Goal: Task Accomplishment & Management: Manage account settings

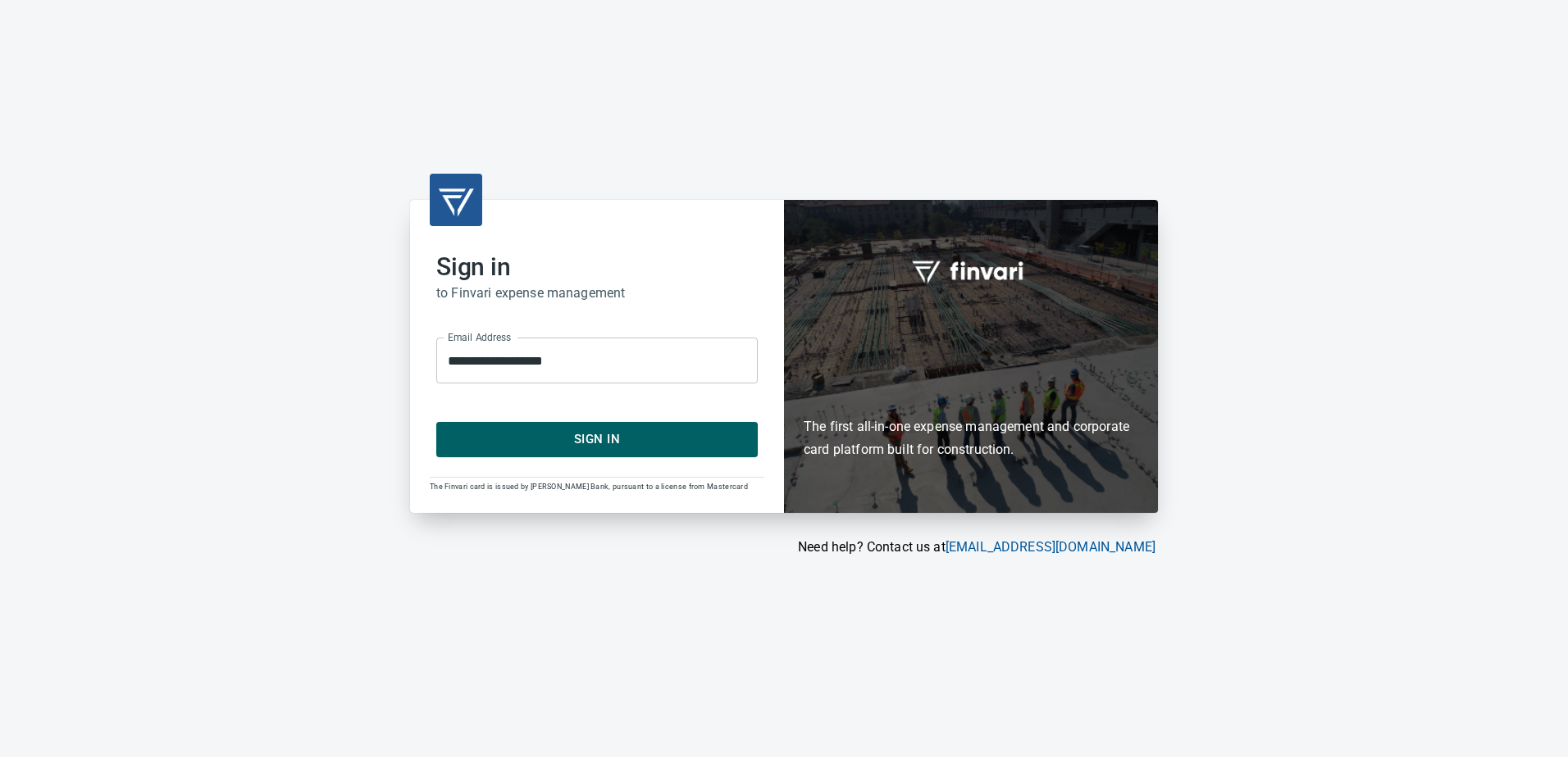
click at [601, 426] on button "Sign In" at bounding box center [597, 439] width 322 height 35
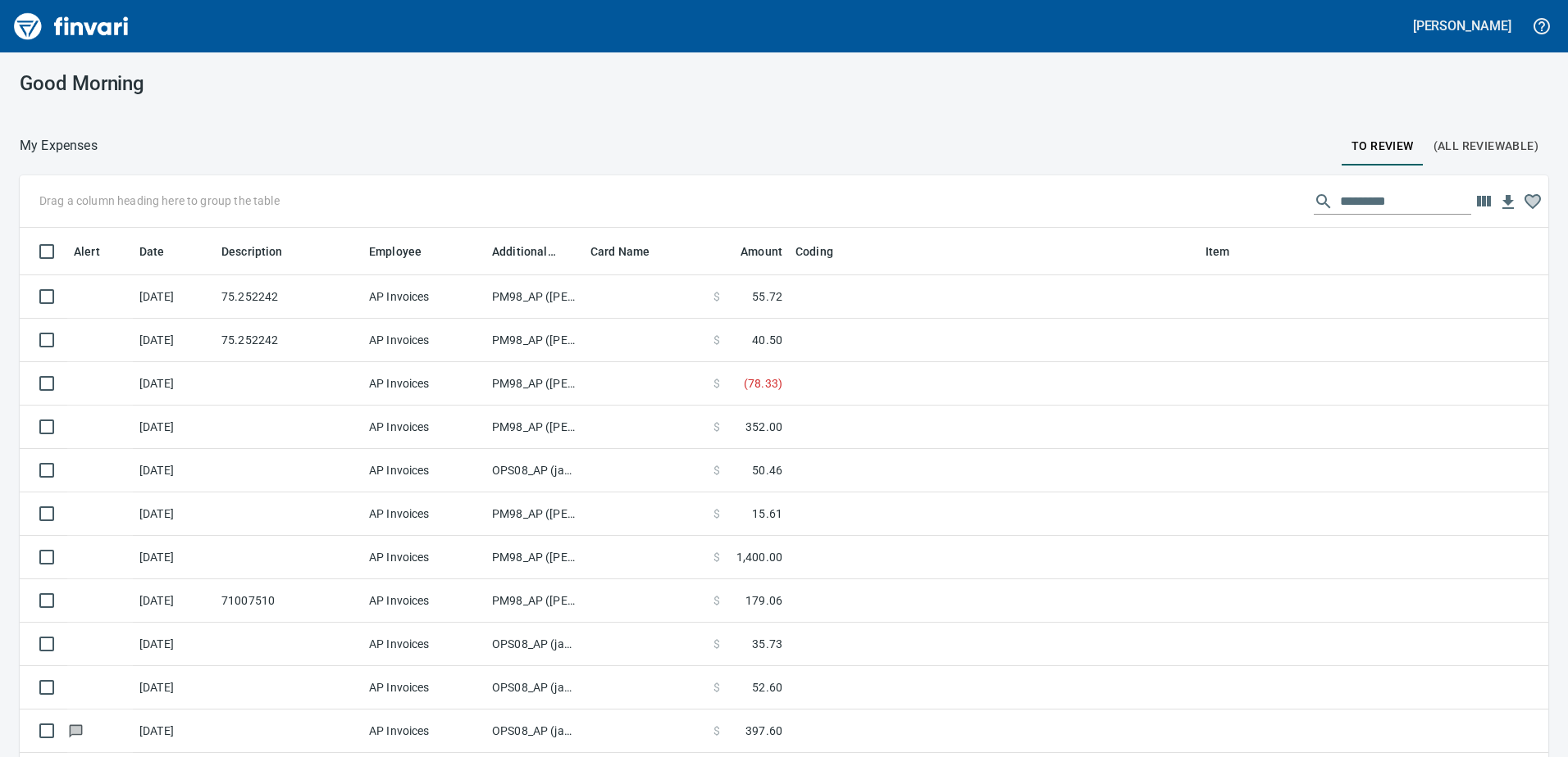
scroll to position [565, 1492]
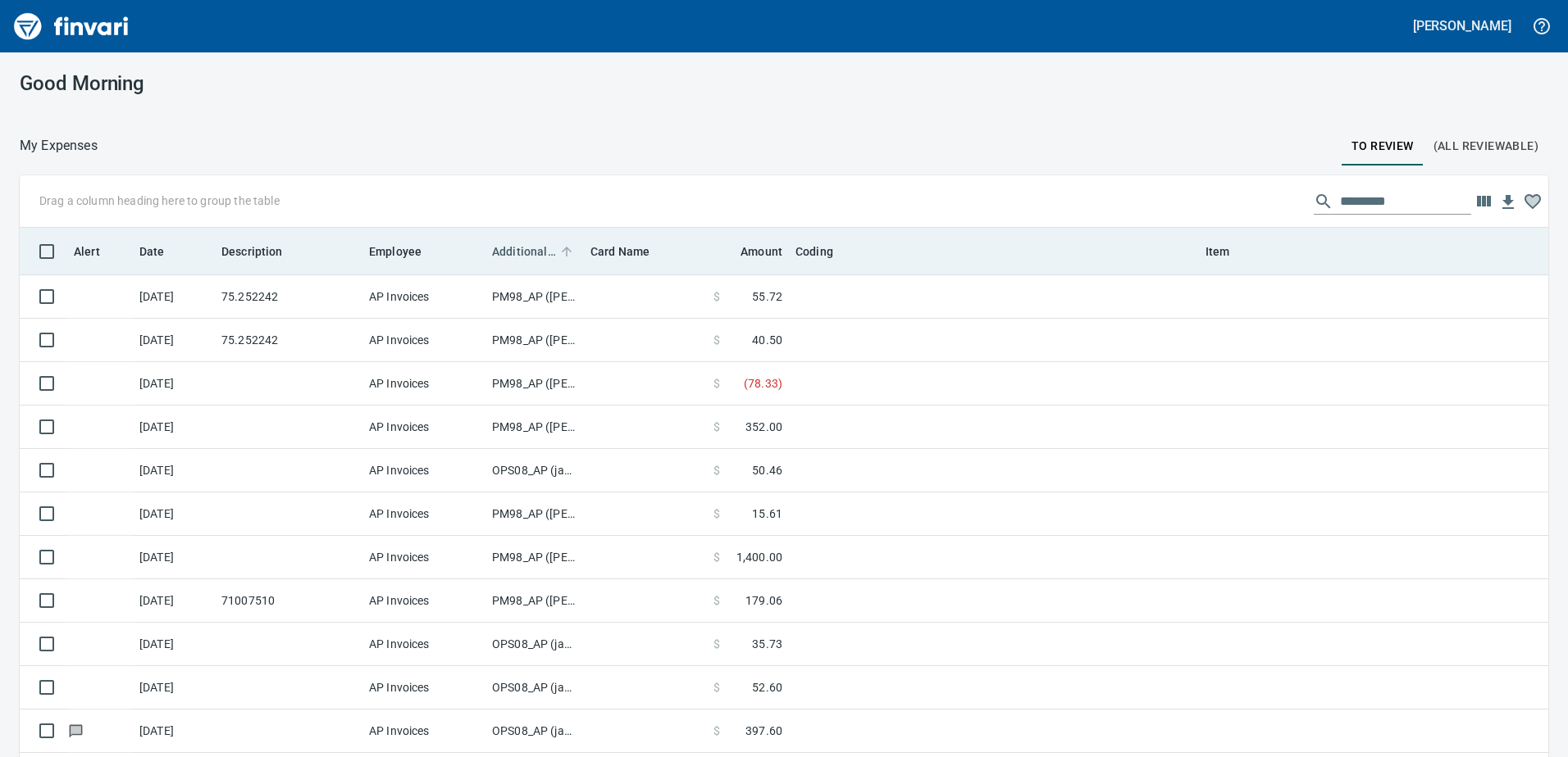
click at [536, 249] on span "Additional Reviewer" at bounding box center [524, 251] width 64 height 19
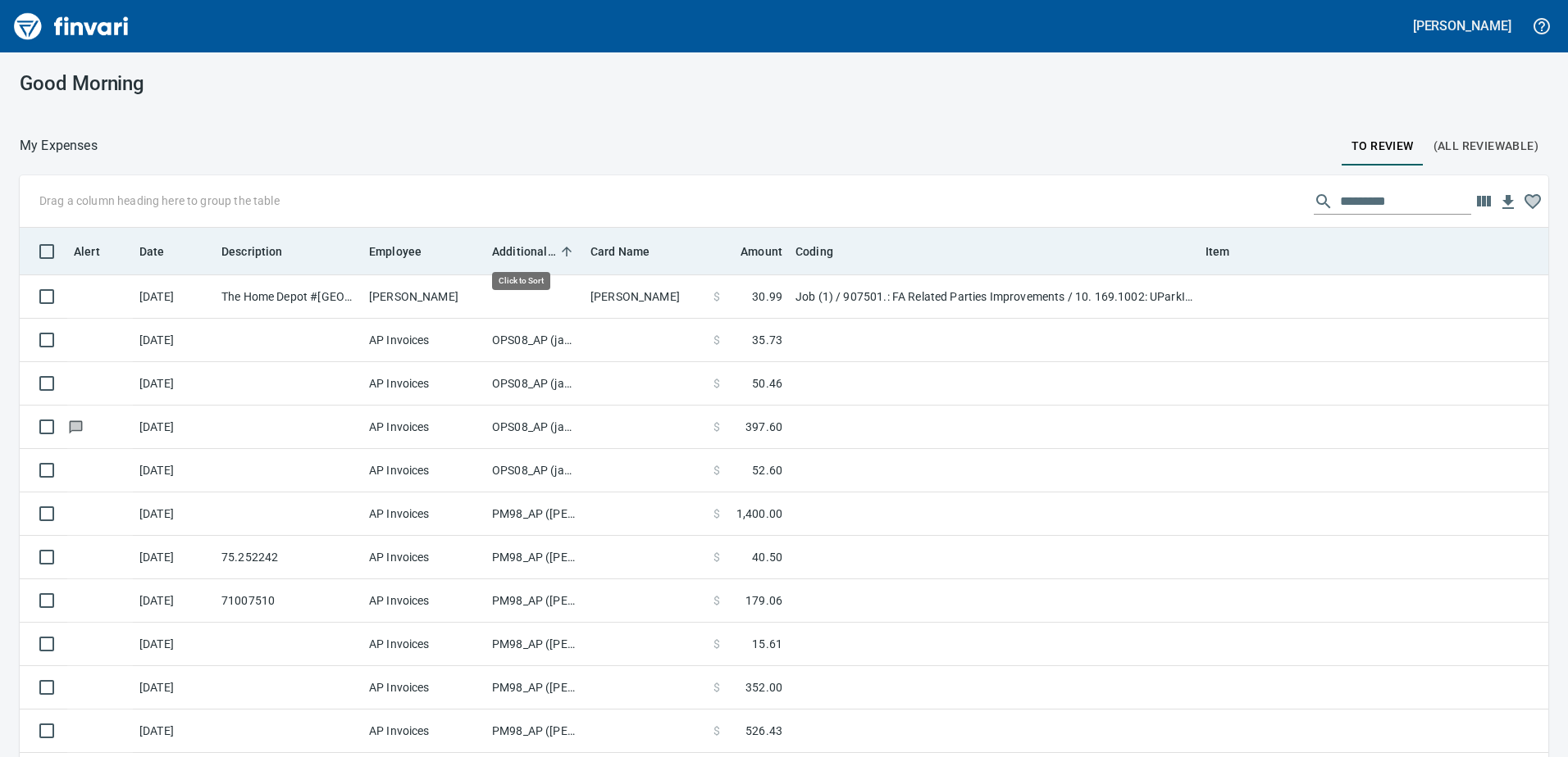
click at [536, 249] on span "Additional Reviewer" at bounding box center [524, 251] width 64 height 19
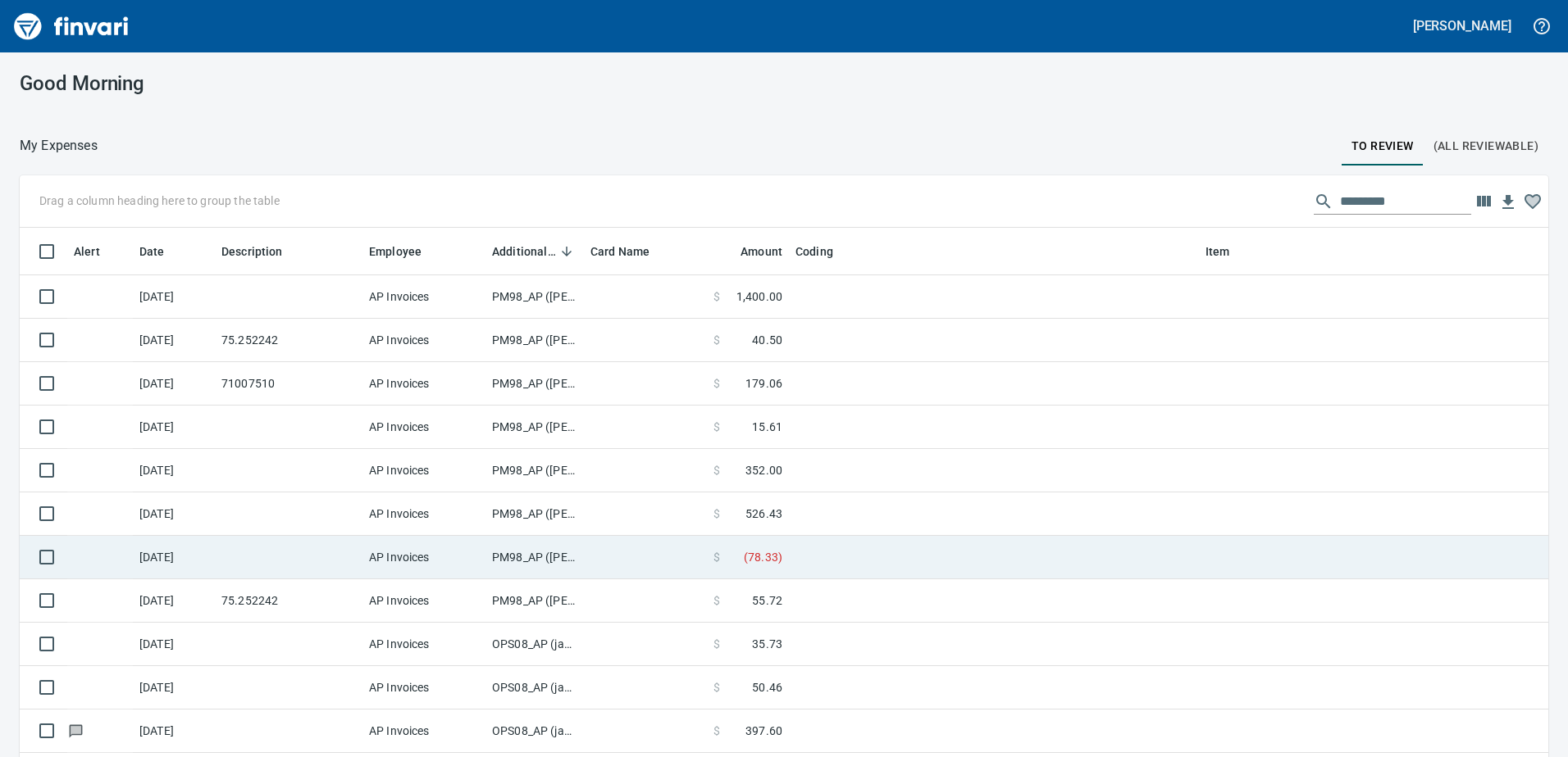
click at [540, 557] on td "PM98_AP ([PERSON_NAME], [PERSON_NAME])" at bounding box center [535, 557] width 98 height 43
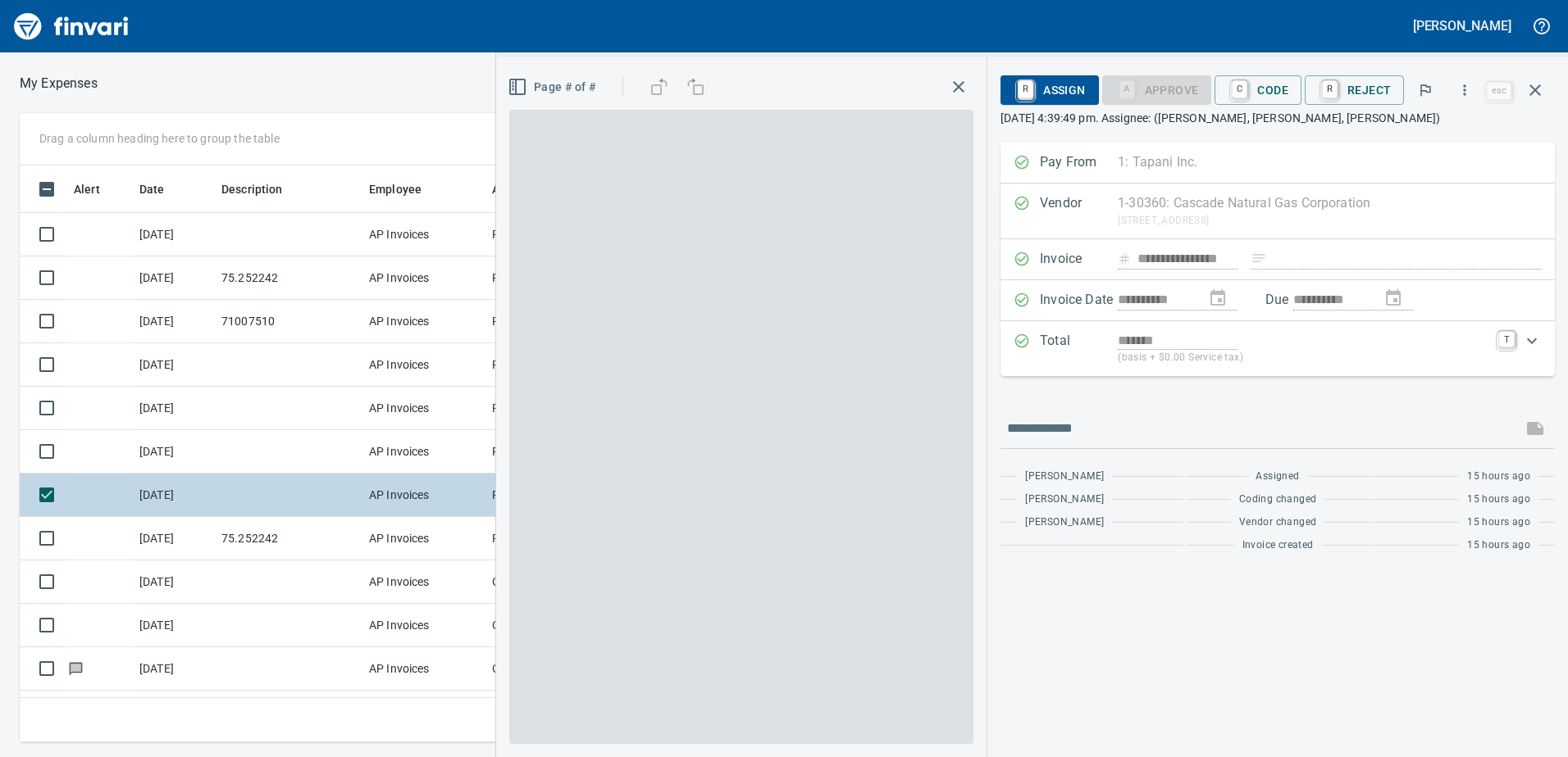
scroll to position [552, 1094]
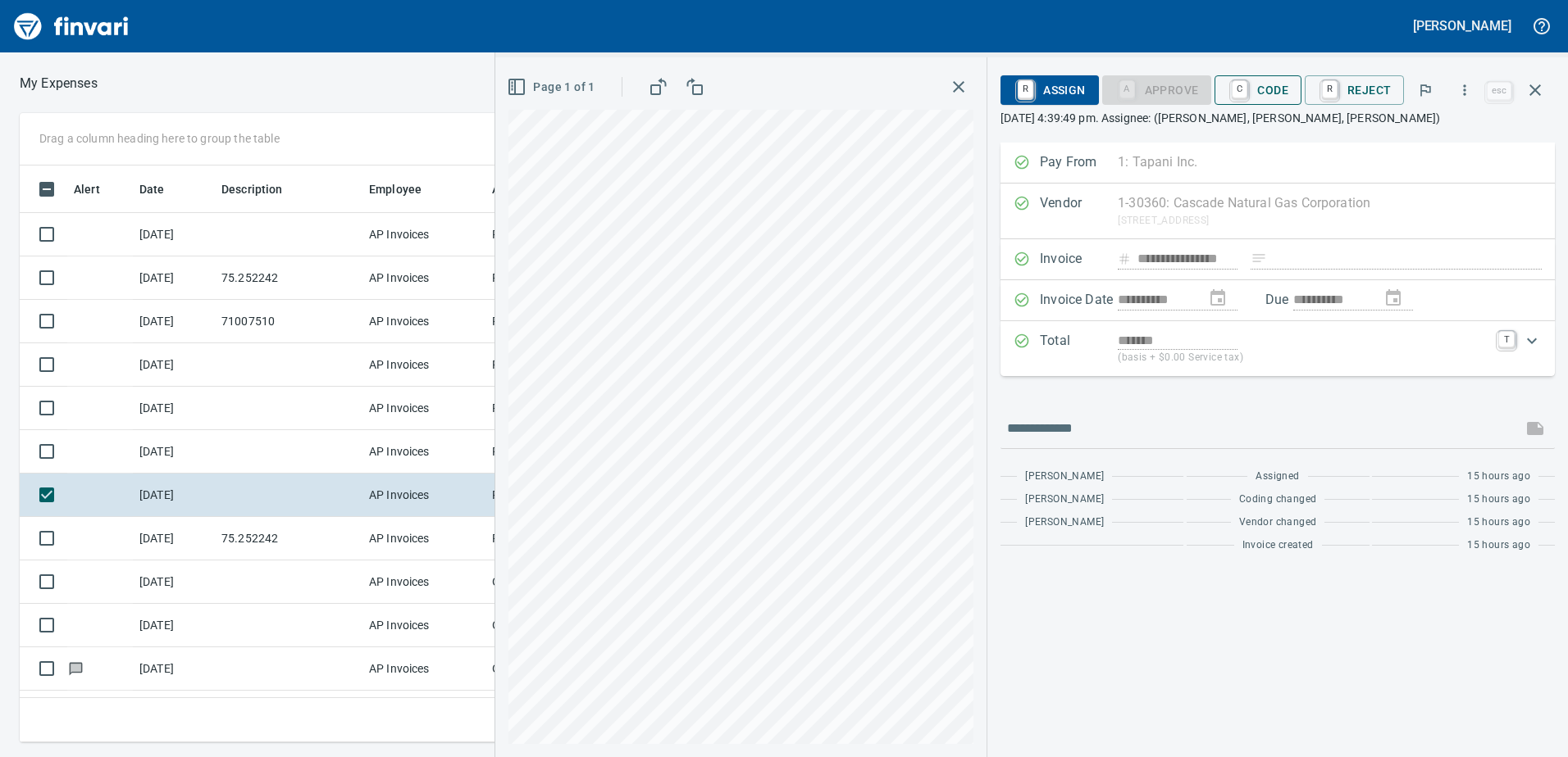
click at [1273, 93] on span "C Code" at bounding box center [1258, 90] width 61 height 28
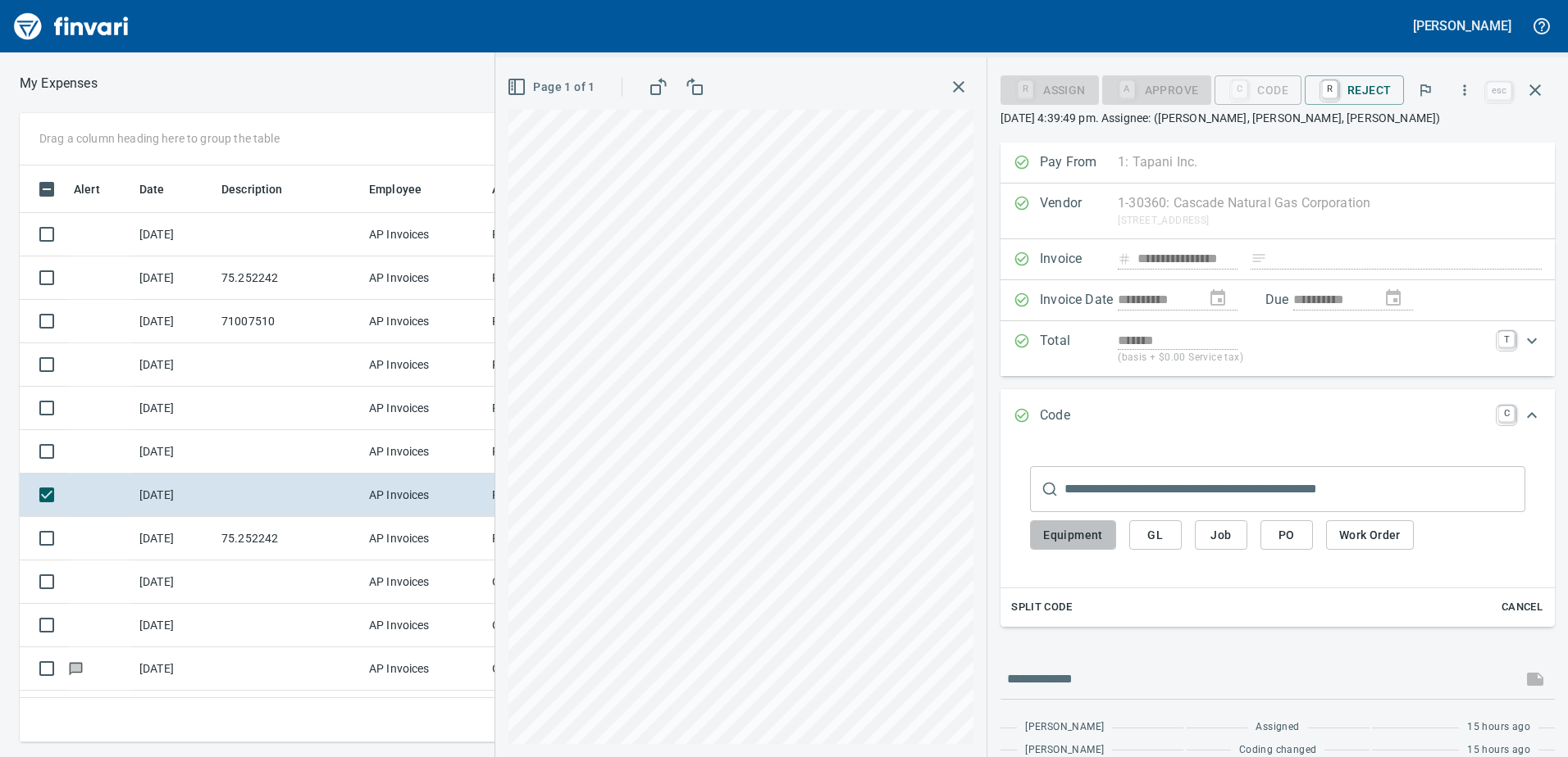
click at [1072, 539] on span "Equipment" at bounding box center [1073, 535] width 60 height 20
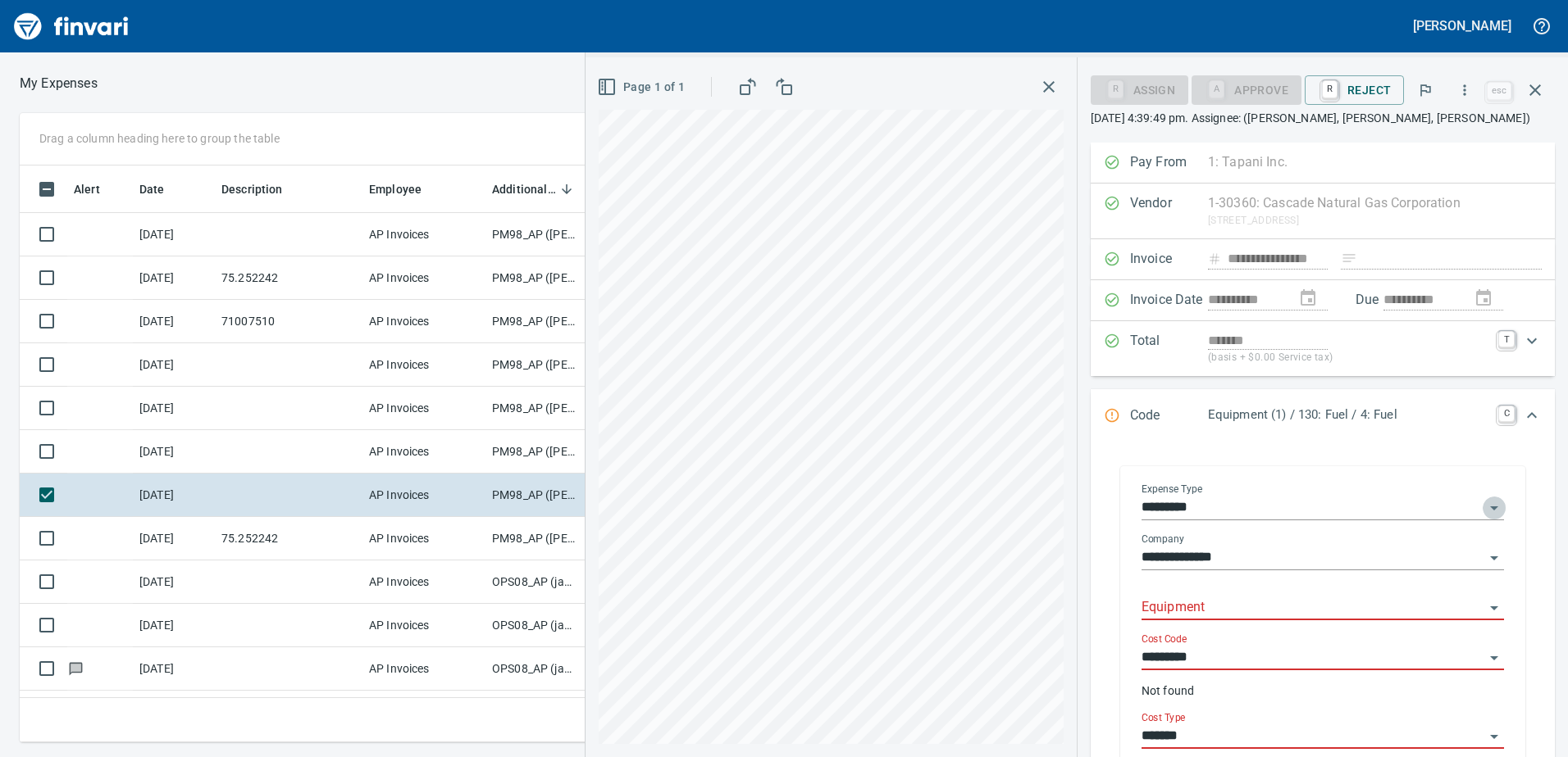
click at [1490, 508] on icon "Open" at bounding box center [1494, 508] width 8 height 4
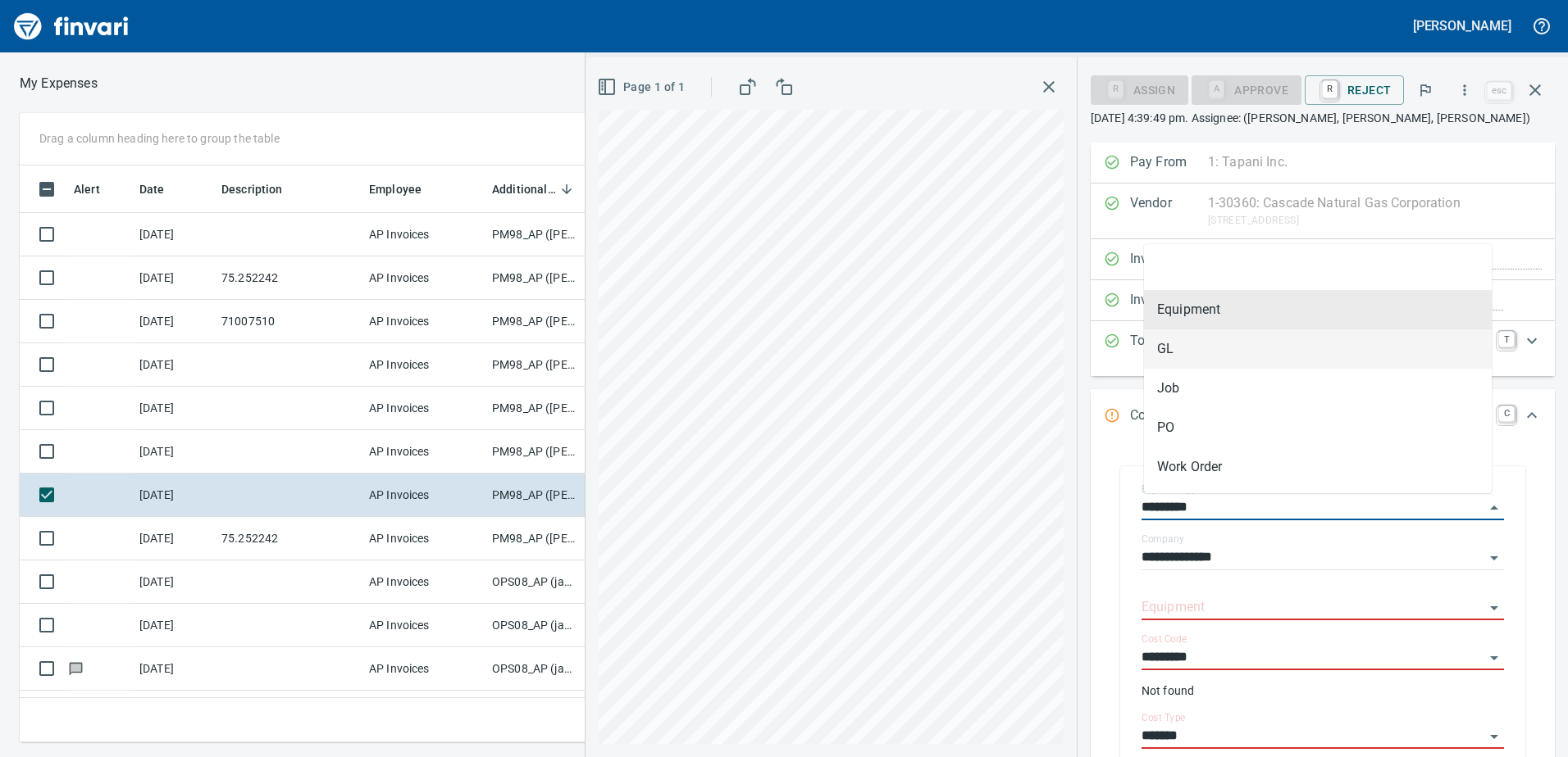
click at [1177, 349] on li "GL" at bounding box center [1318, 349] width 348 height 40
type input "**"
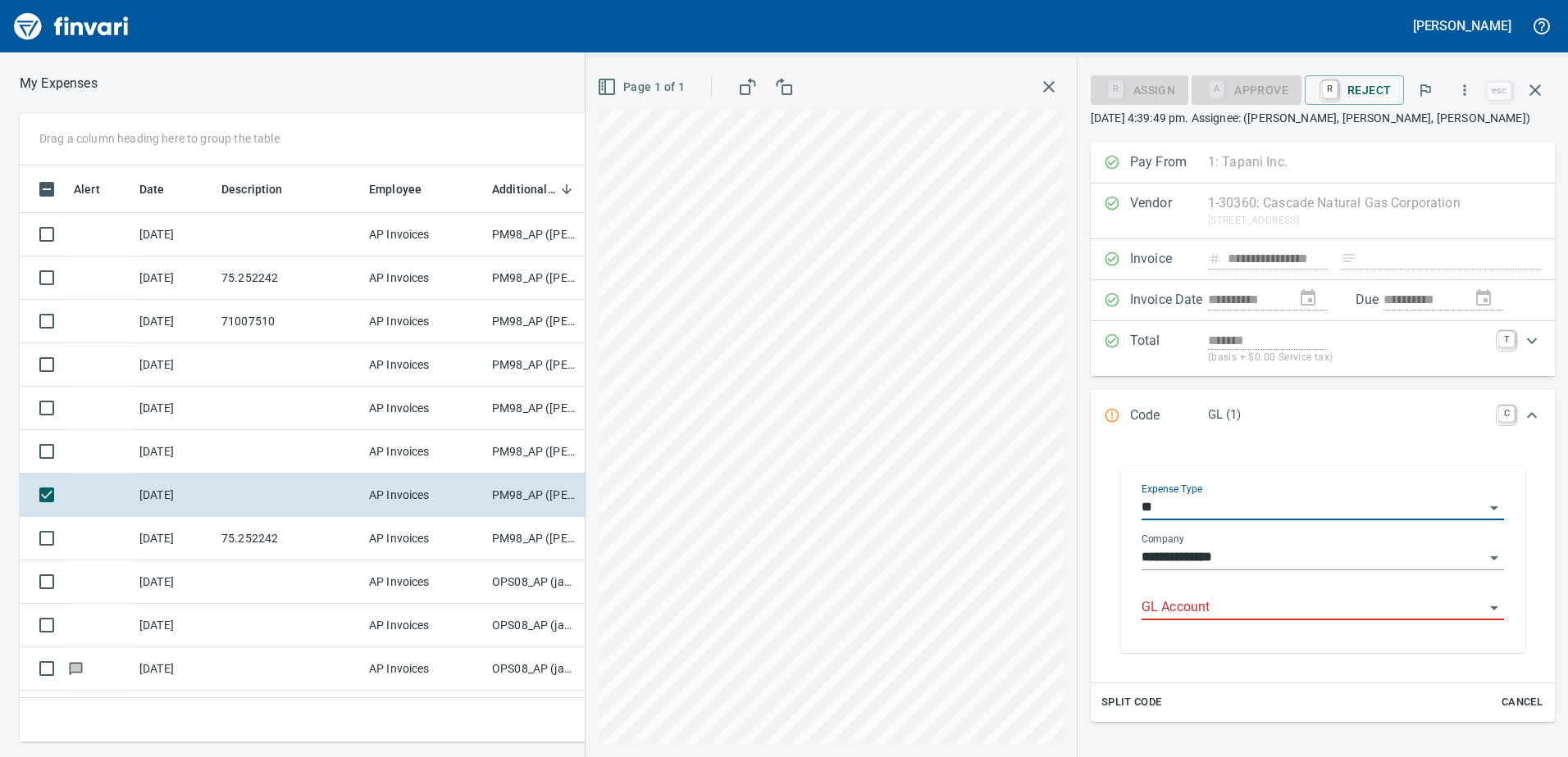
click at [1183, 604] on input "GL Account" at bounding box center [1312, 607] width 343 height 23
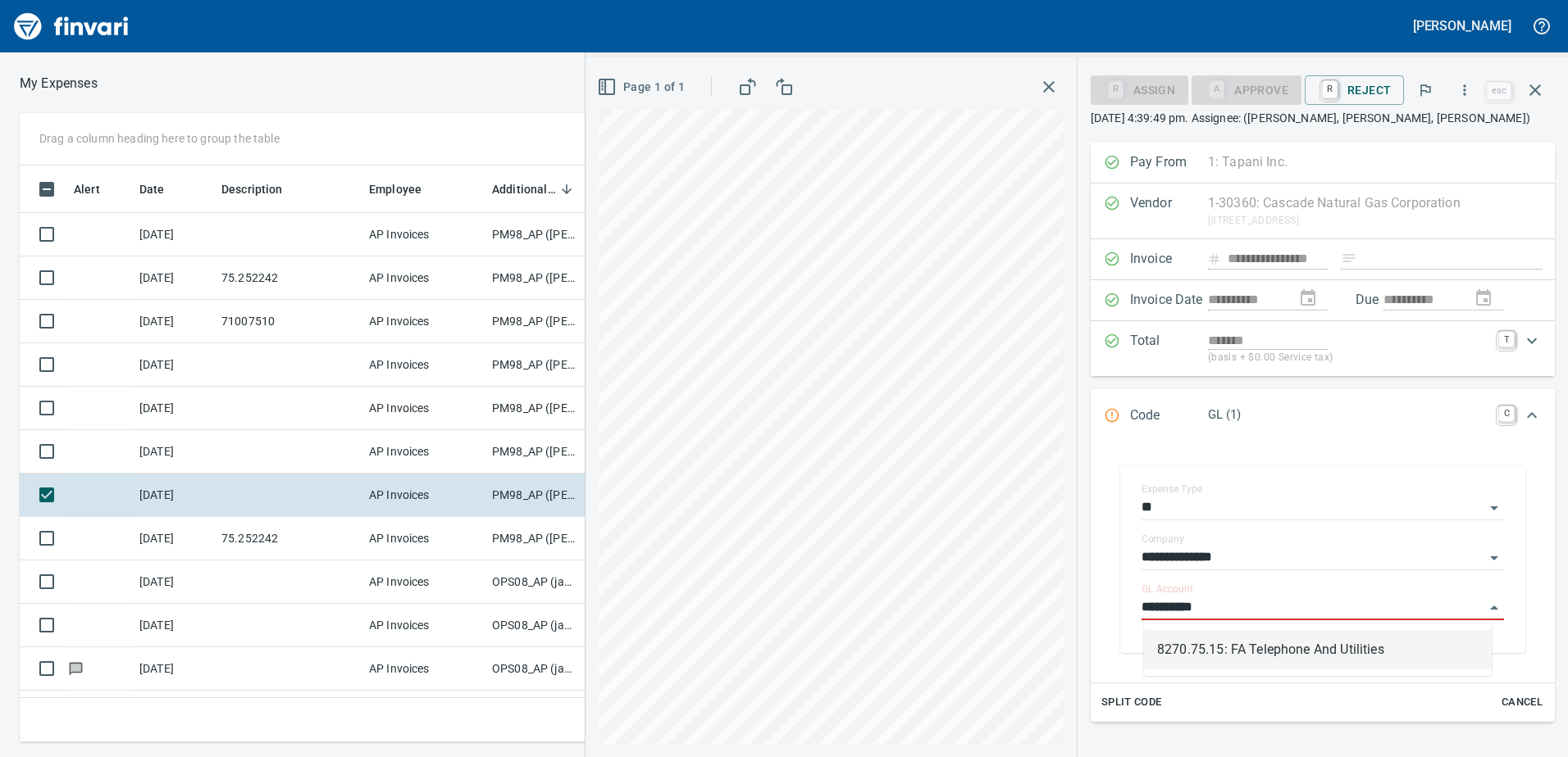
click at [1236, 649] on li "8270.75.15: FA Telephone And Utilities" at bounding box center [1318, 650] width 348 height 40
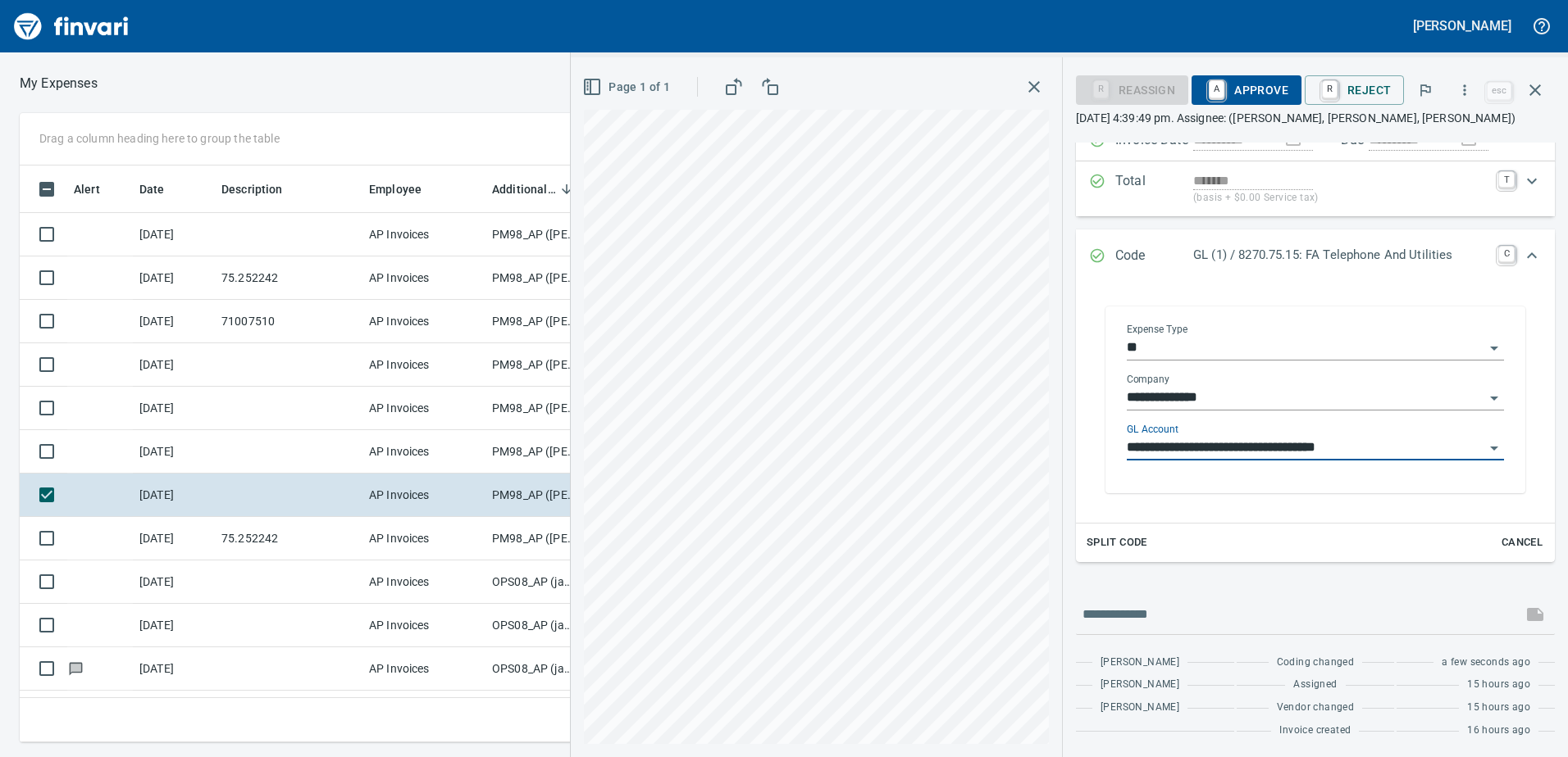
scroll to position [162, 0]
type input "**********"
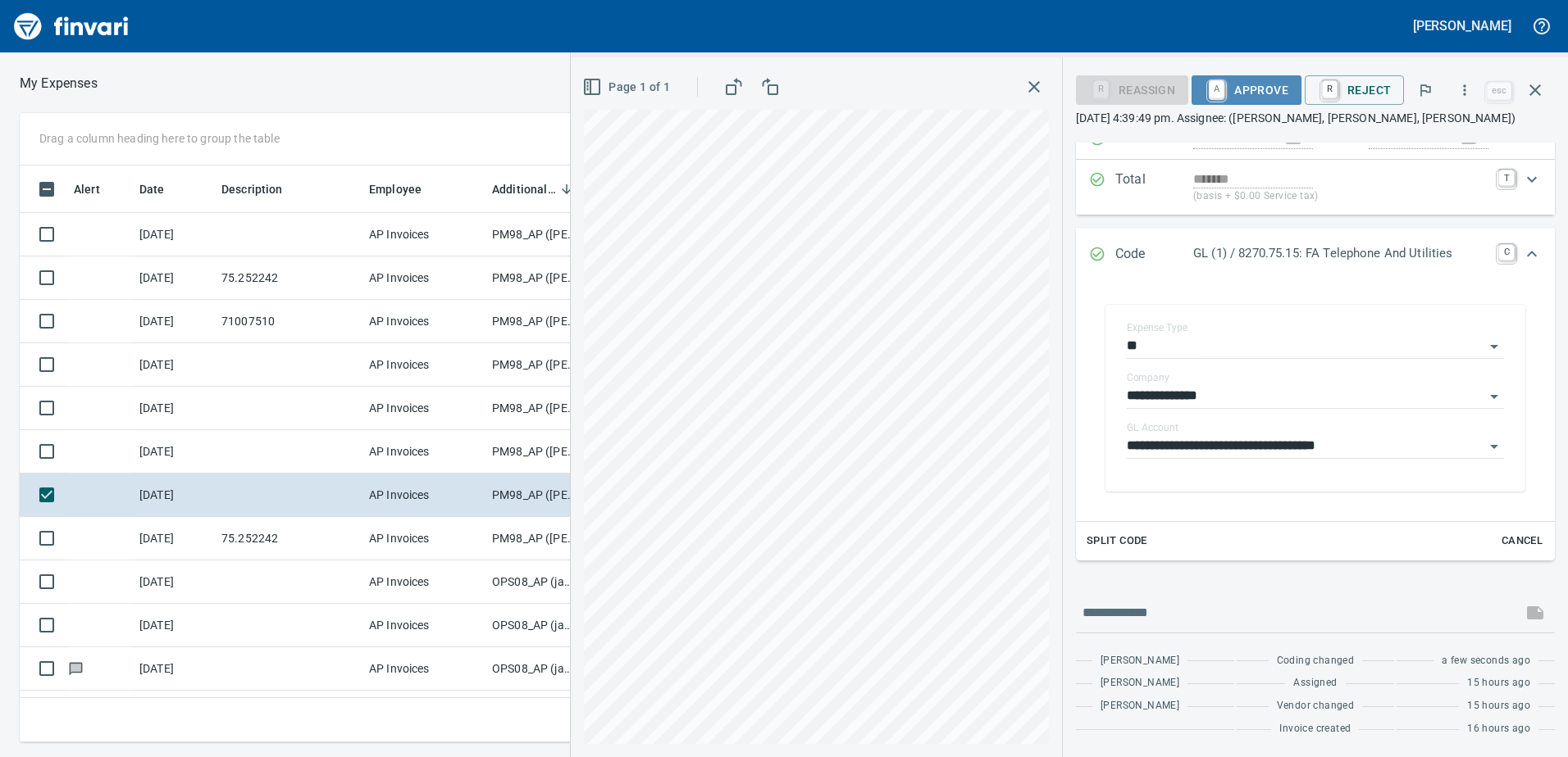
click at [1263, 91] on span "A Approve" at bounding box center [1246, 90] width 84 height 28
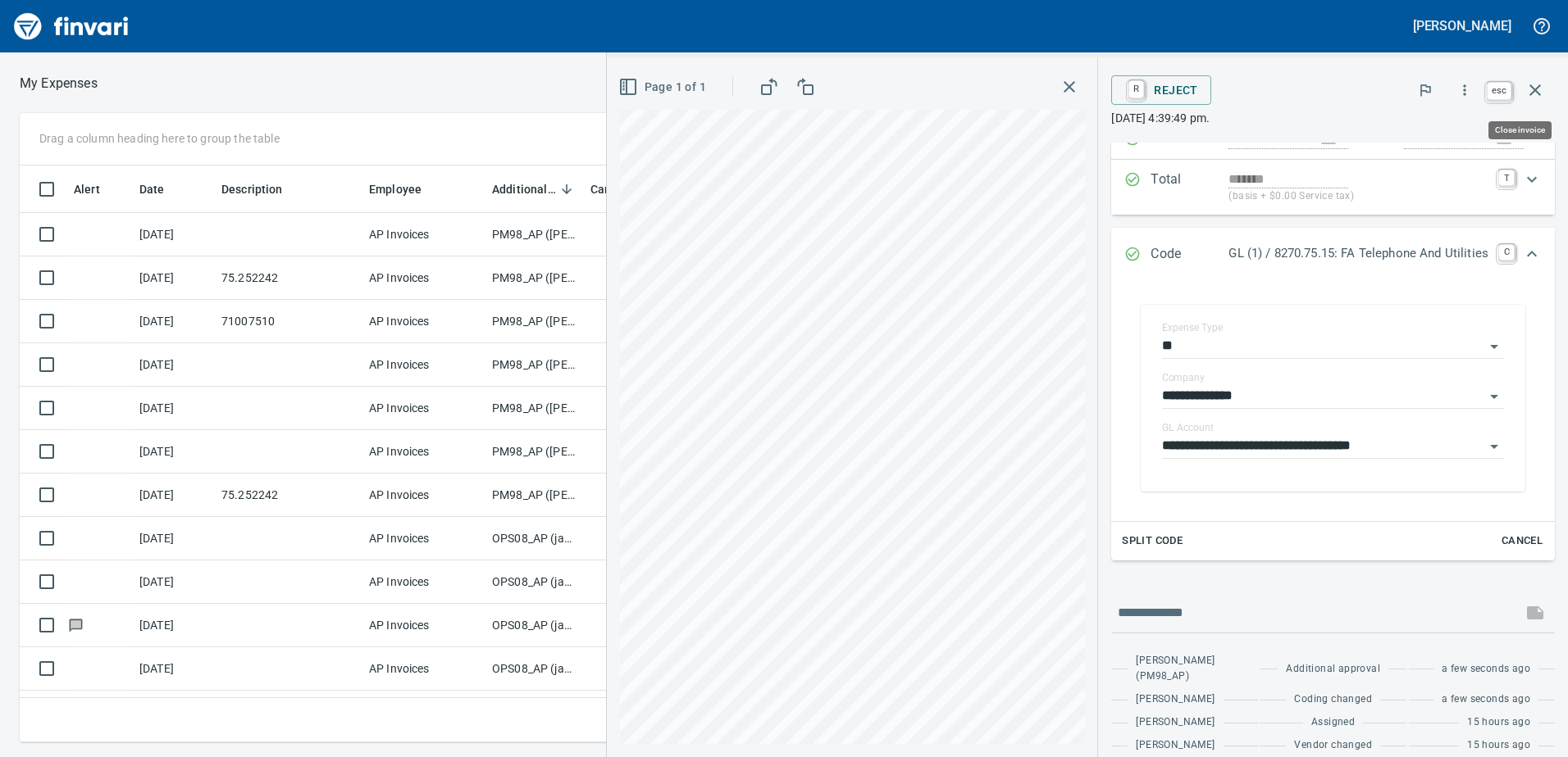
click at [1537, 91] on icon "button" at bounding box center [1534, 90] width 19 height 19
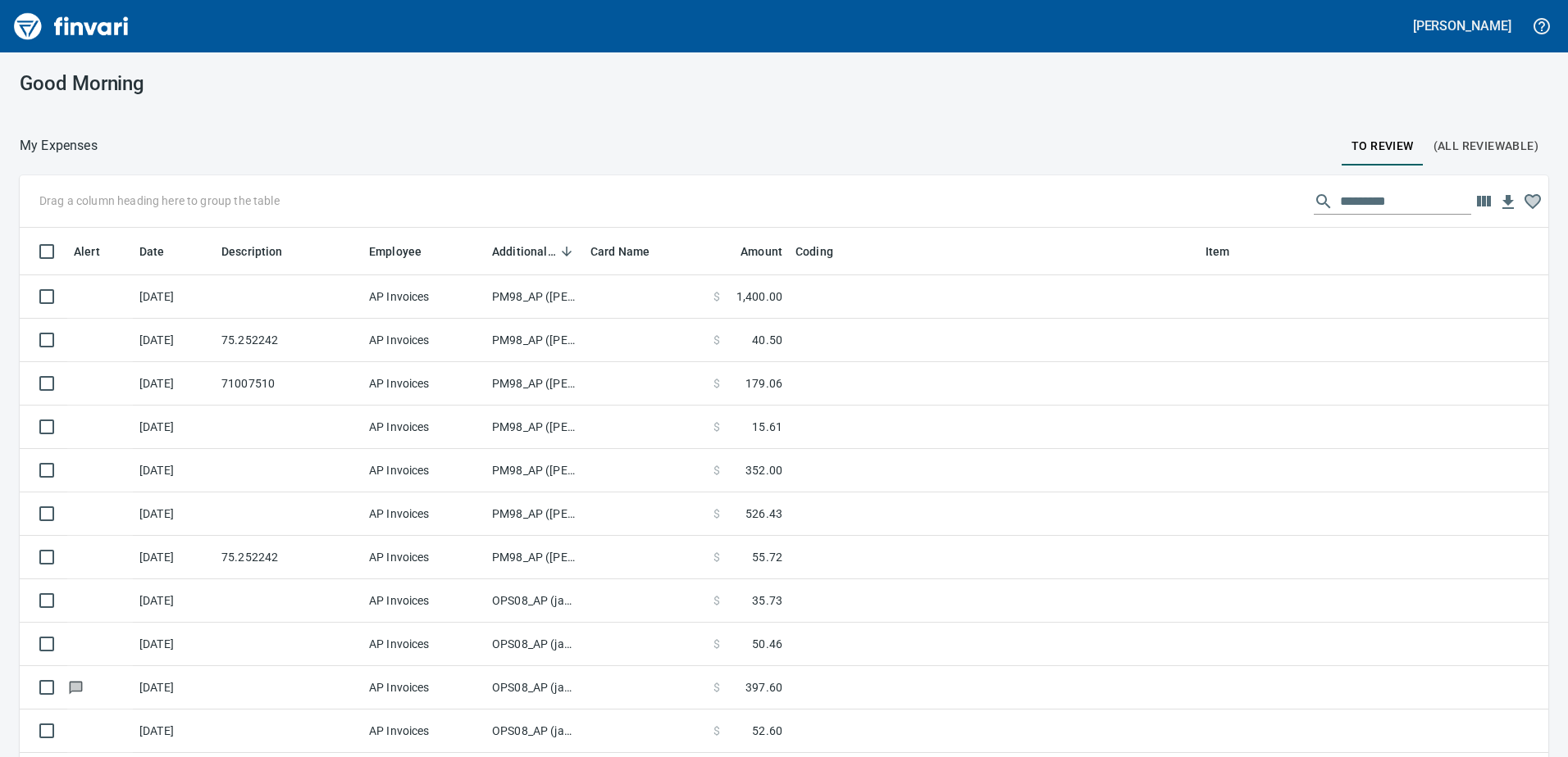
scroll to position [565, 1492]
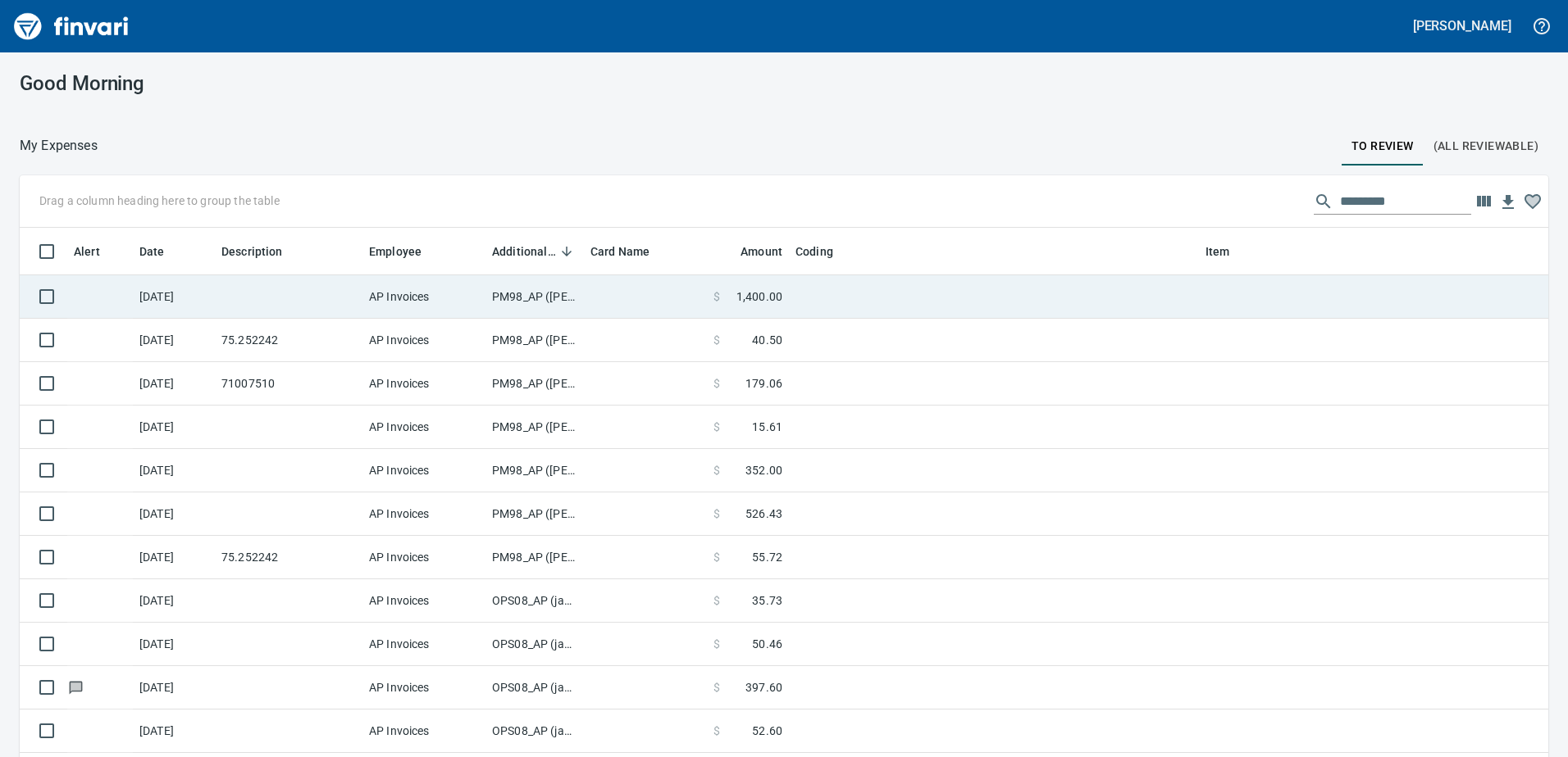
click at [517, 294] on td "PM98_AP ([PERSON_NAME], [PERSON_NAME])" at bounding box center [535, 297] width 98 height 43
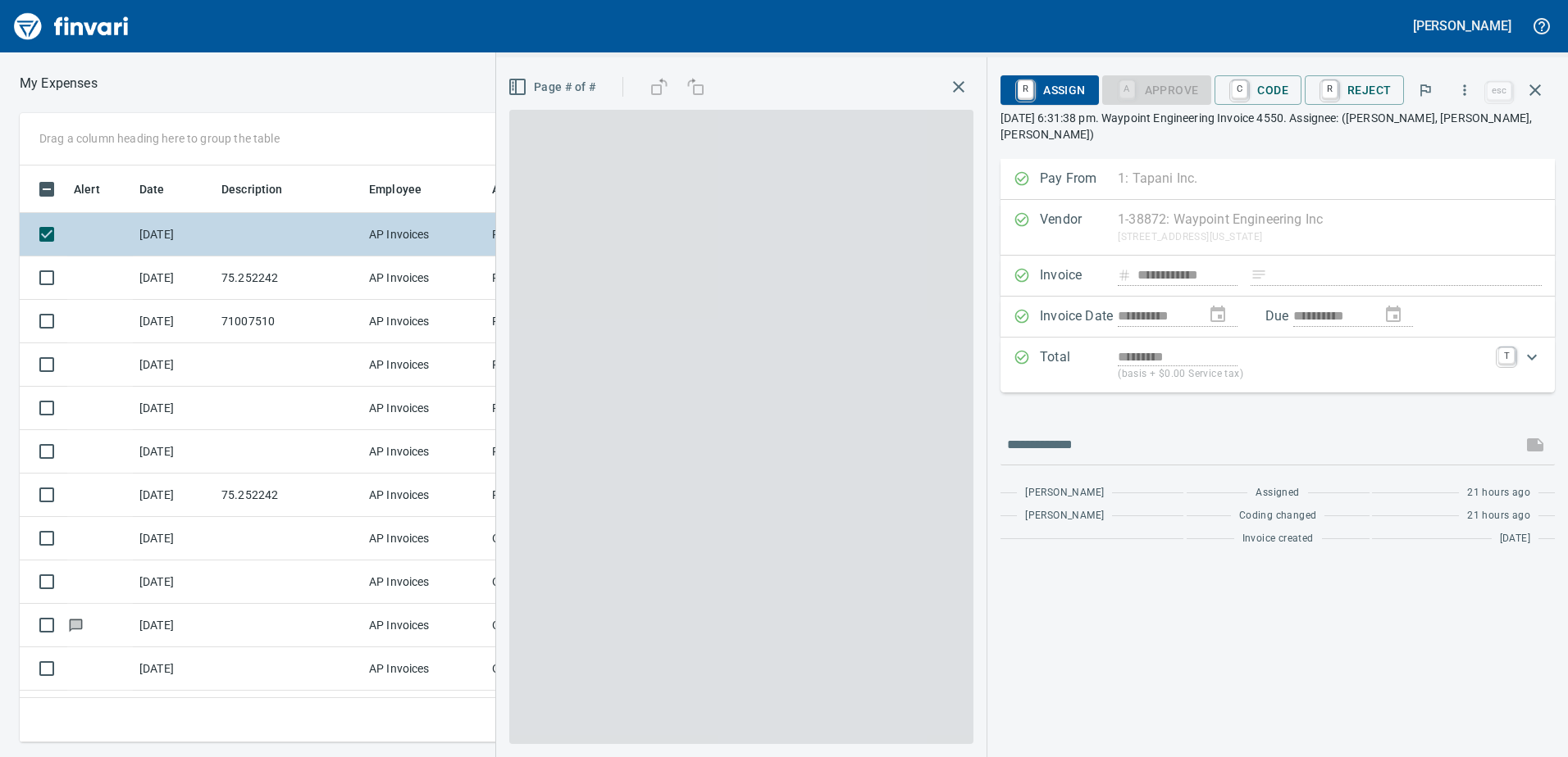
scroll to position [552, 1094]
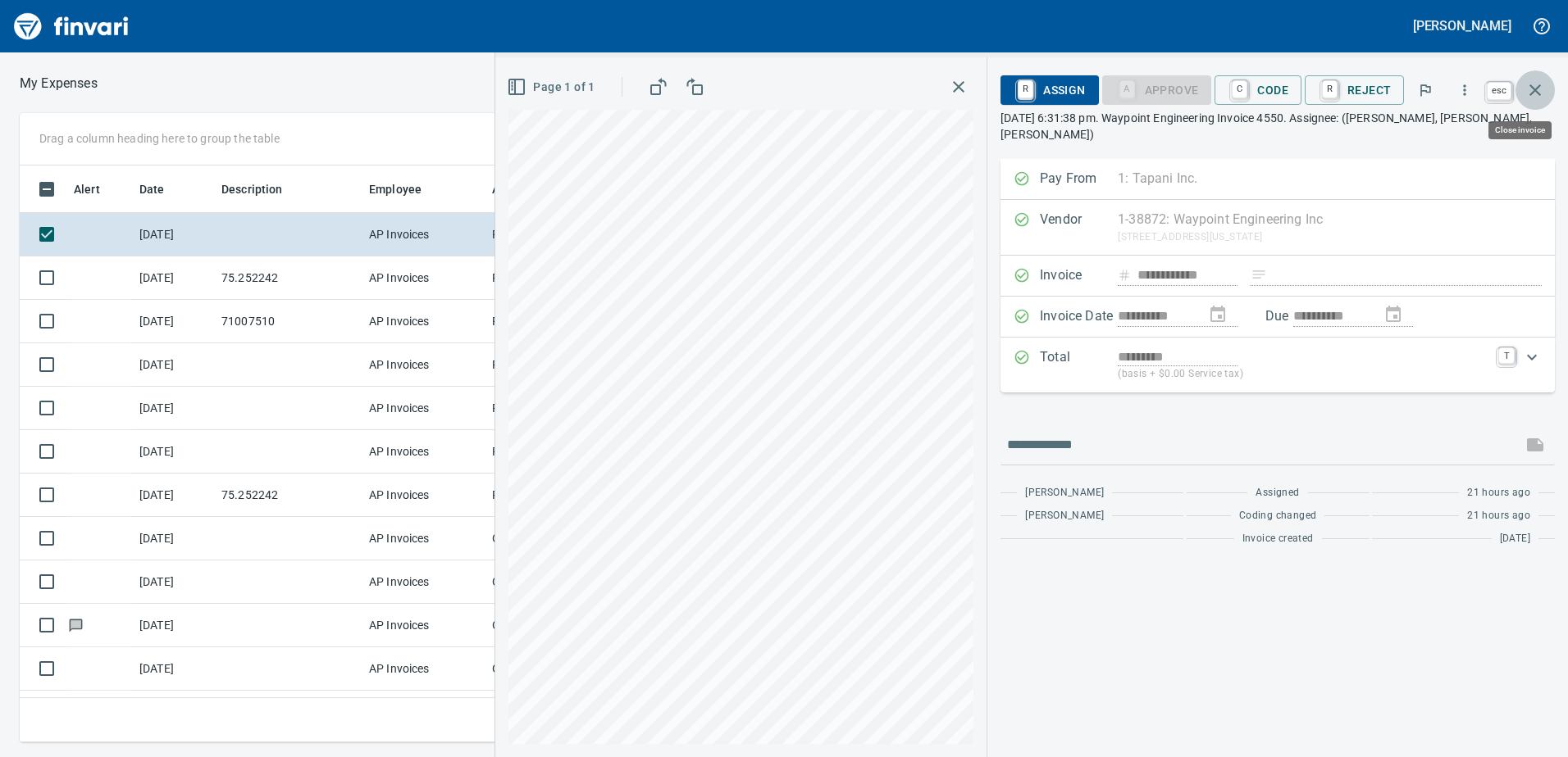
click at [1537, 86] on icon "button" at bounding box center [1534, 90] width 19 height 19
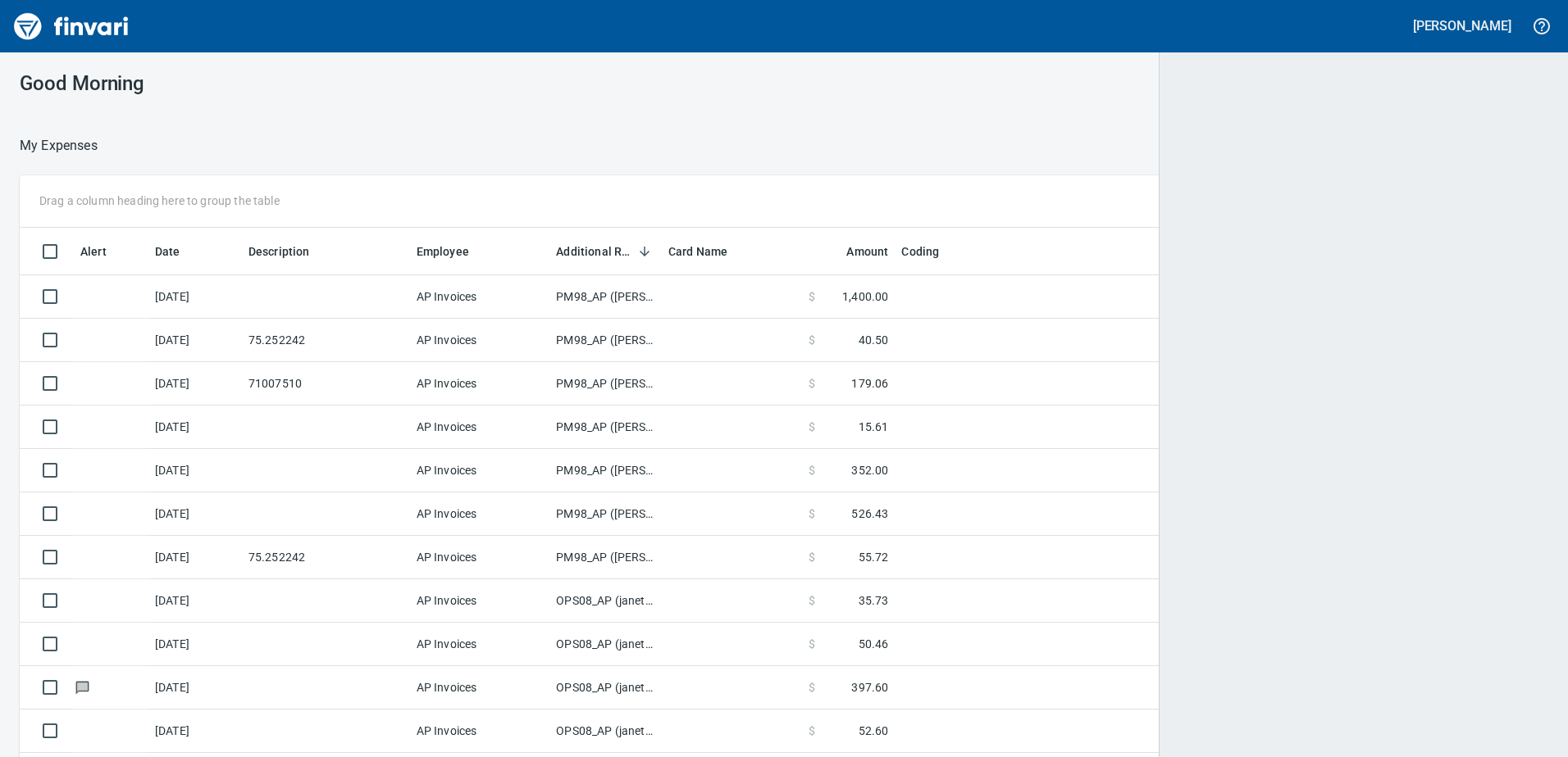
scroll to position [2, 2]
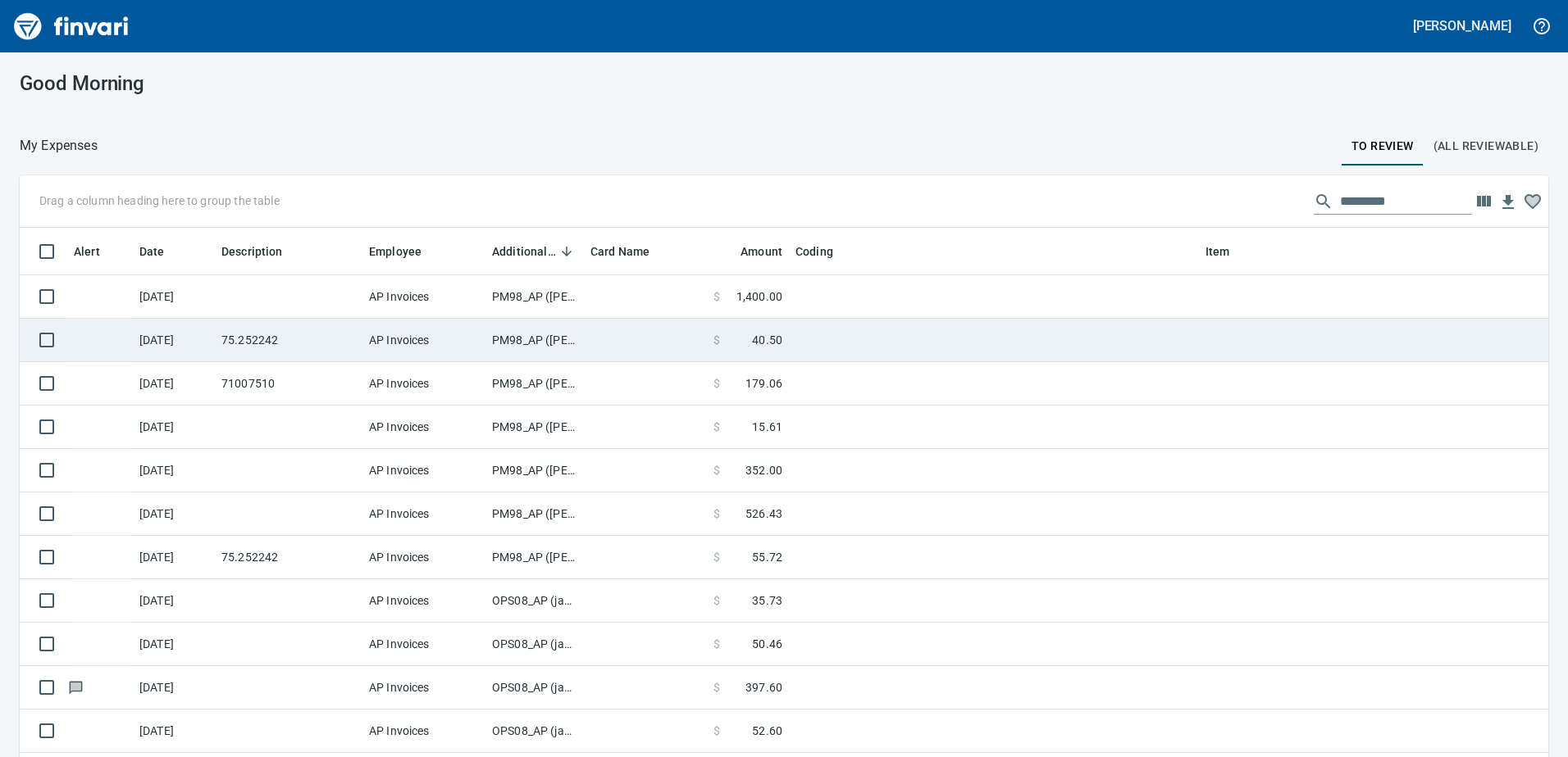
click at [513, 340] on td "PM98_AP ([PERSON_NAME], [PERSON_NAME])" at bounding box center [535, 340] width 98 height 43
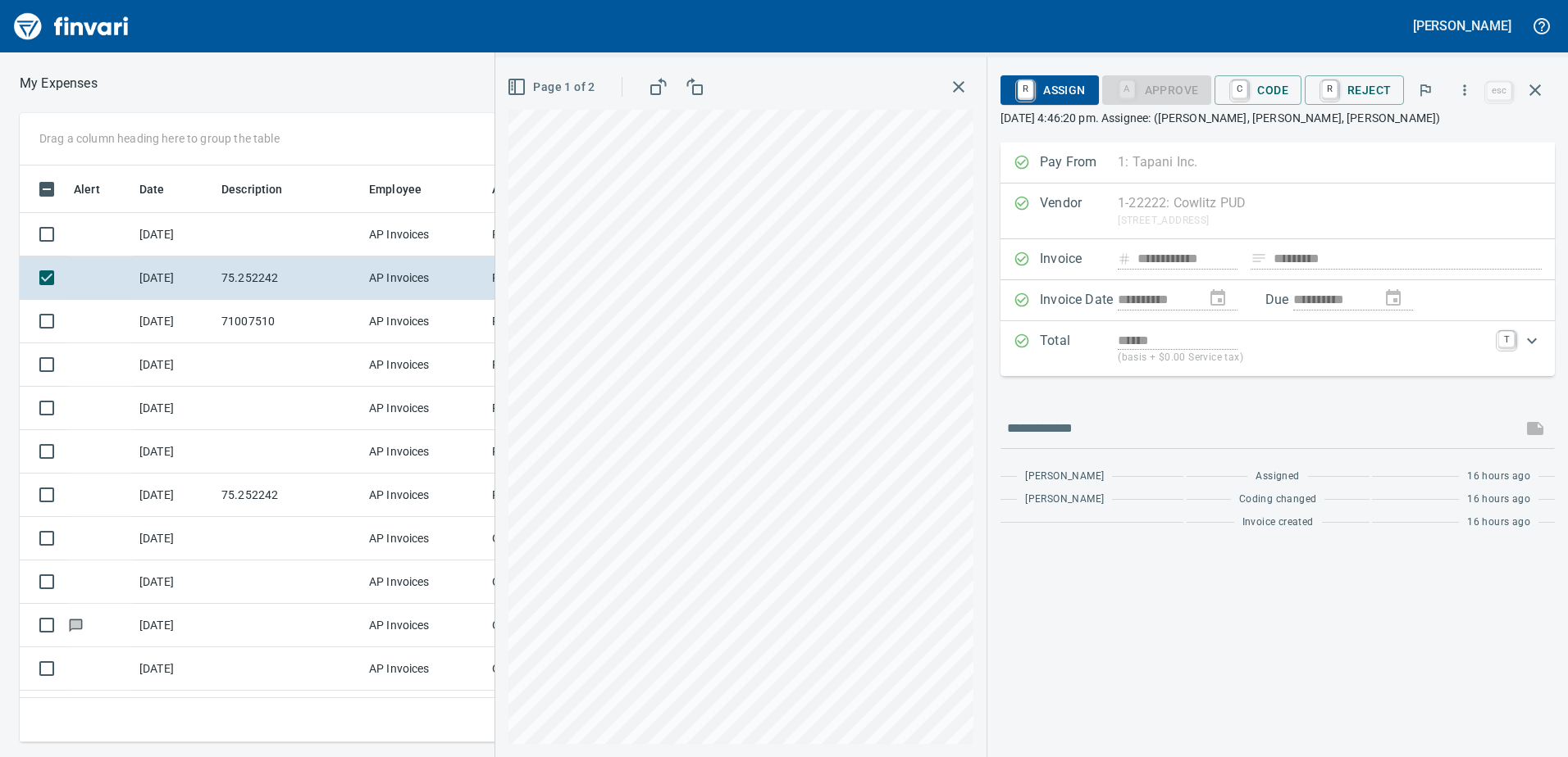
scroll to position [552, 1094]
click at [1268, 87] on span "C Code" at bounding box center [1258, 90] width 61 height 28
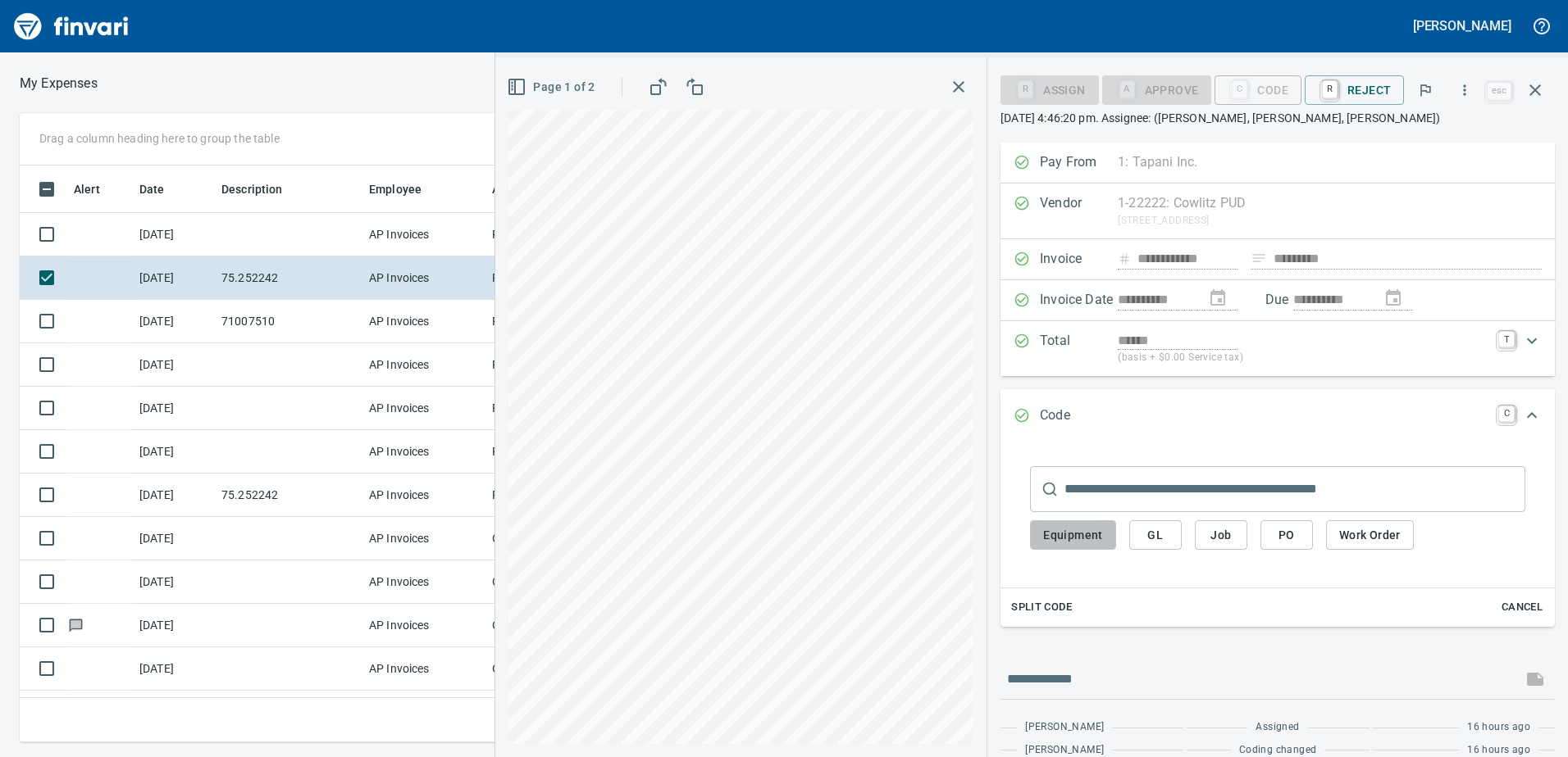
click at [1085, 539] on span "Equipment" at bounding box center [1073, 535] width 60 height 20
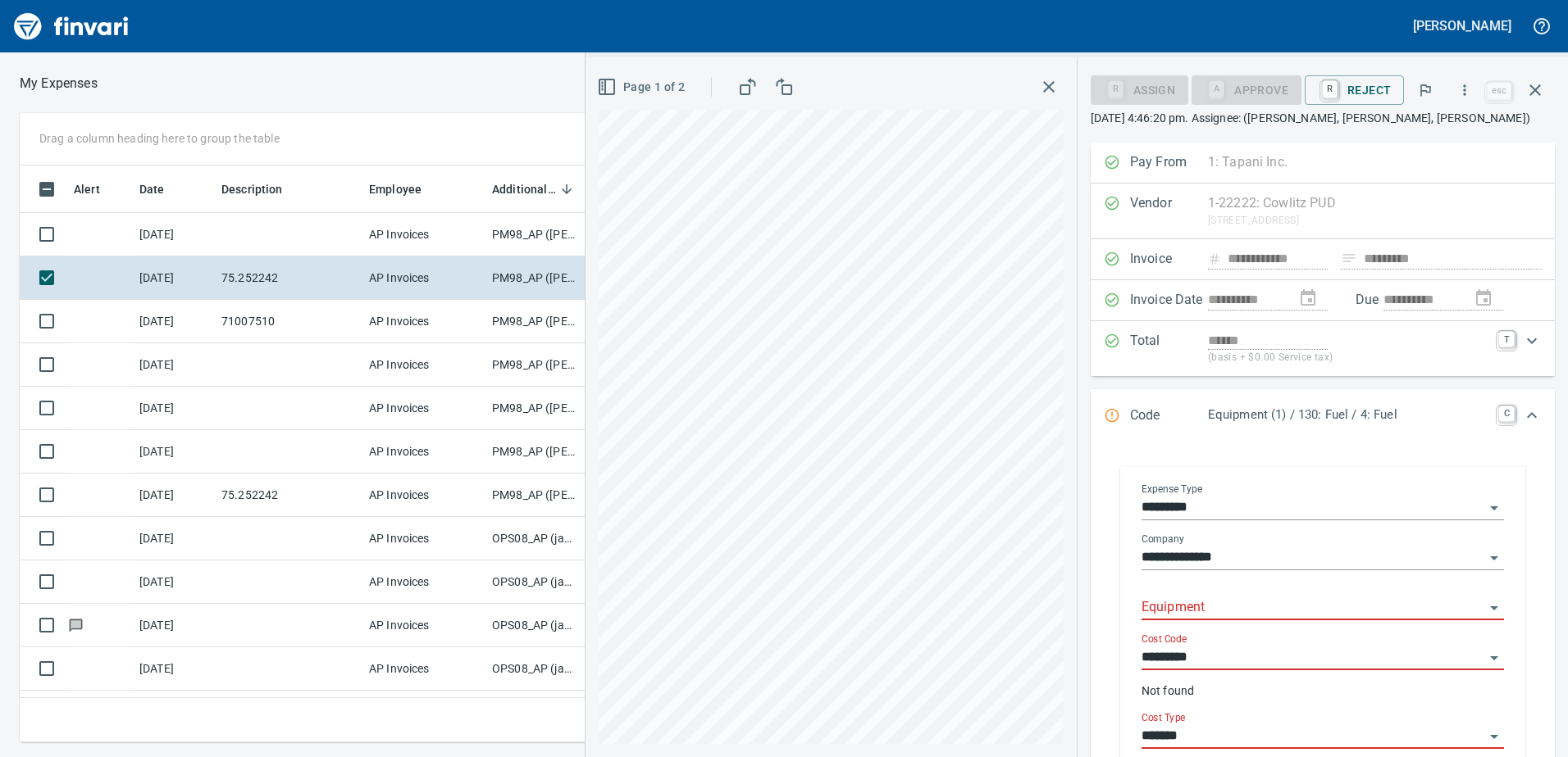
click at [1202, 604] on input "Equipment" at bounding box center [1312, 607] width 343 height 23
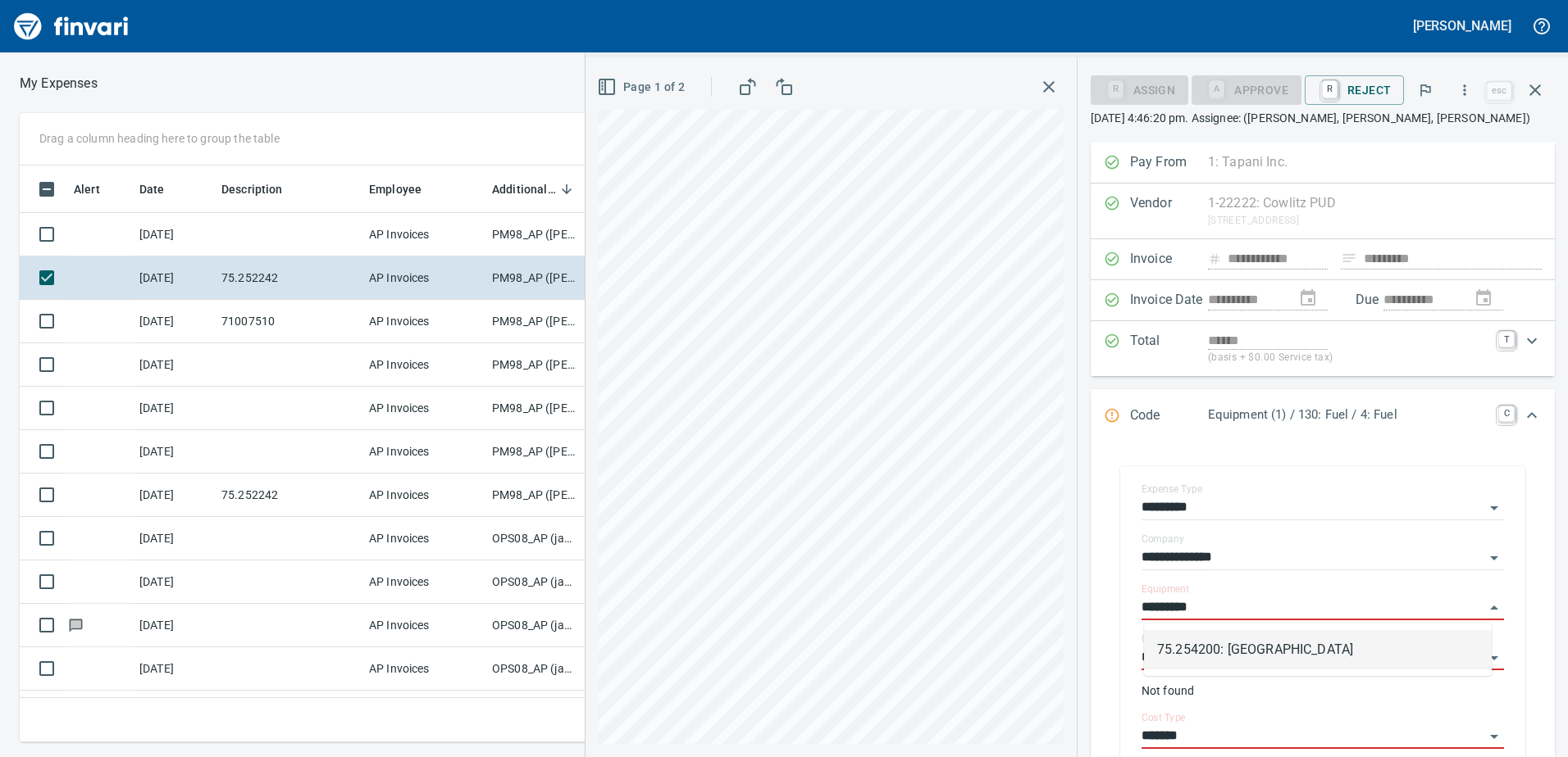
click at [1235, 649] on li "75.254200: [GEOGRAPHIC_DATA]" at bounding box center [1318, 650] width 348 height 40
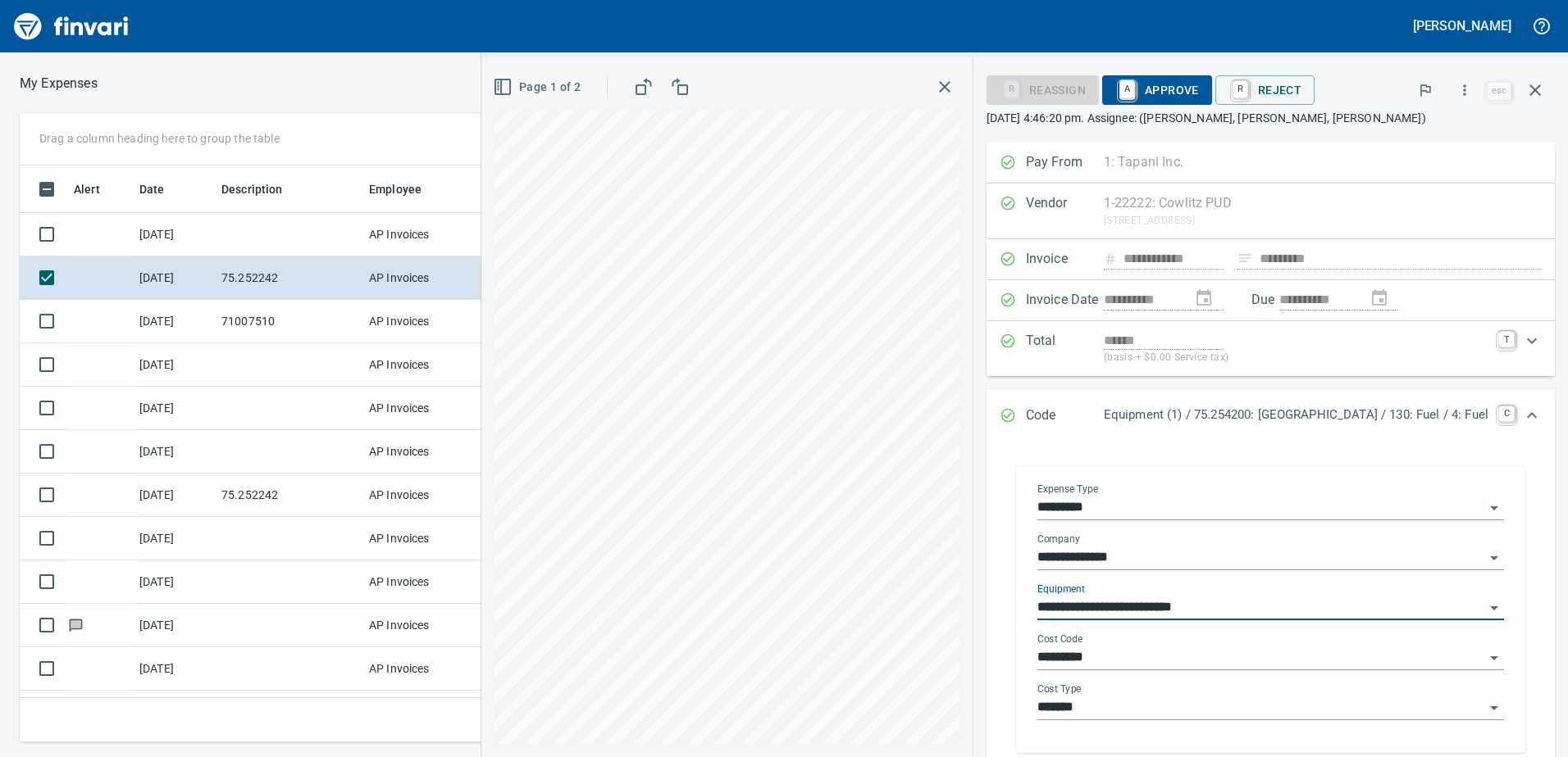
type input "**********"
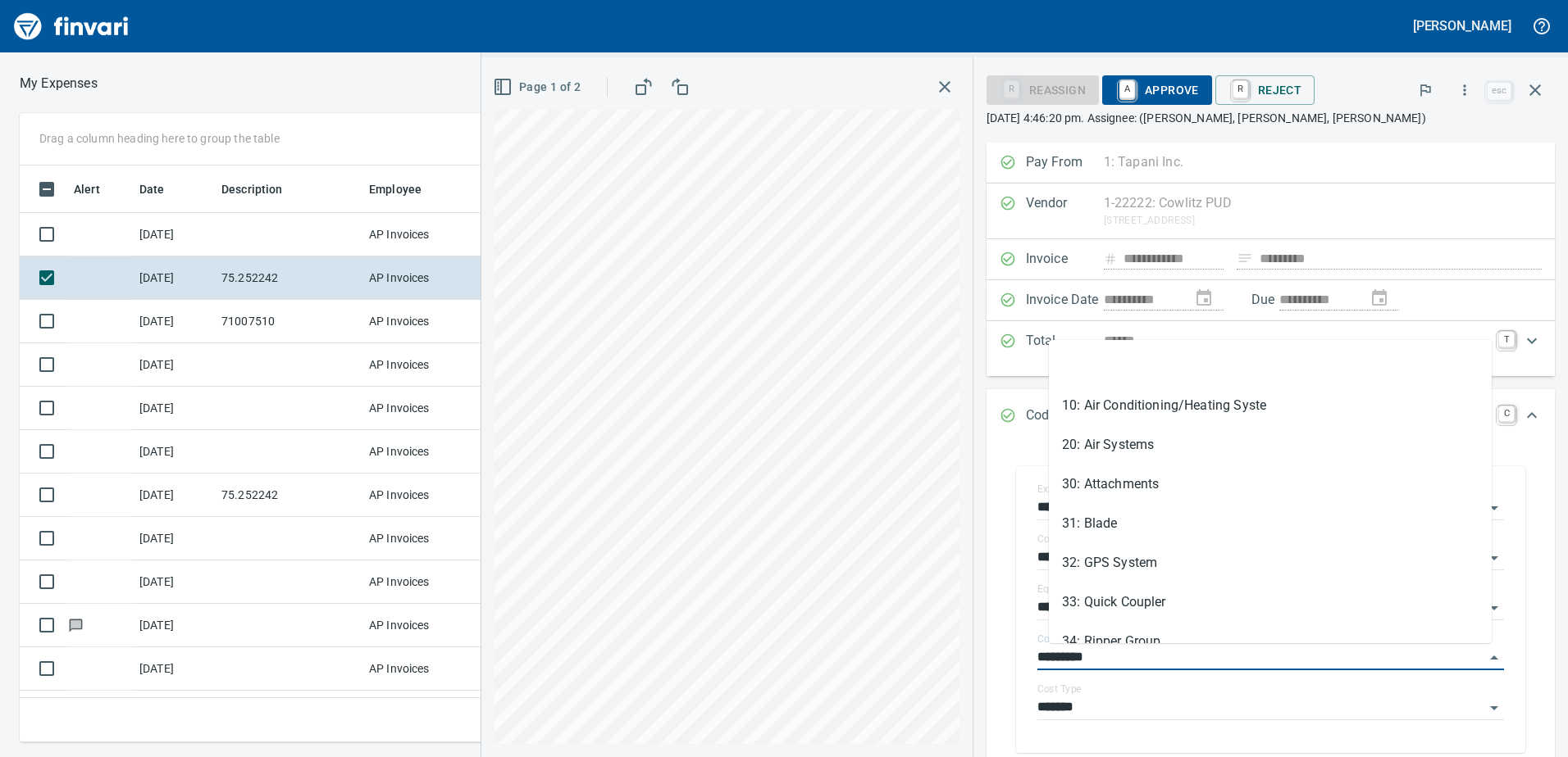
drag, startPoint x: 1115, startPoint y: 660, endPoint x: 994, endPoint y: 650, distance: 121.4
click at [994, 650] on div "**********" at bounding box center [1270, 569] width 595 height 853
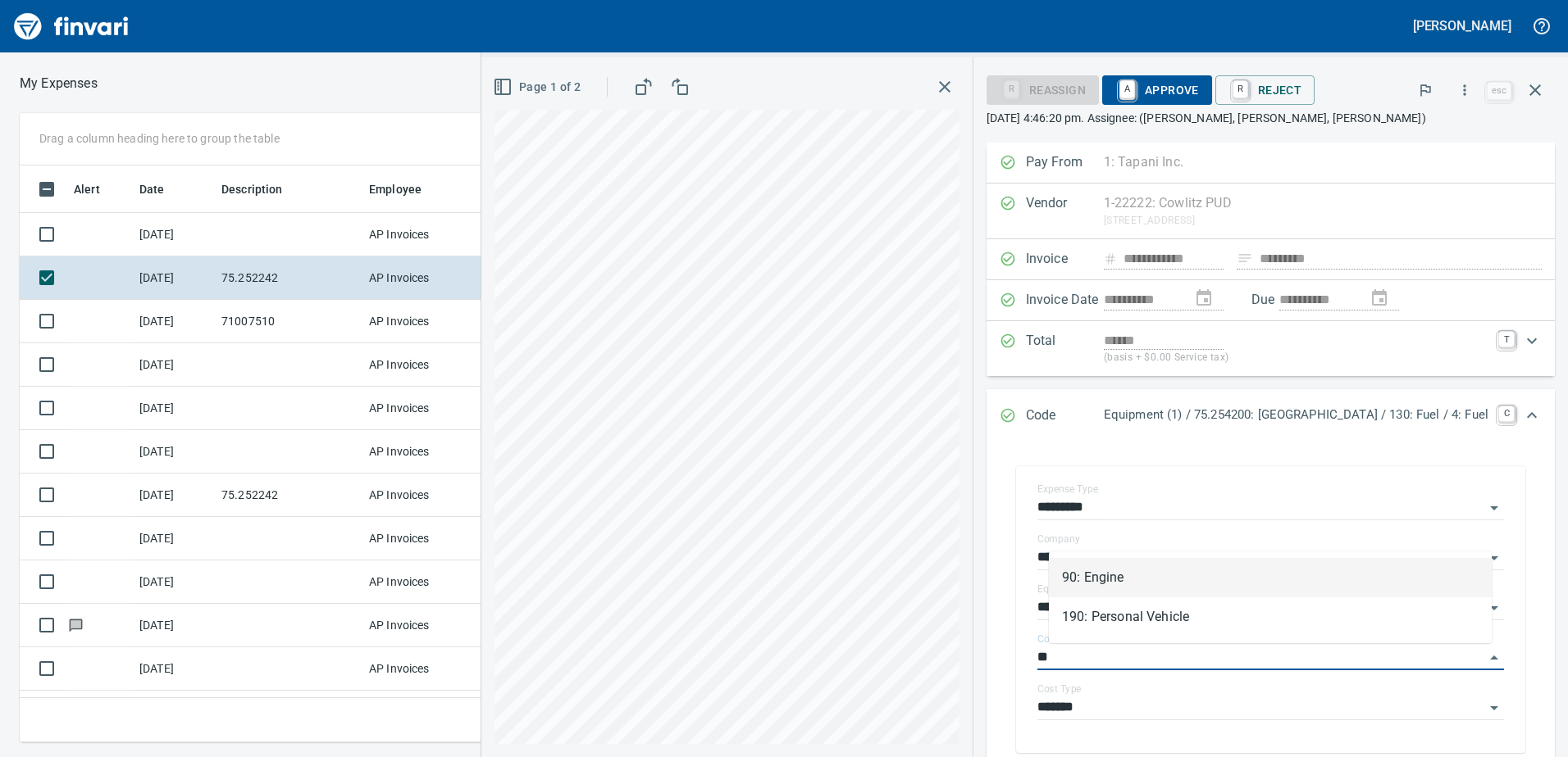
click at [1092, 575] on li "90: Engine" at bounding box center [1269, 578] width 443 height 40
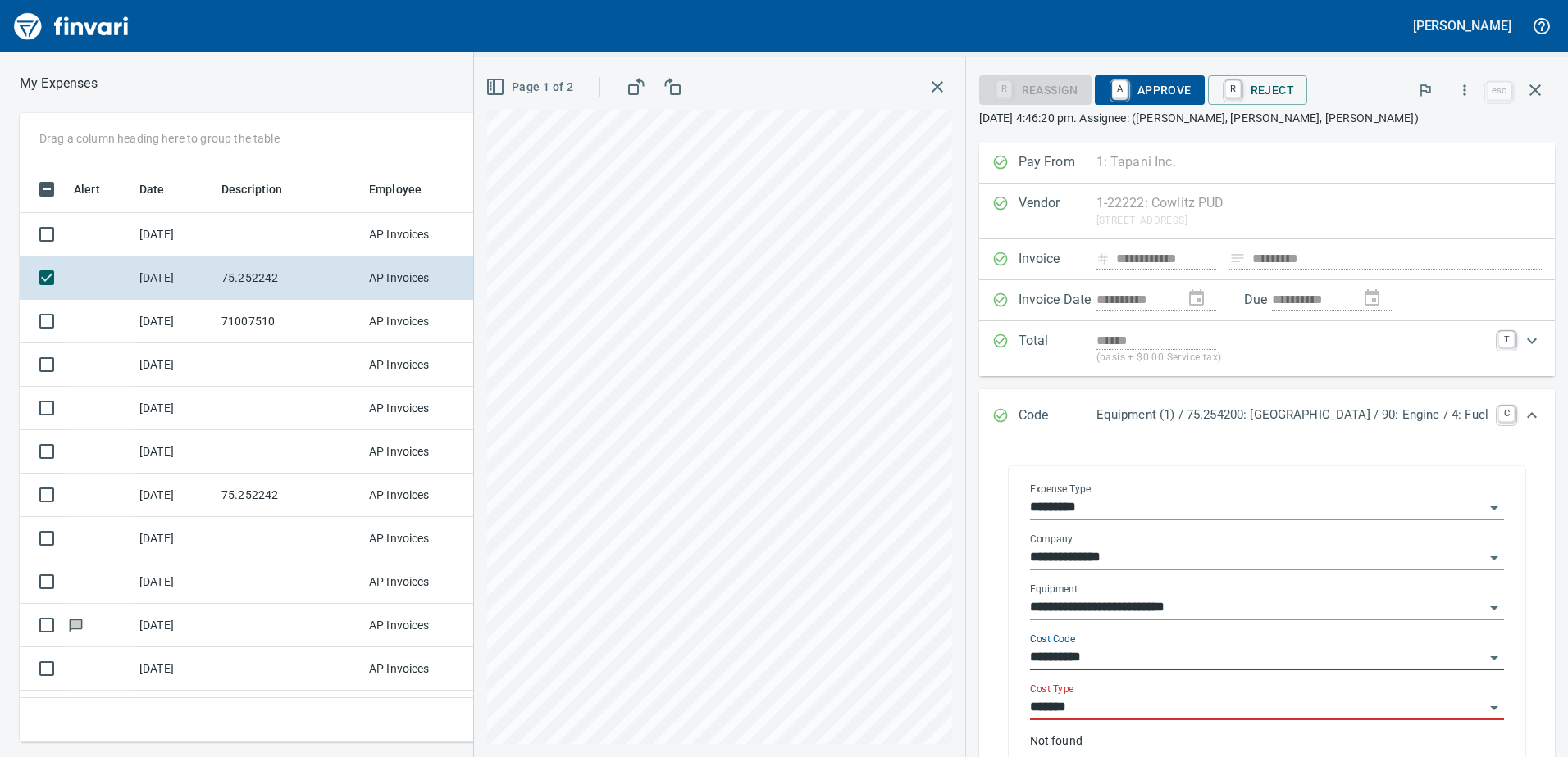
type input "**********"
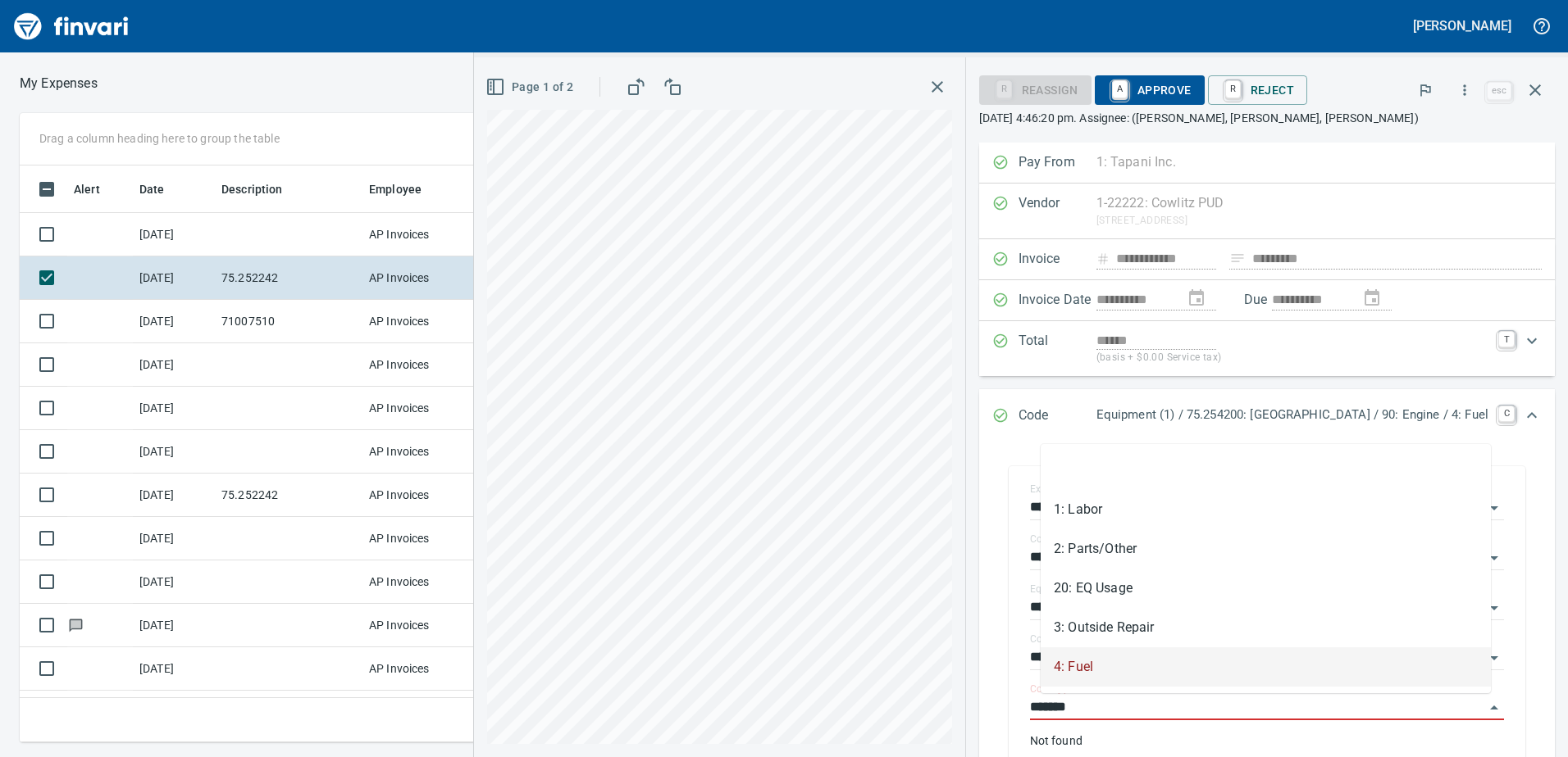
drag, startPoint x: 1091, startPoint y: 705, endPoint x: 993, endPoint y: 706, distance: 98.0
click at [994, 706] on div "**********" at bounding box center [1267, 627] width 575 height 368
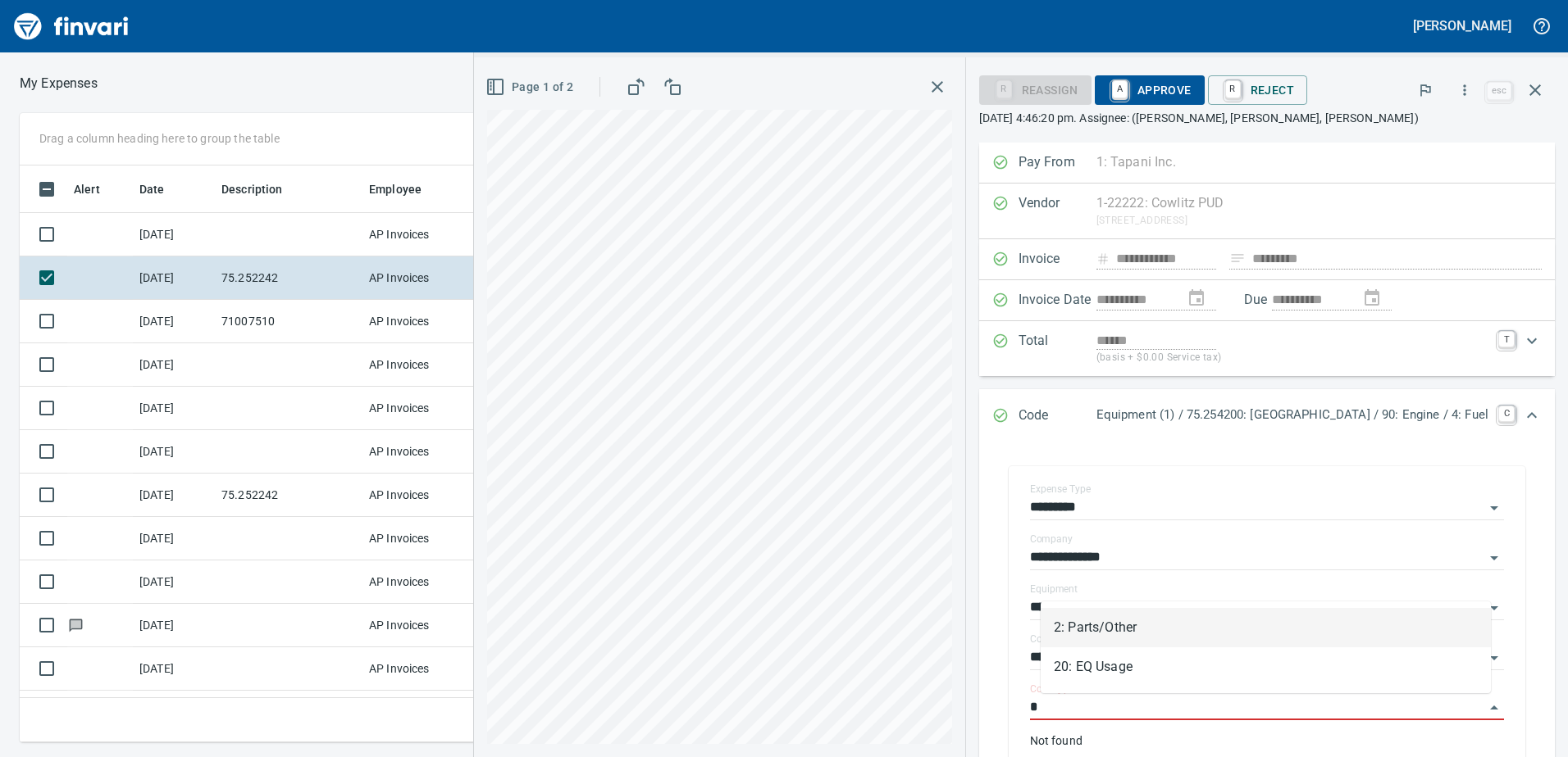
click at [1085, 623] on li "2: Parts/Other" at bounding box center [1266, 628] width 450 height 40
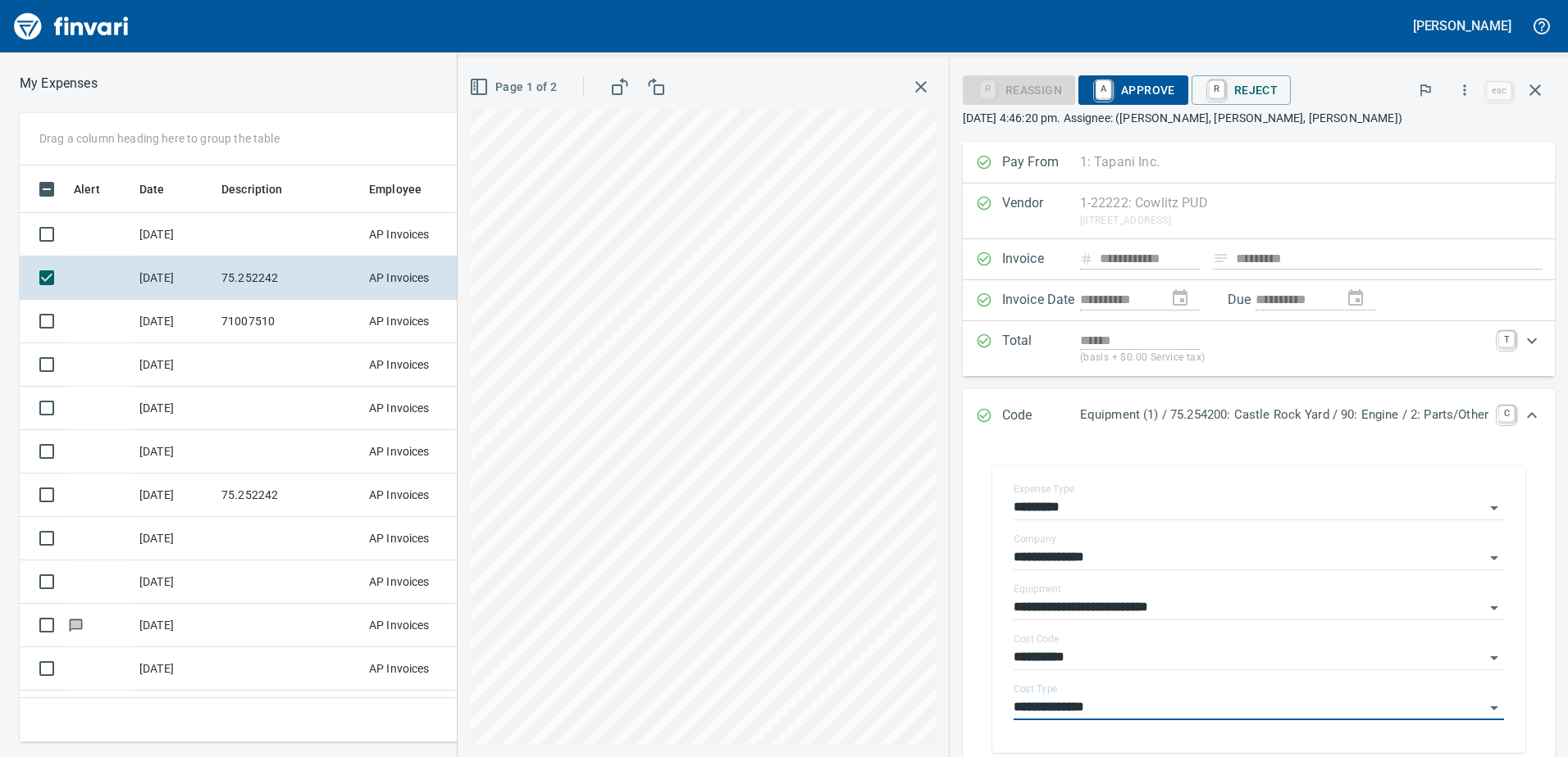
type input "**********"
click at [1139, 92] on span "A Approve" at bounding box center [1133, 90] width 84 height 28
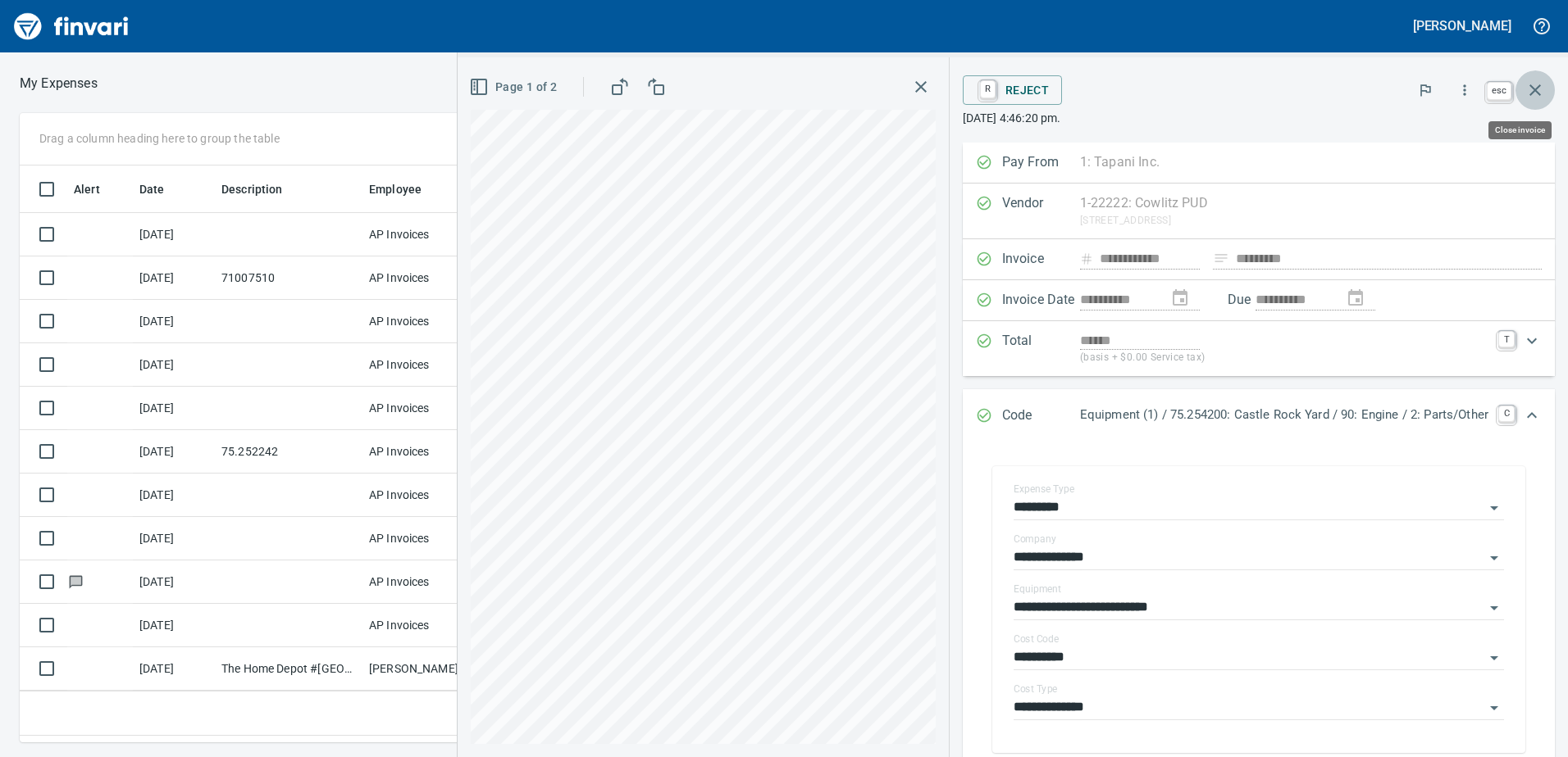
click at [1537, 86] on icon "button" at bounding box center [1534, 90] width 19 height 19
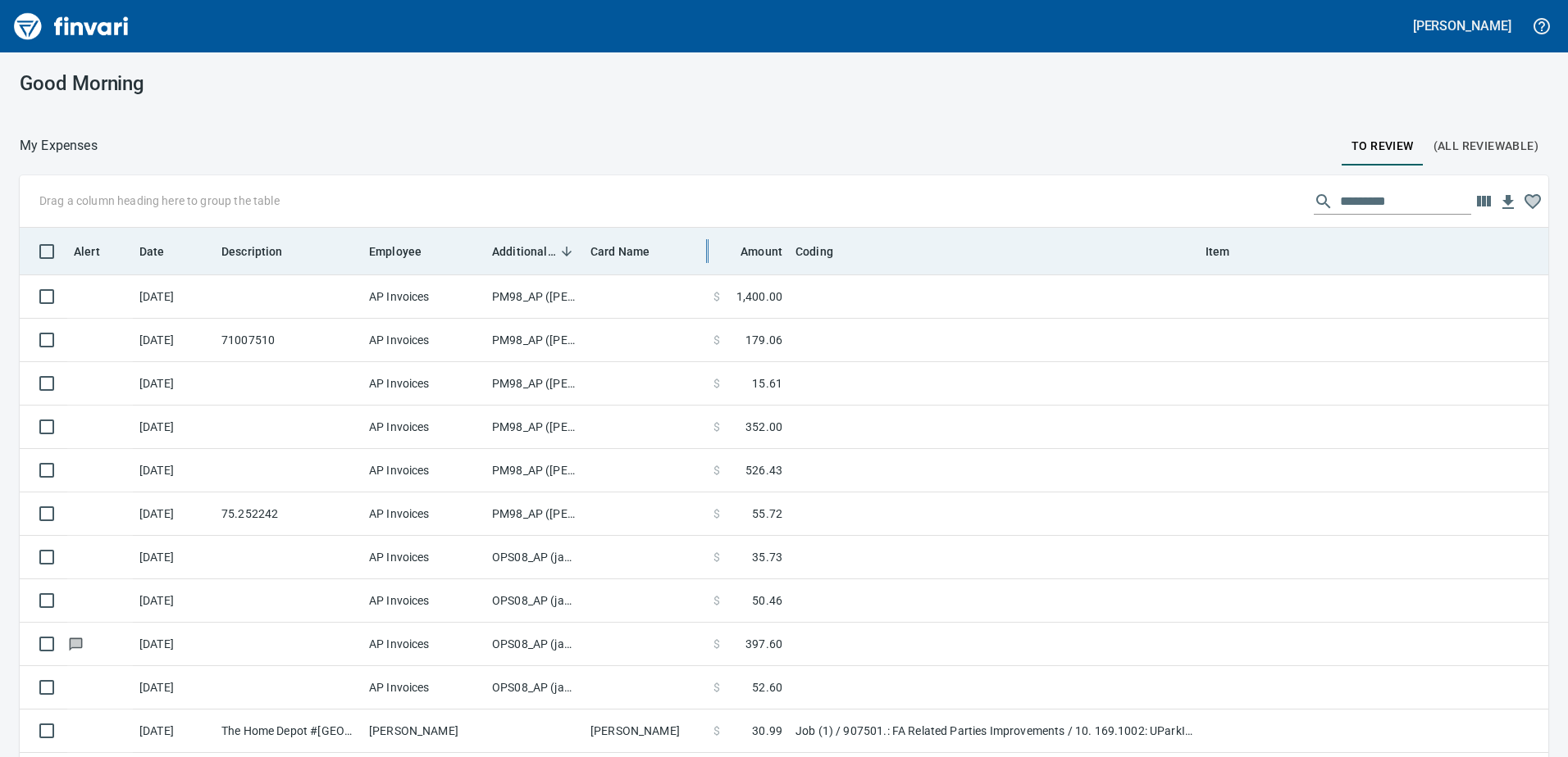
scroll to position [565, 1504]
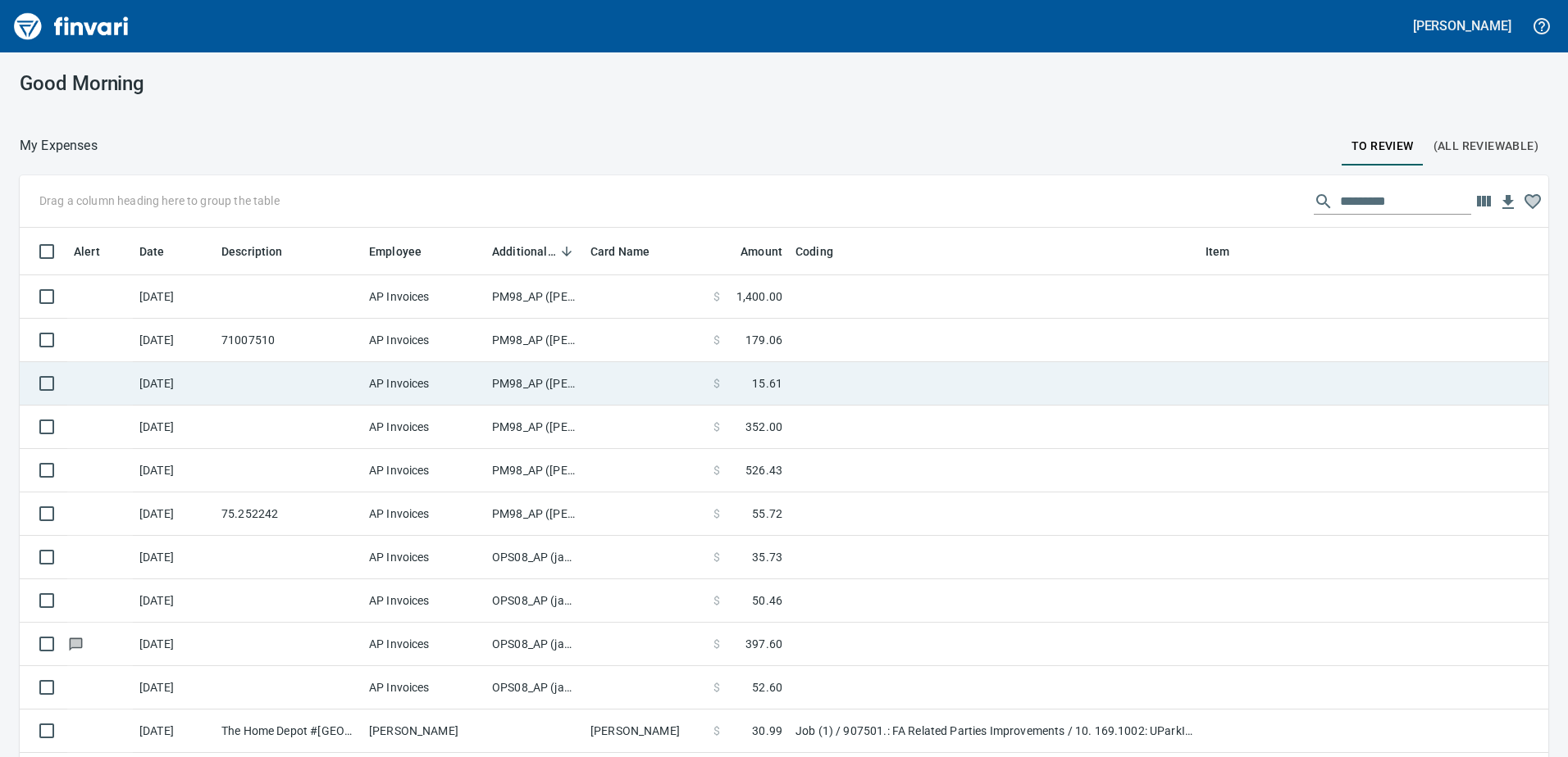
click at [524, 379] on td "PM98_AP ([PERSON_NAME], [PERSON_NAME])" at bounding box center [535, 383] width 98 height 43
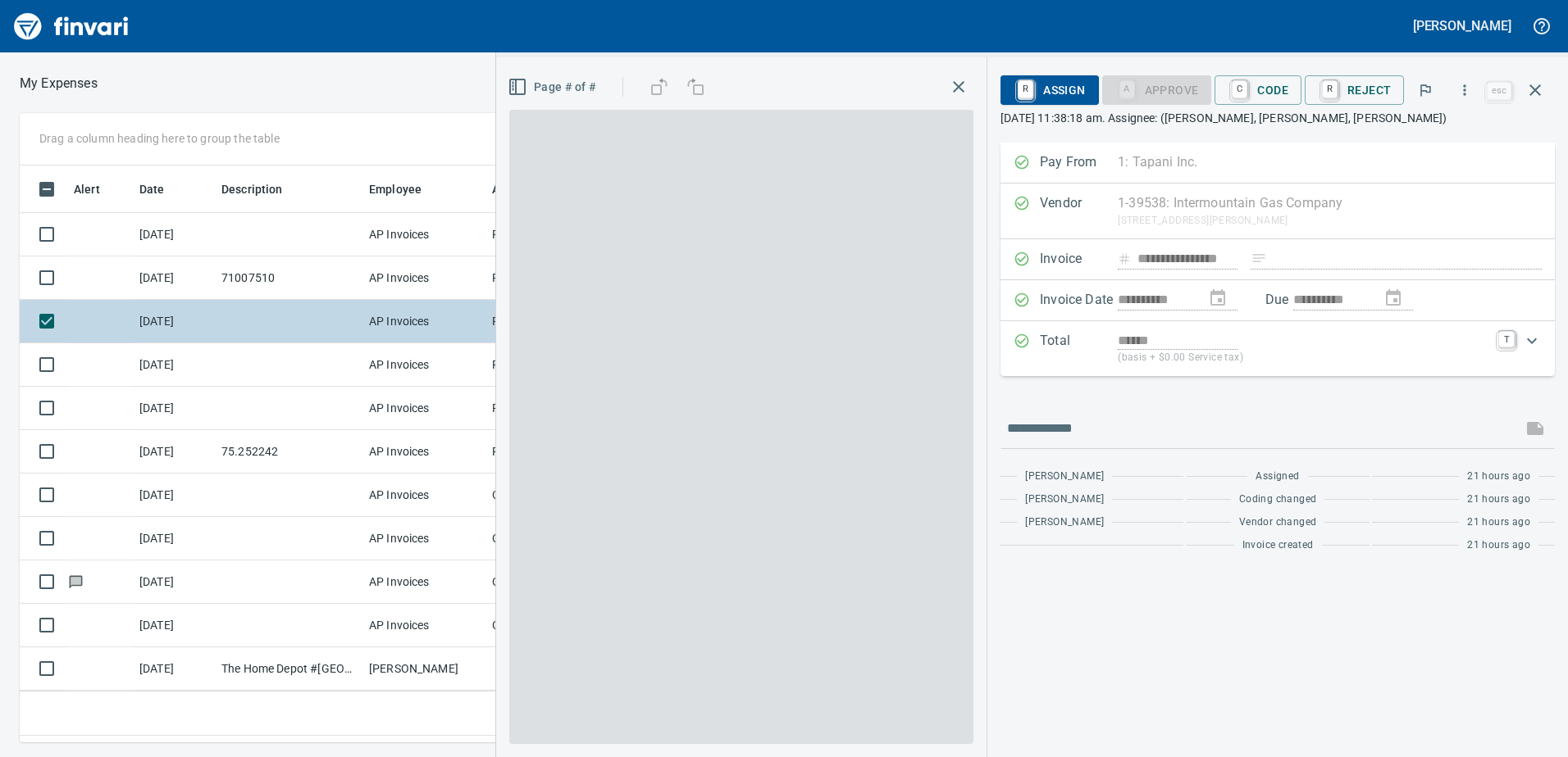
scroll to position [552, 1094]
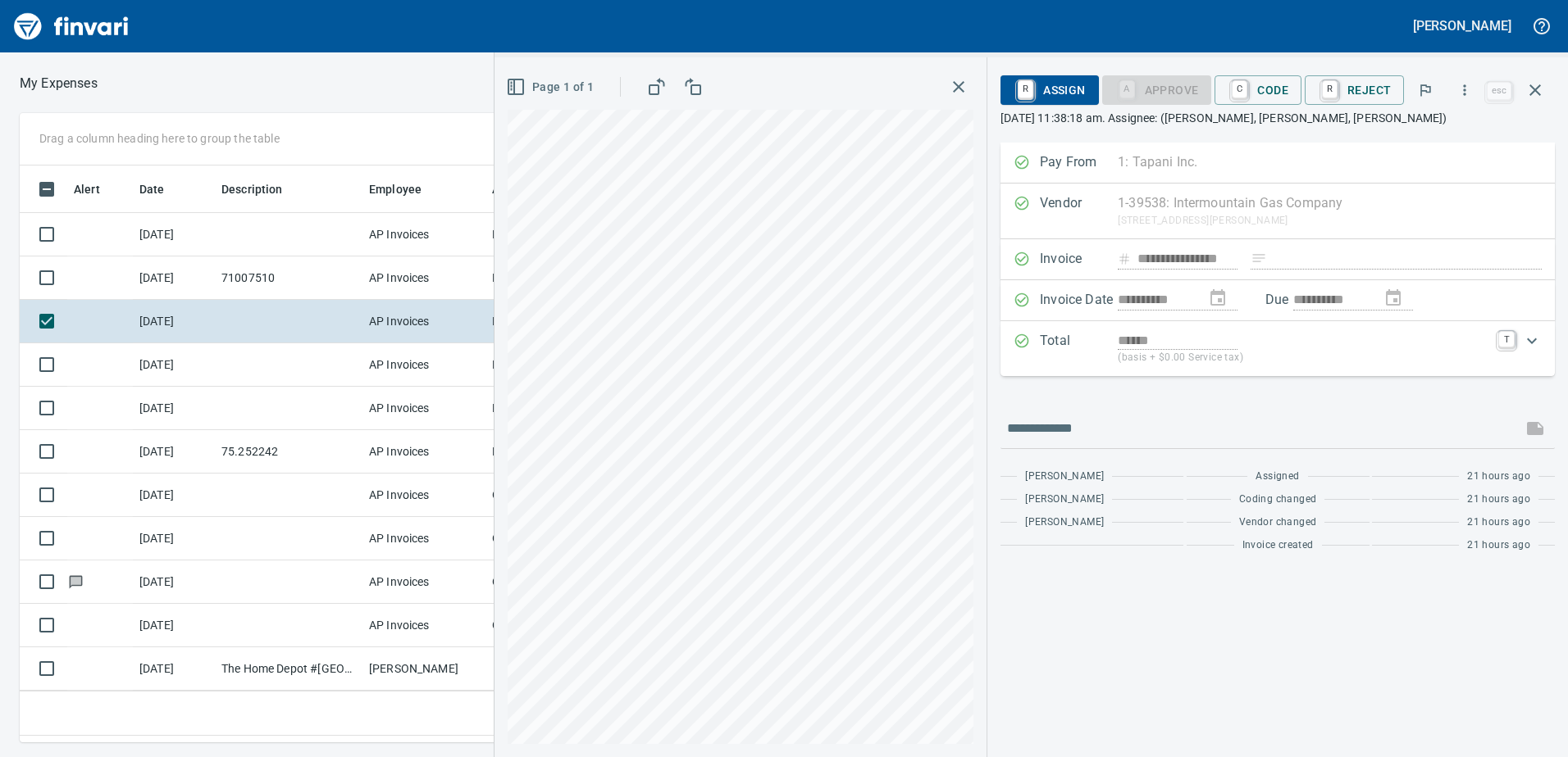
click at [1054, 411] on div "**********" at bounding box center [1031, 408] width 1074 height 700
click at [1039, 429] on input "text" at bounding box center [1261, 428] width 509 height 26
type input "**********"
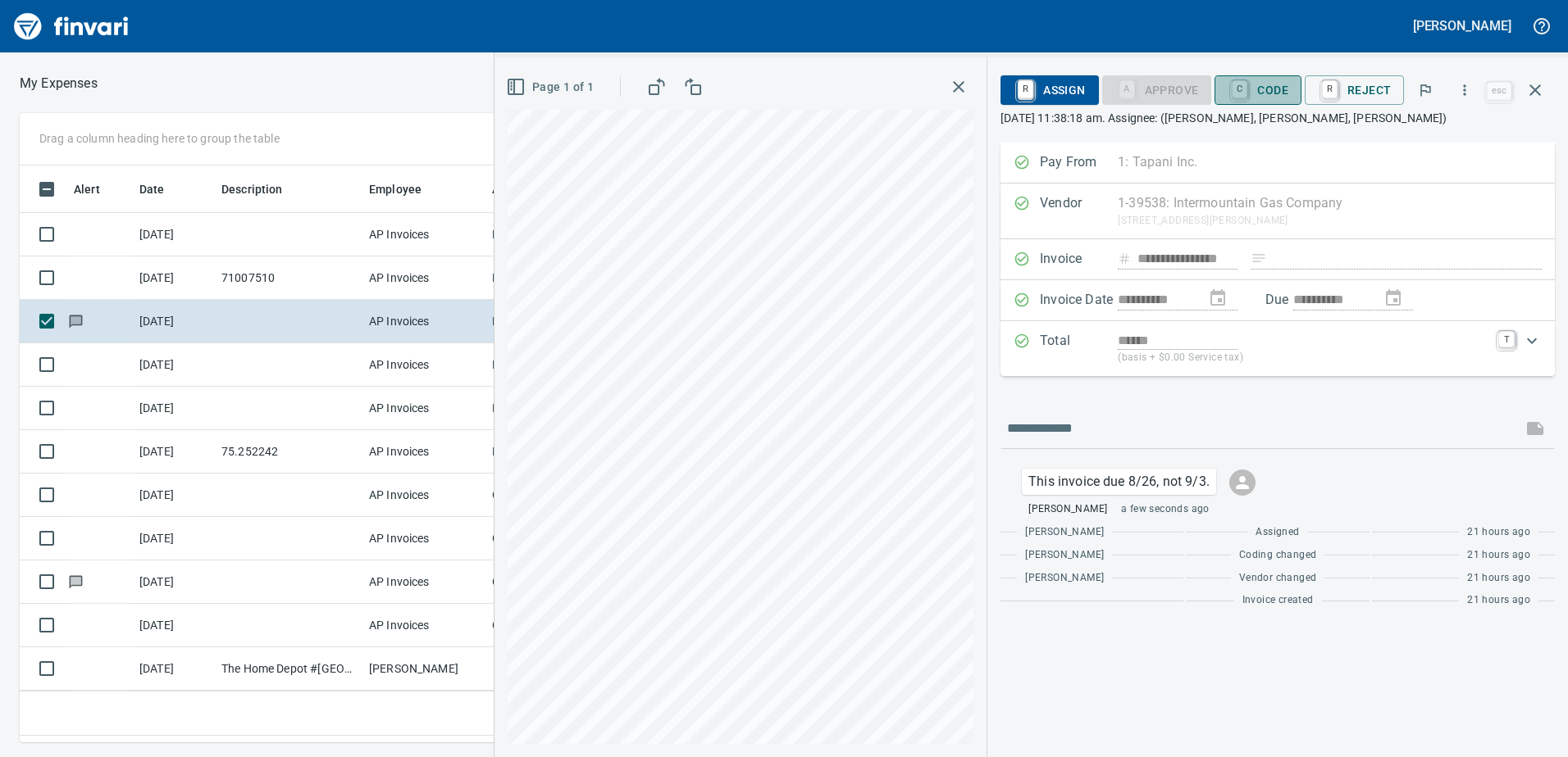
click at [1260, 87] on span "C Code" at bounding box center [1258, 90] width 61 height 28
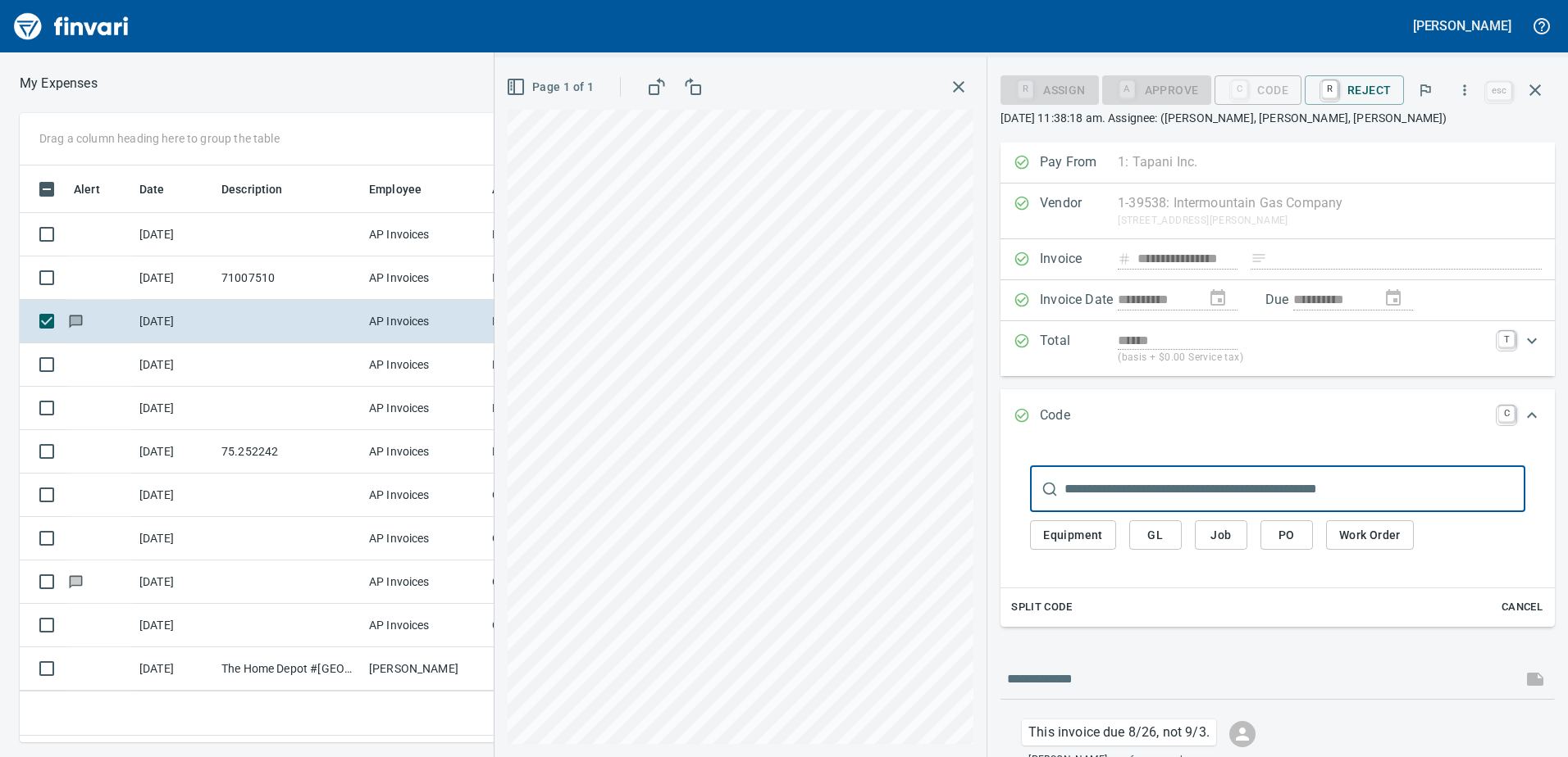
click at [1074, 537] on span "Equipment" at bounding box center [1073, 535] width 60 height 20
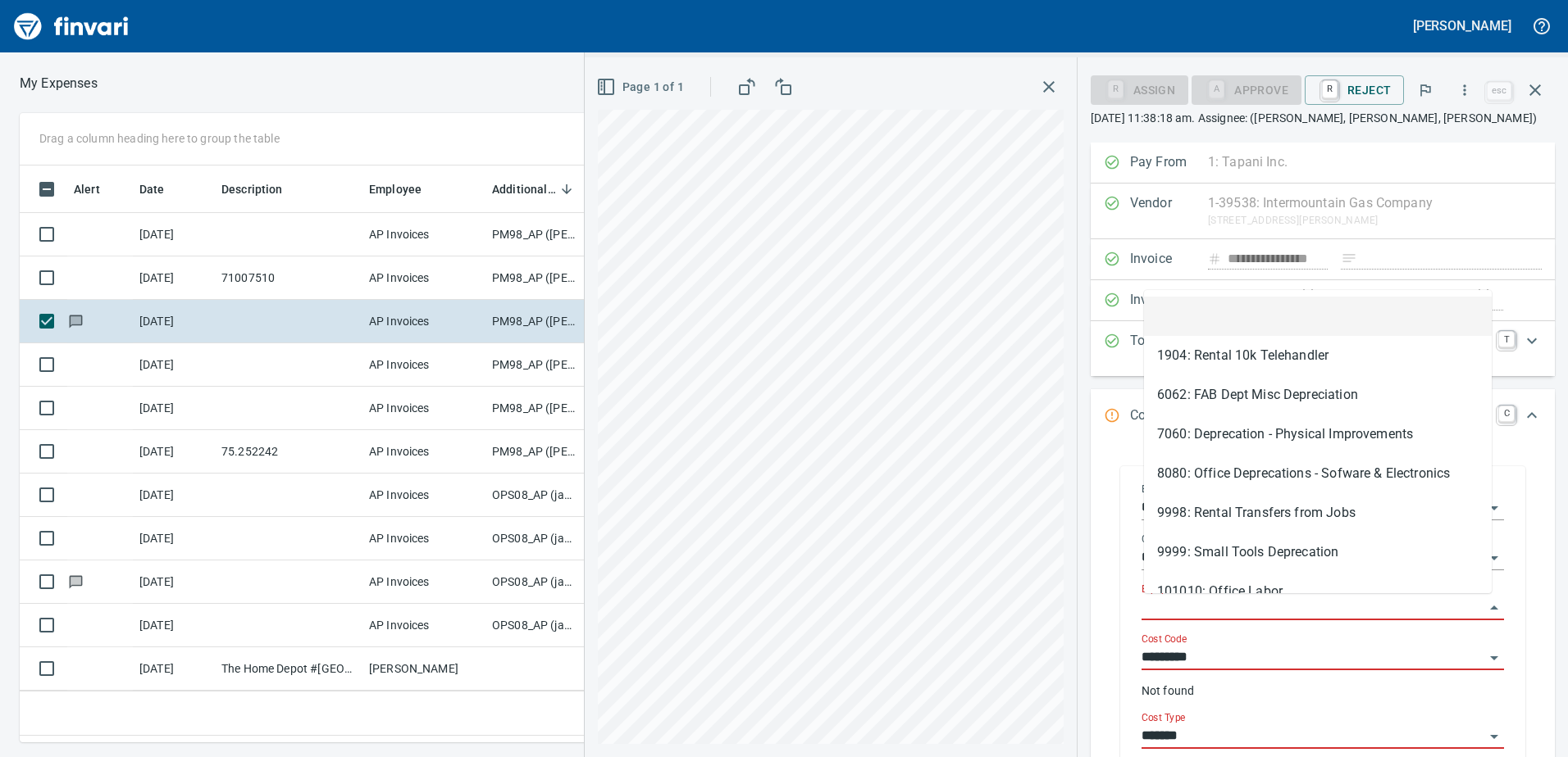
click at [1187, 603] on input "Equipment" at bounding box center [1312, 607] width 343 height 23
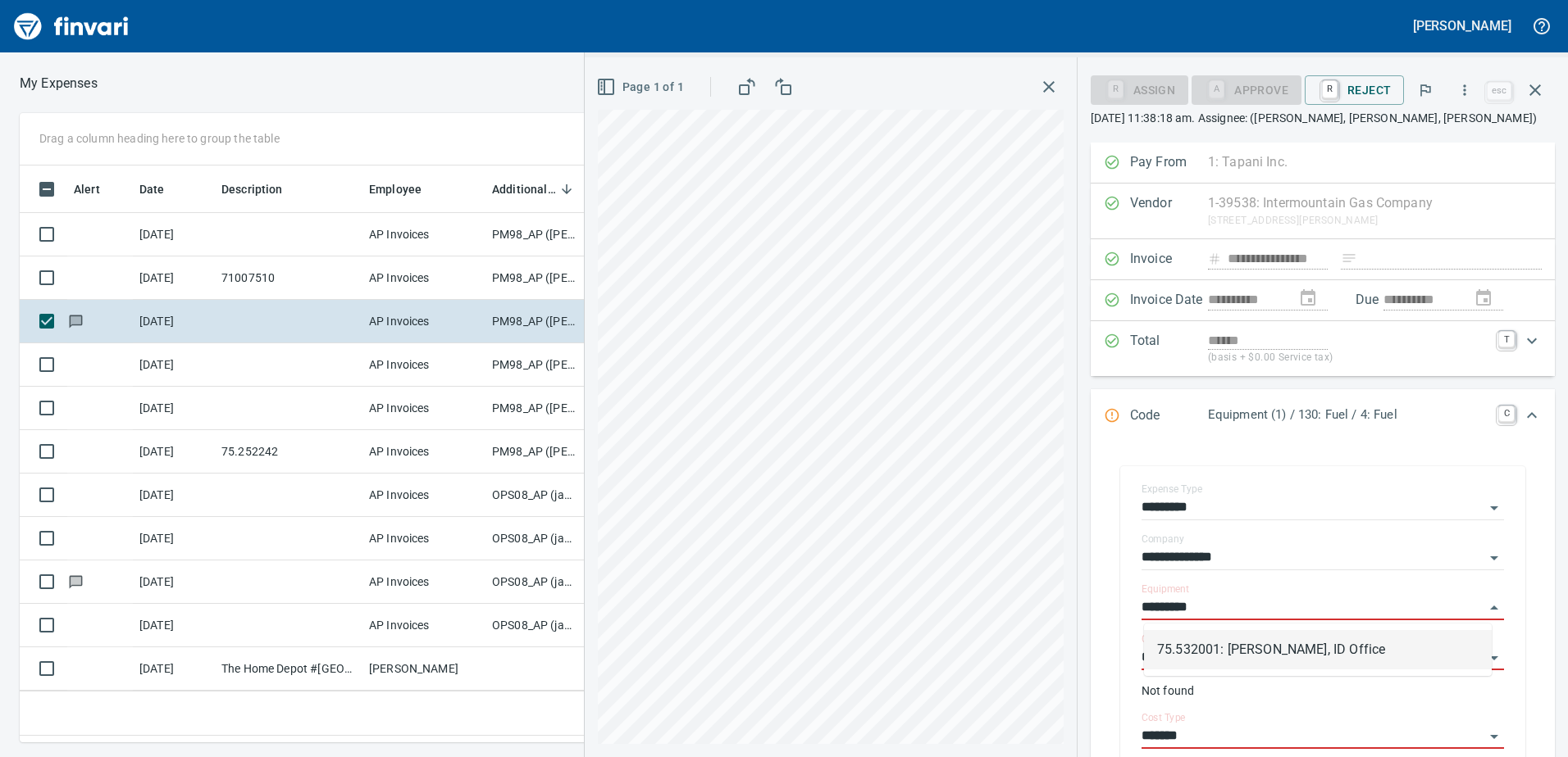
click at [1283, 651] on li "75.532001: [PERSON_NAME], ID Office" at bounding box center [1318, 650] width 348 height 40
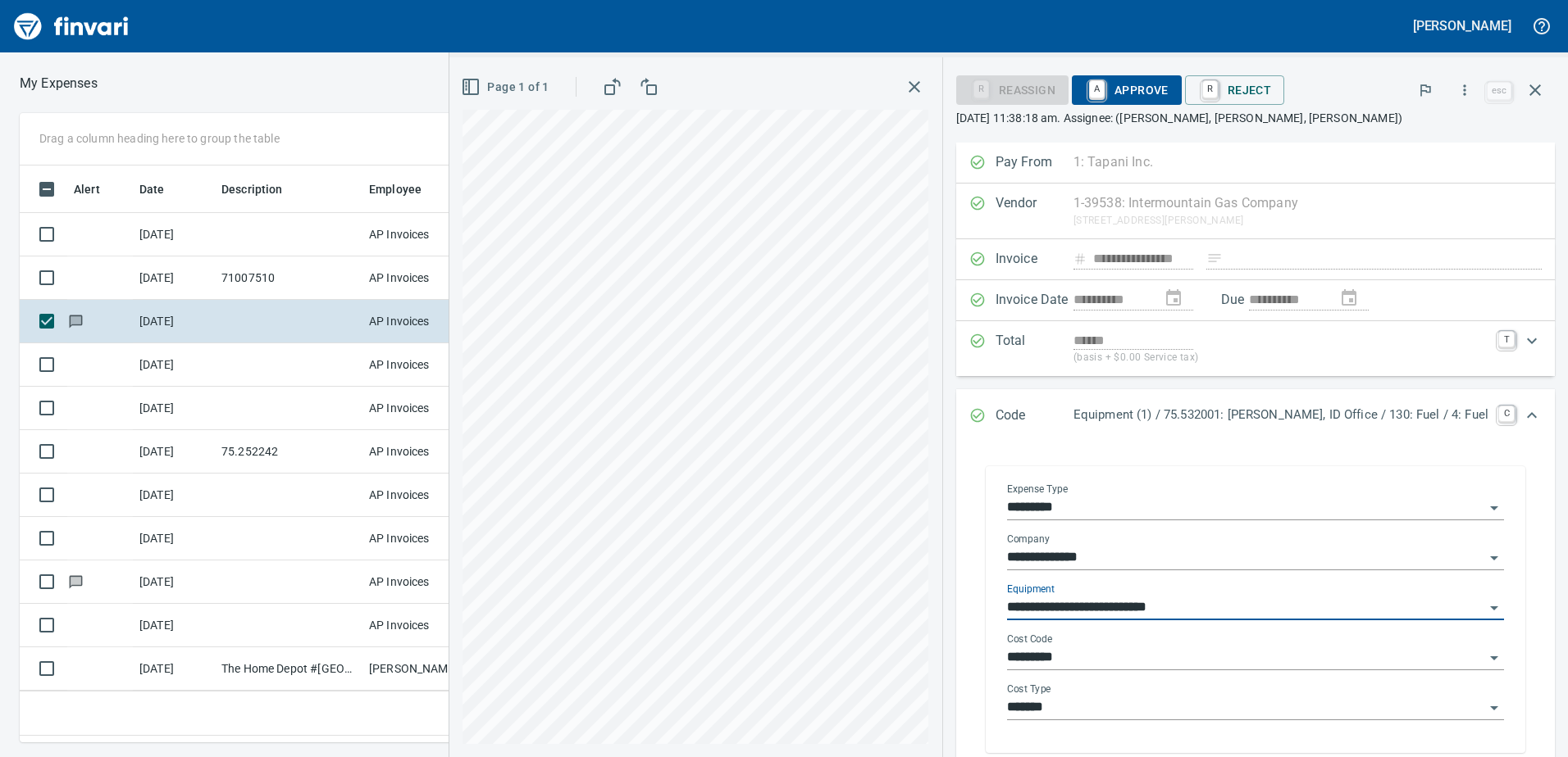
type input "**********"
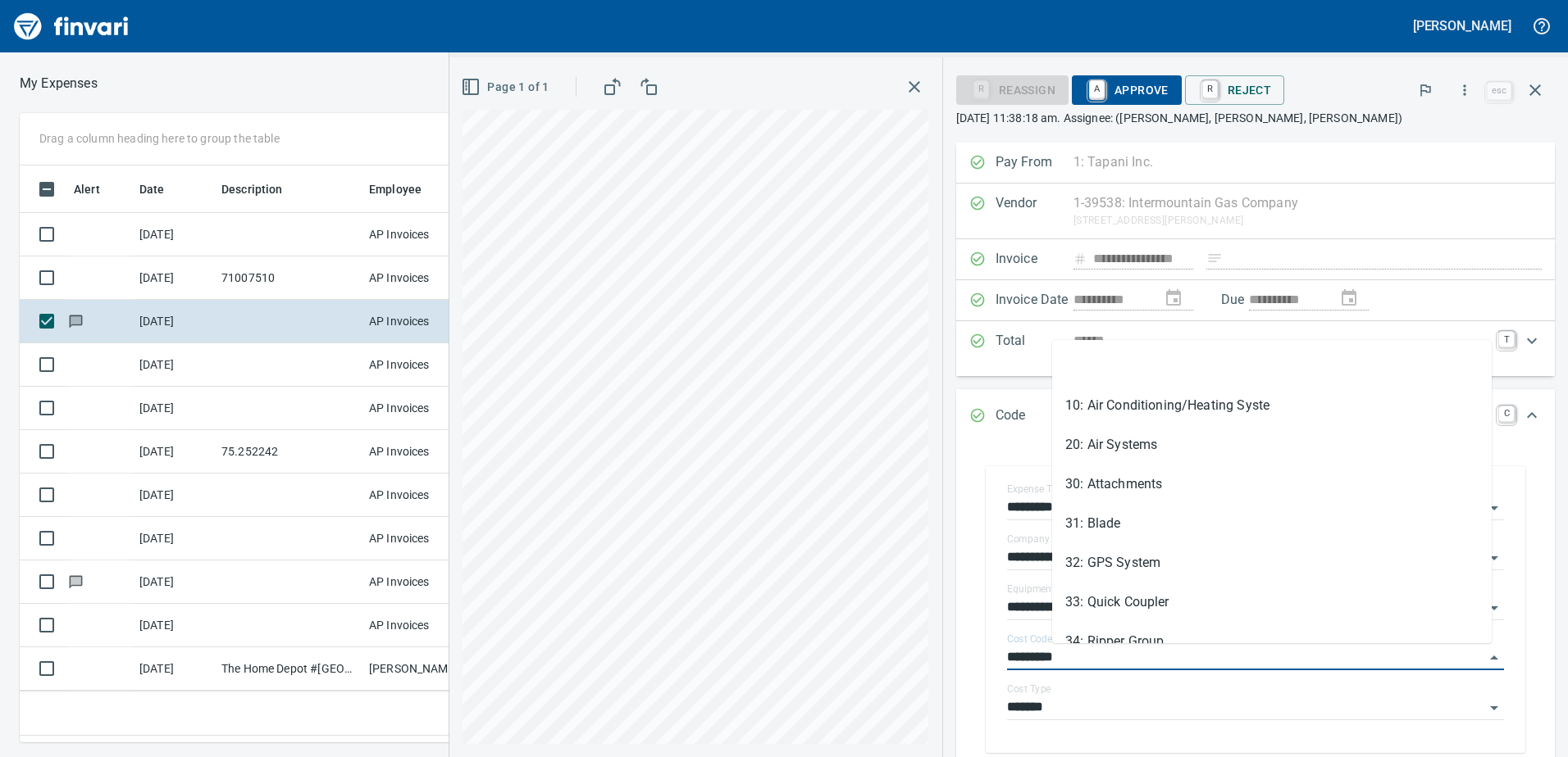
drag, startPoint x: 1137, startPoint y: 654, endPoint x: 984, endPoint y: 645, distance: 153.3
click at [984, 645] on div "**********" at bounding box center [1009, 408] width 1119 height 700
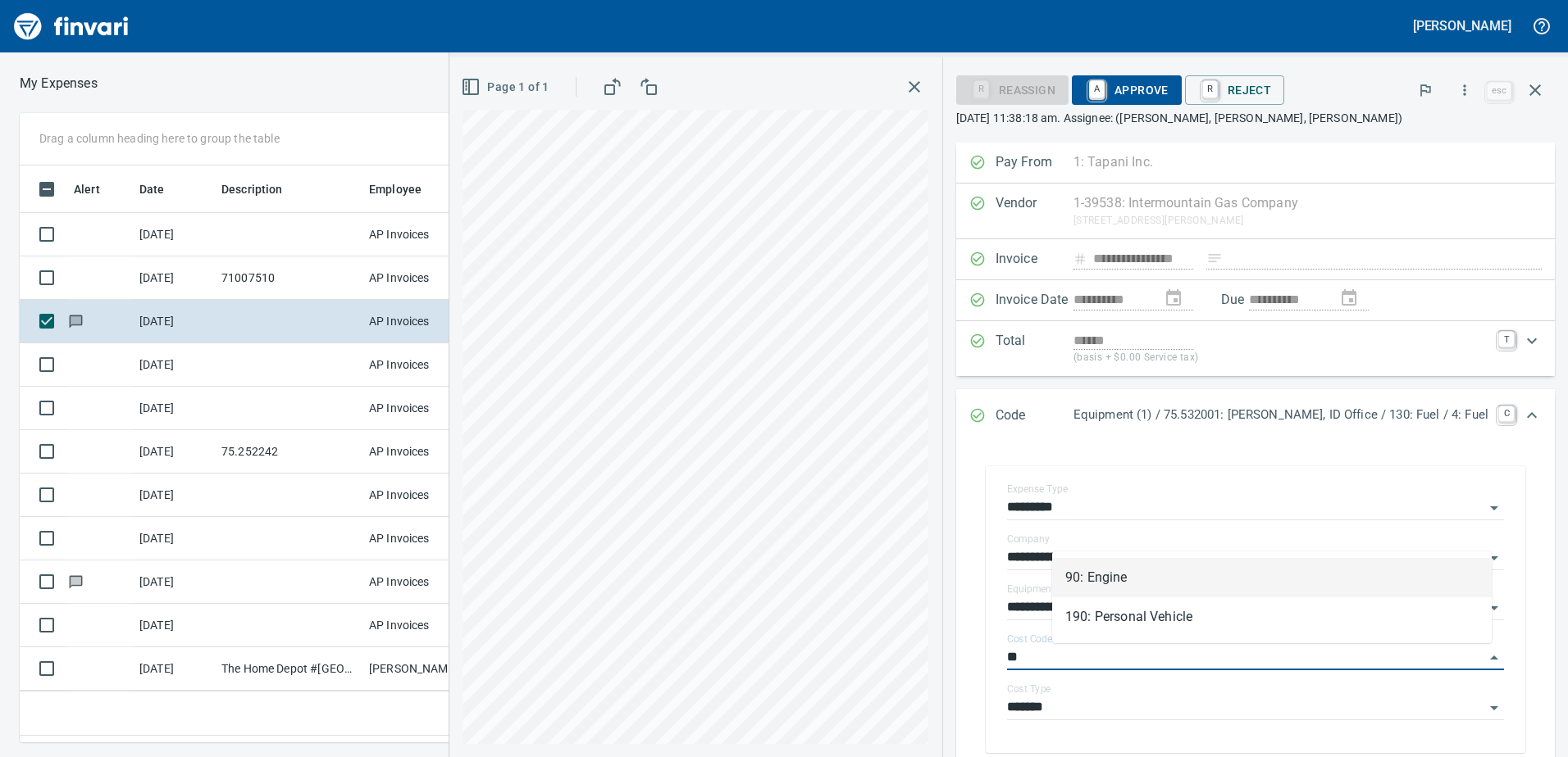
click at [1106, 575] on li "90: Engine" at bounding box center [1271, 578] width 439 height 40
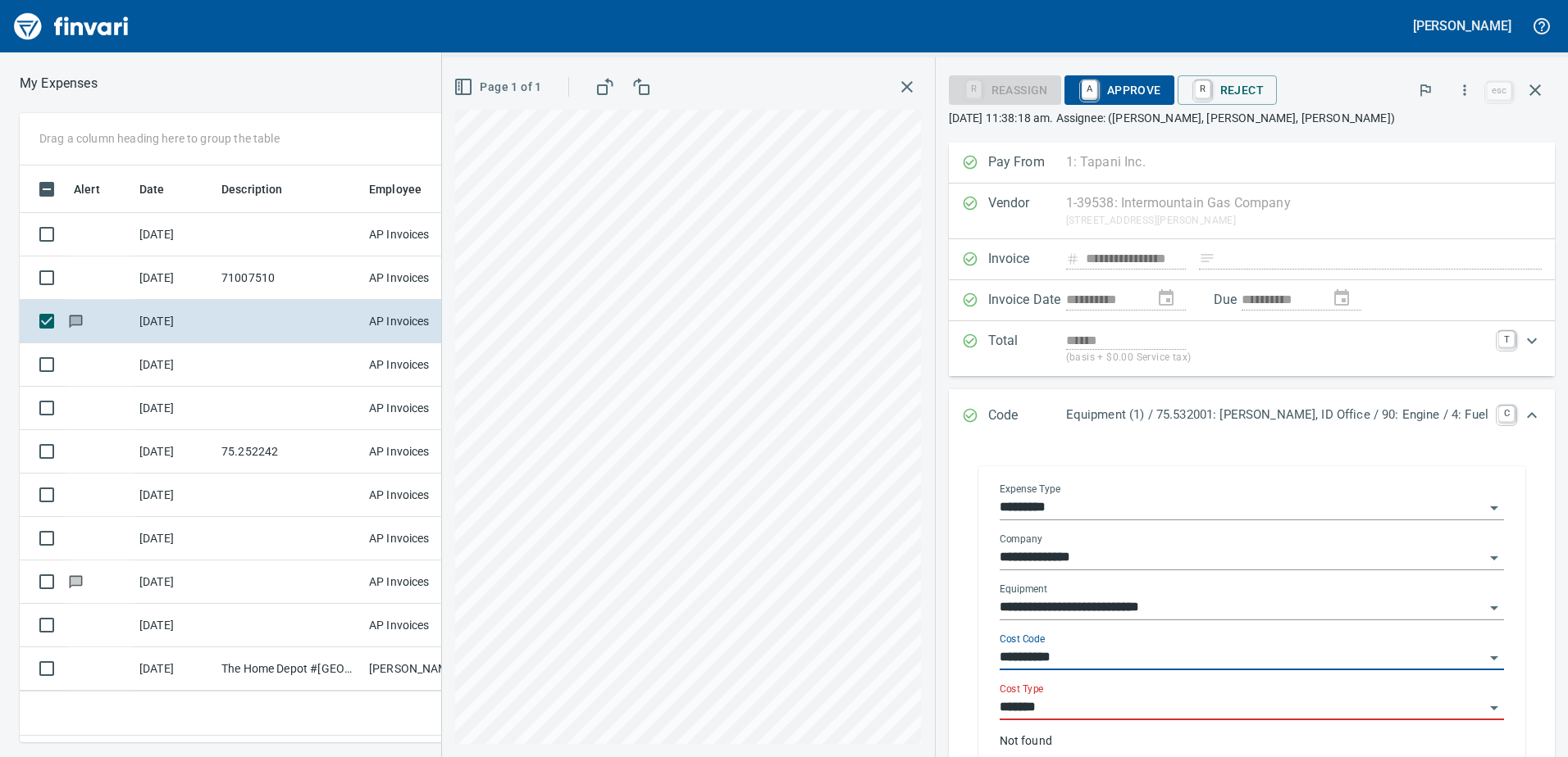
type input "**********"
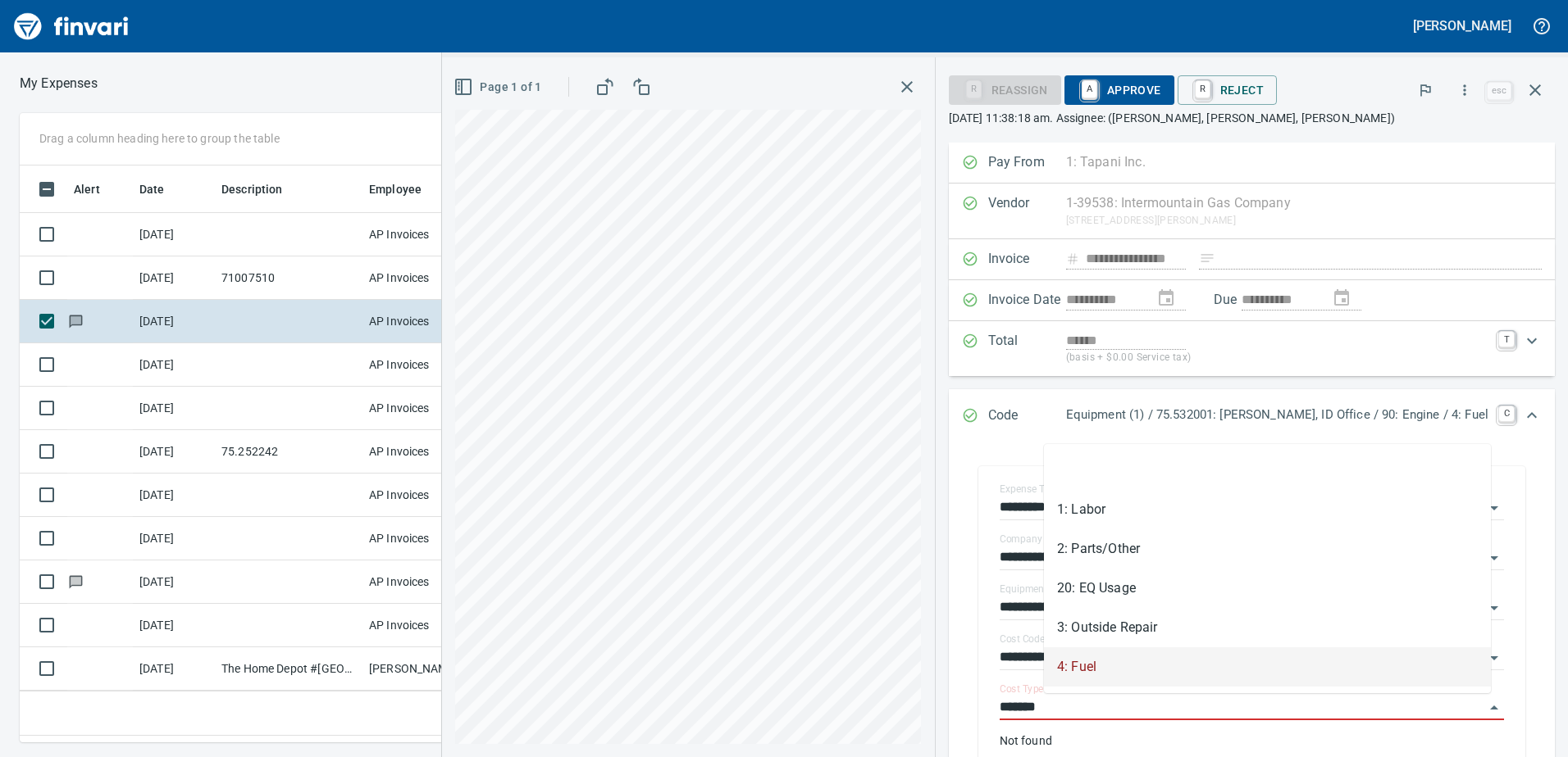
drag, startPoint x: 1094, startPoint y: 707, endPoint x: 1009, endPoint y: 708, distance: 85.0
click at [1009, 708] on div "**********" at bounding box center [1252, 624] width 580 height 348
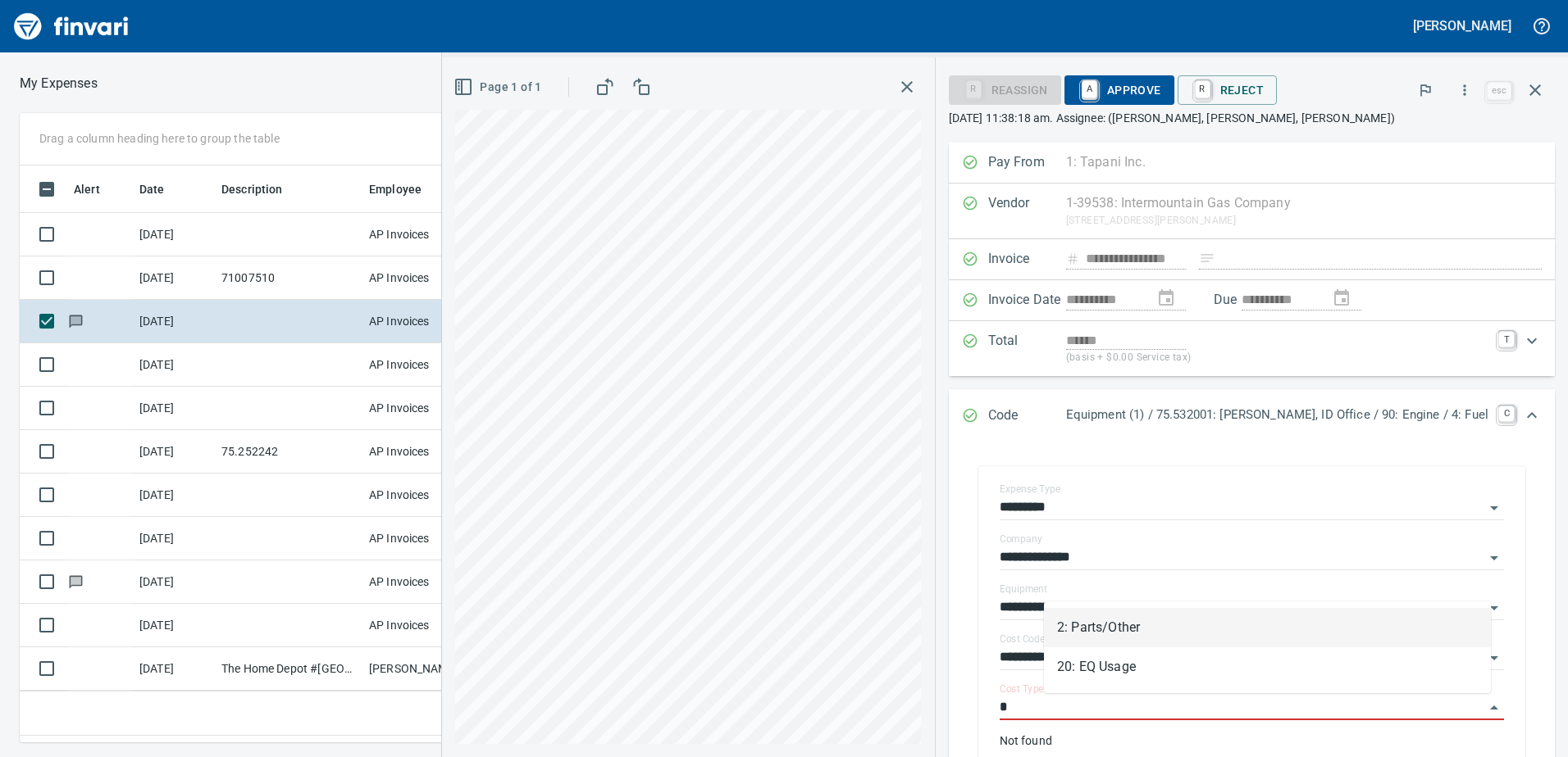
click at [1103, 624] on li "2: Parts/Other" at bounding box center [1268, 628] width 447 height 40
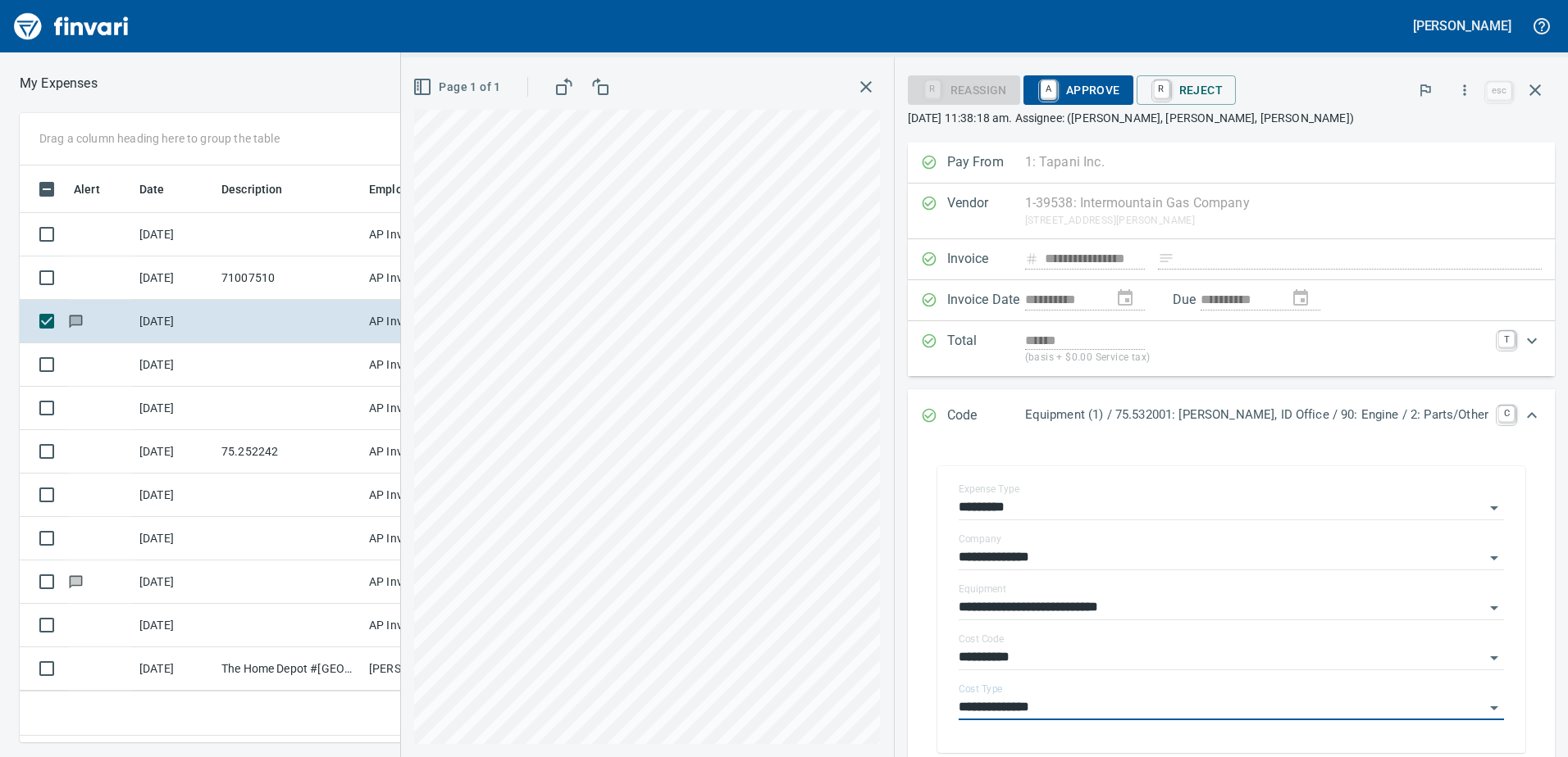
type input "**********"
click at [1120, 88] on span "A Approve" at bounding box center [1078, 90] width 84 height 28
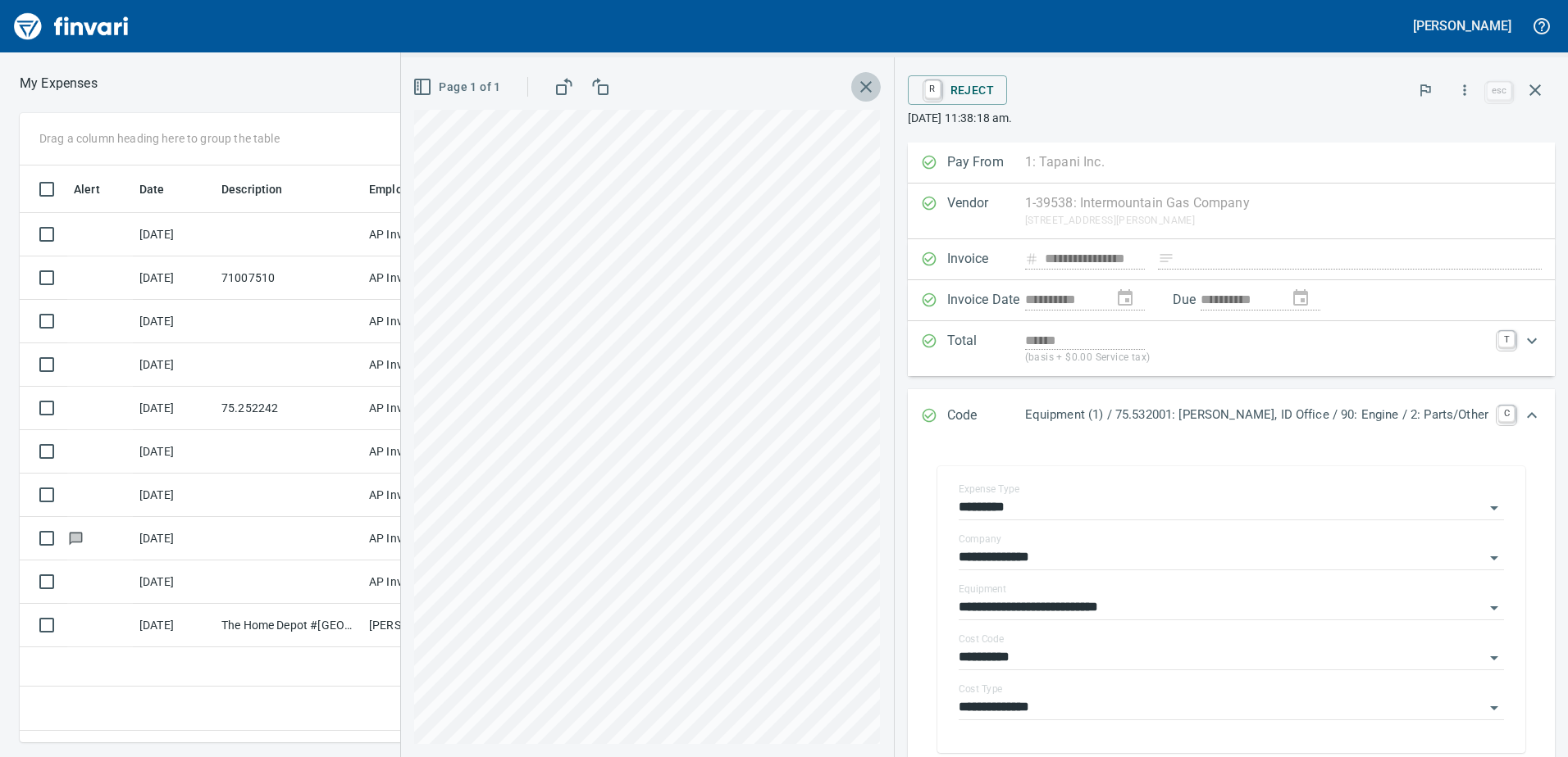
click at [872, 87] on icon "button" at bounding box center [867, 87] width 12 height 12
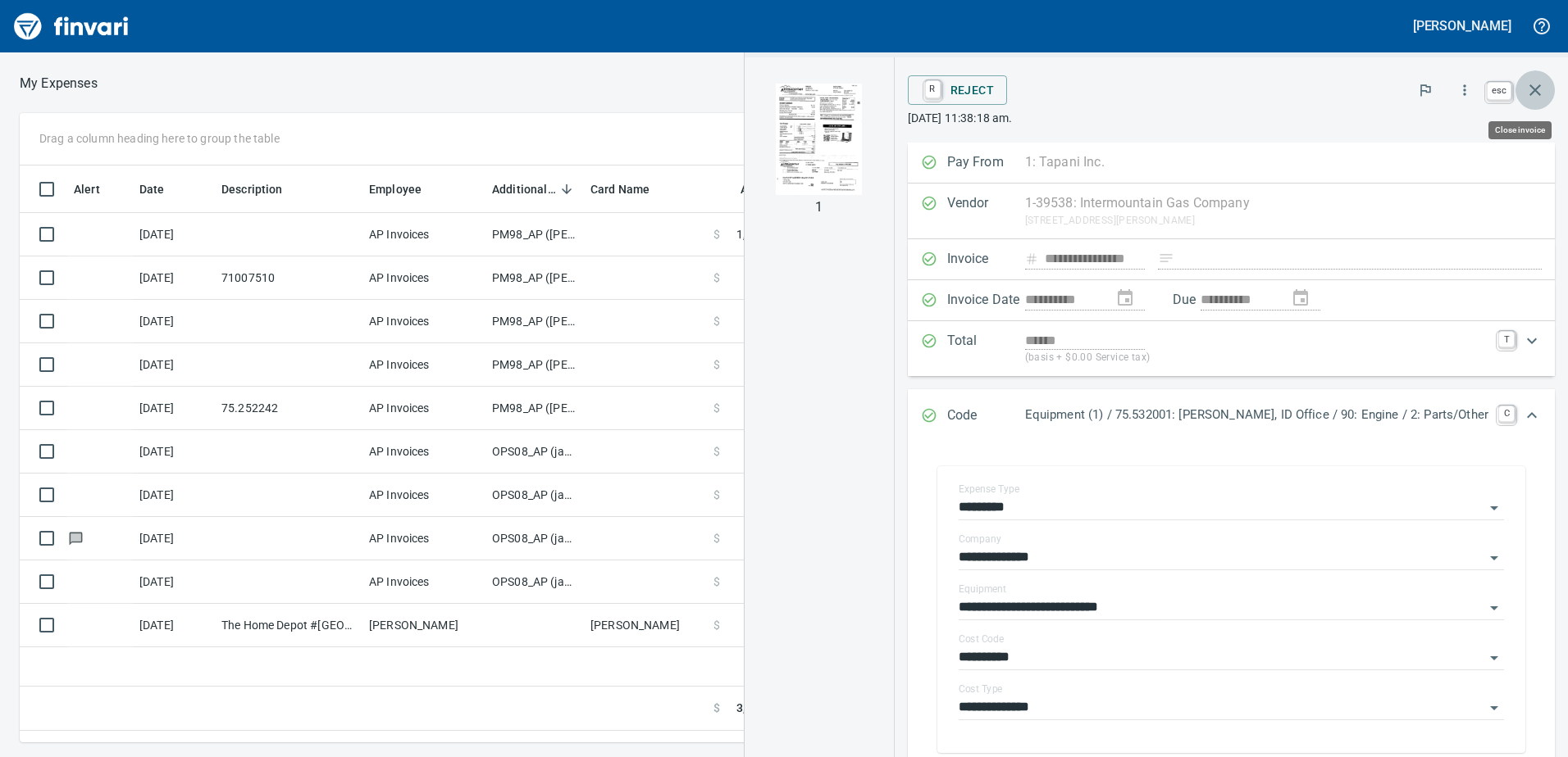
click at [1534, 87] on icon "button" at bounding box center [1534, 90] width 19 height 19
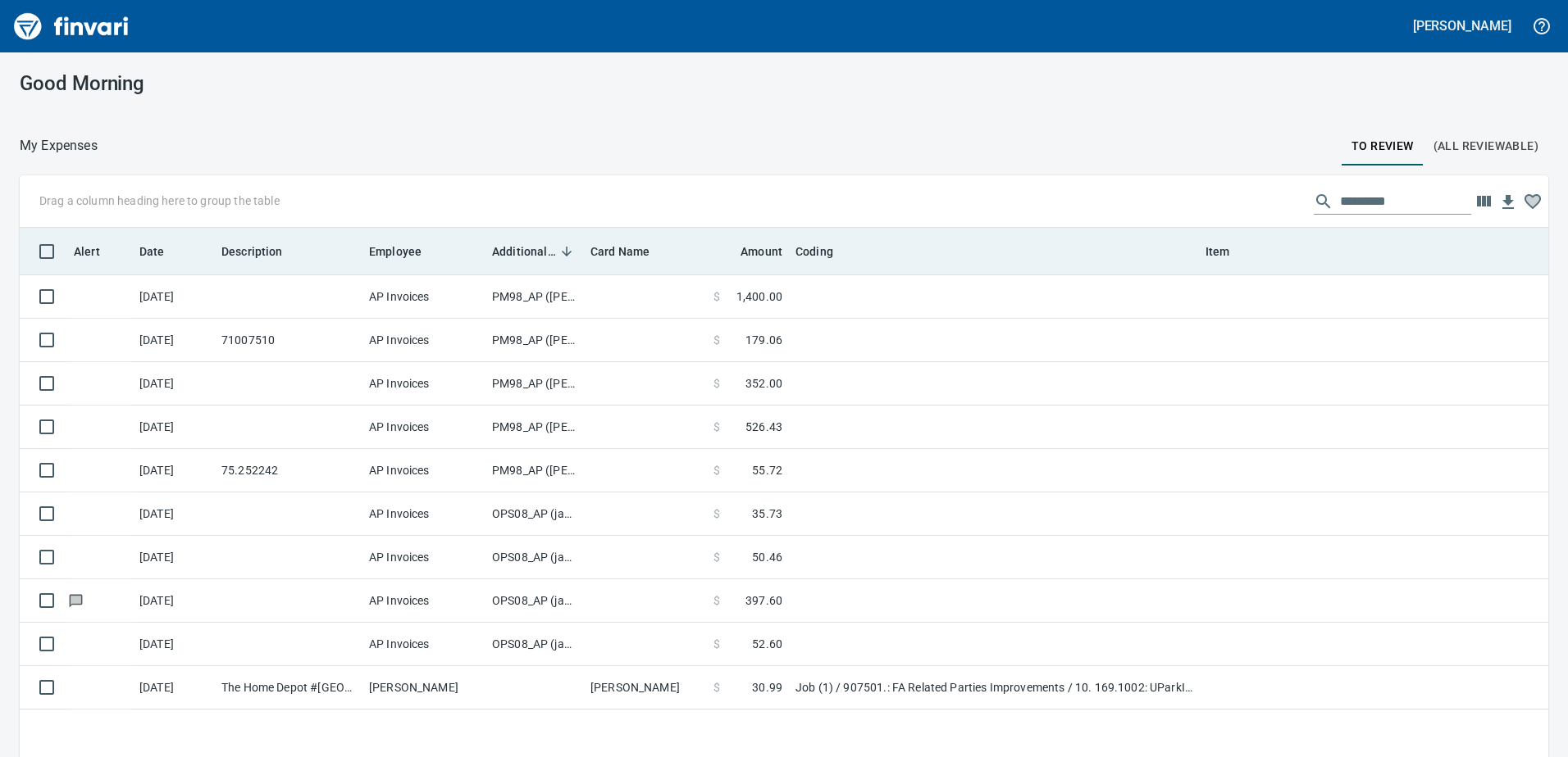
scroll to position [565, 1504]
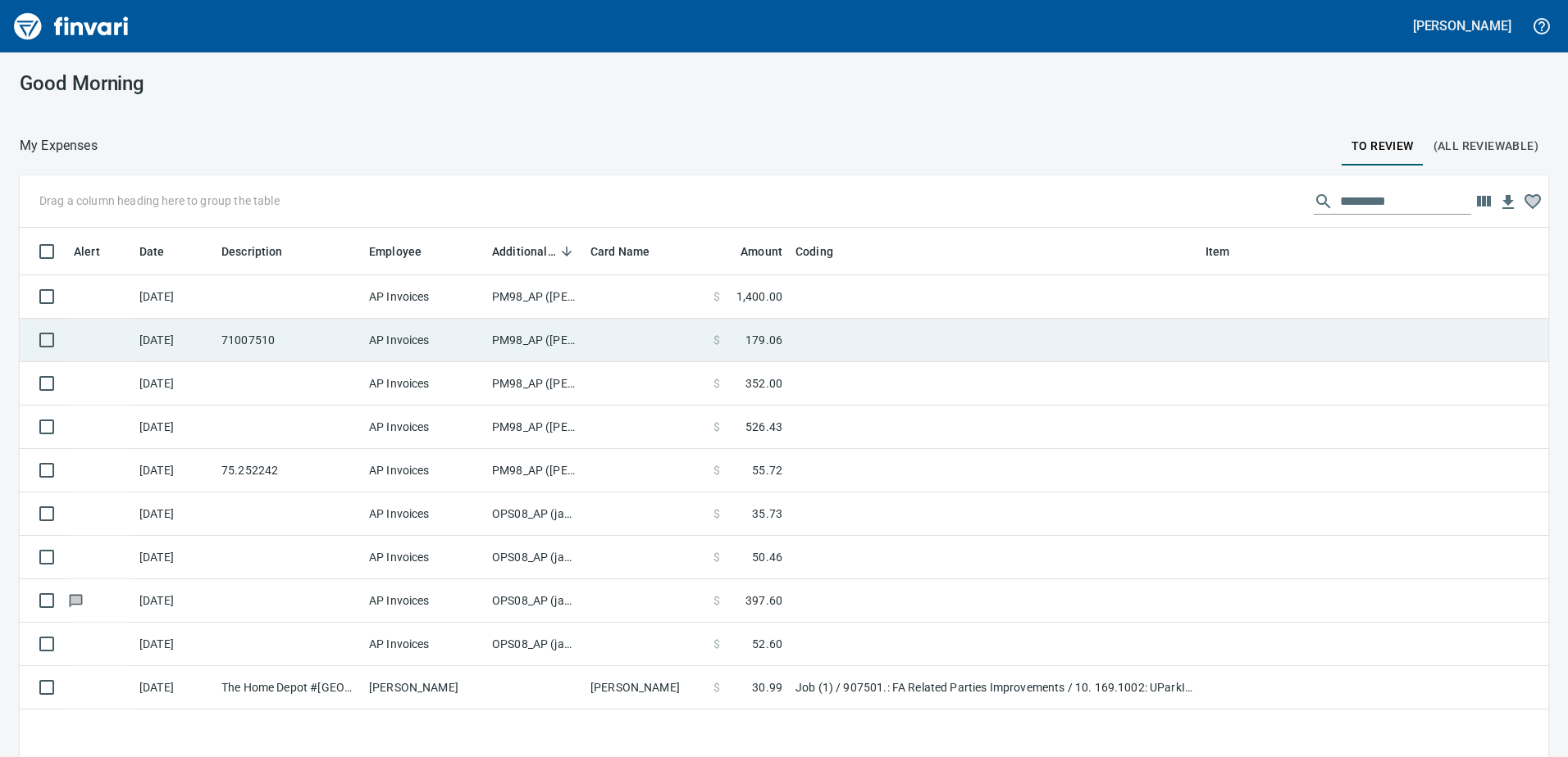
click at [508, 332] on td "PM98_AP ([PERSON_NAME], [PERSON_NAME])" at bounding box center [535, 340] width 98 height 43
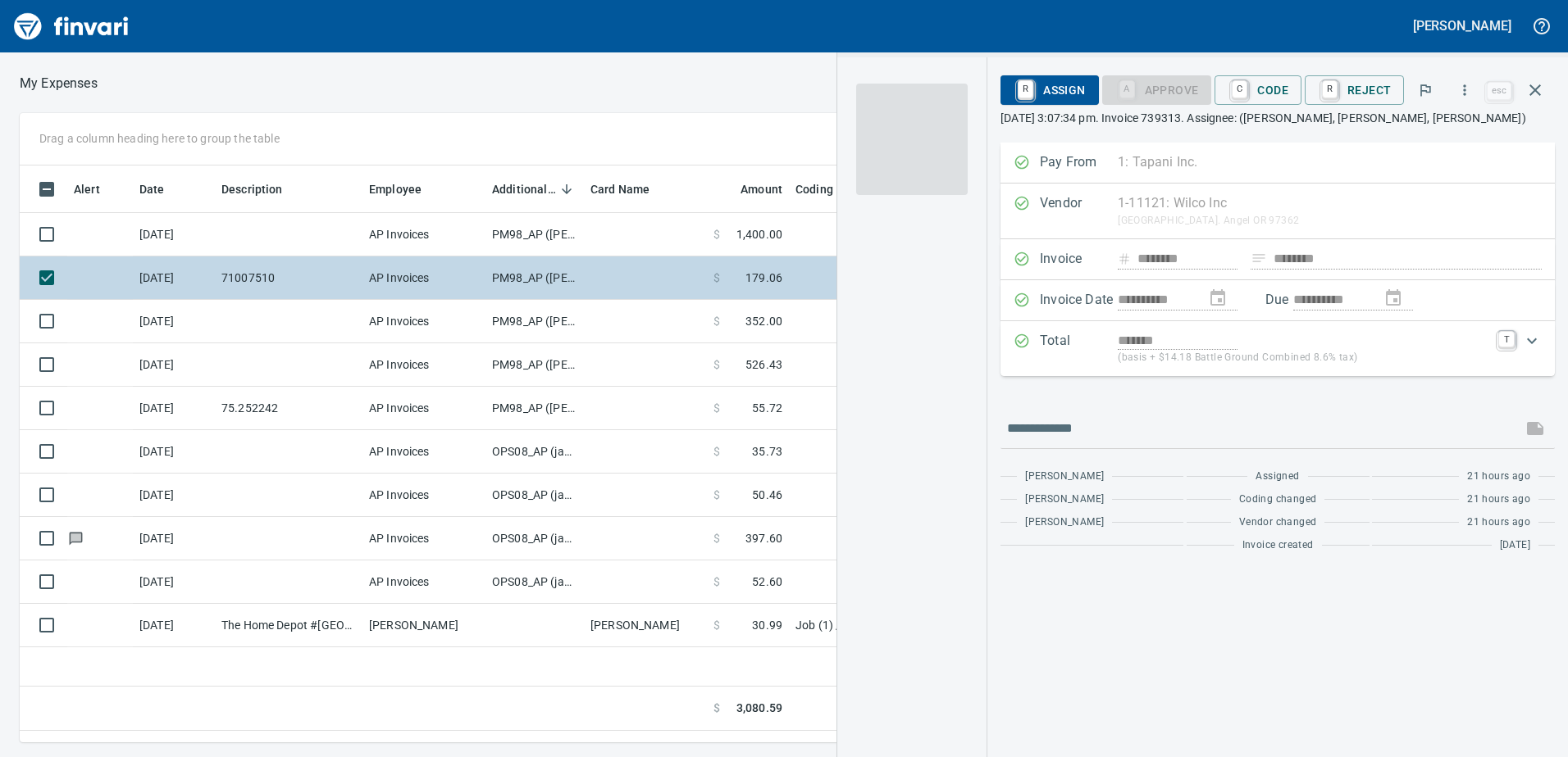
scroll to position [552, 1106]
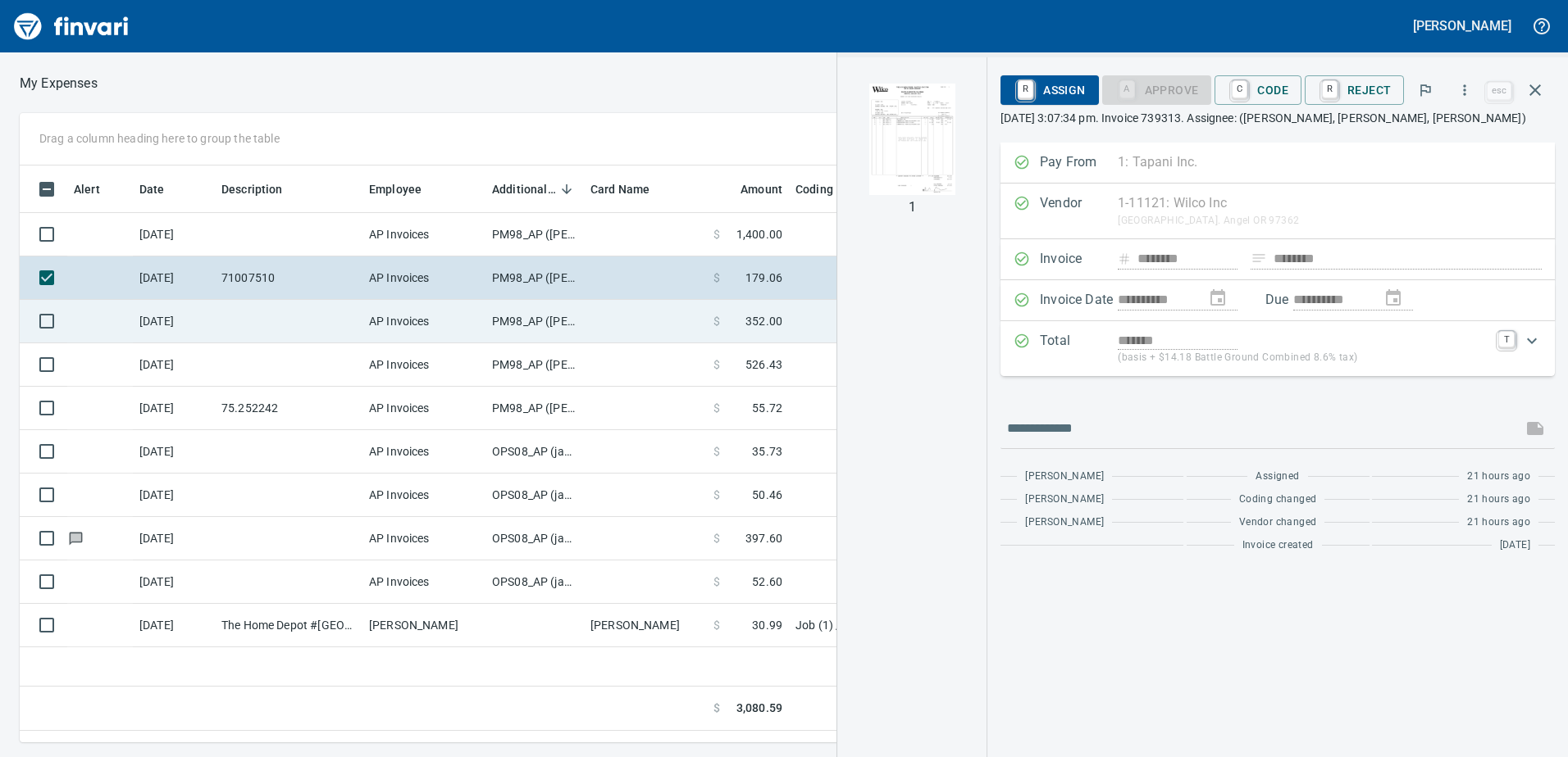
click at [513, 319] on td "PM98_AP ([PERSON_NAME], [PERSON_NAME])" at bounding box center [535, 321] width 98 height 43
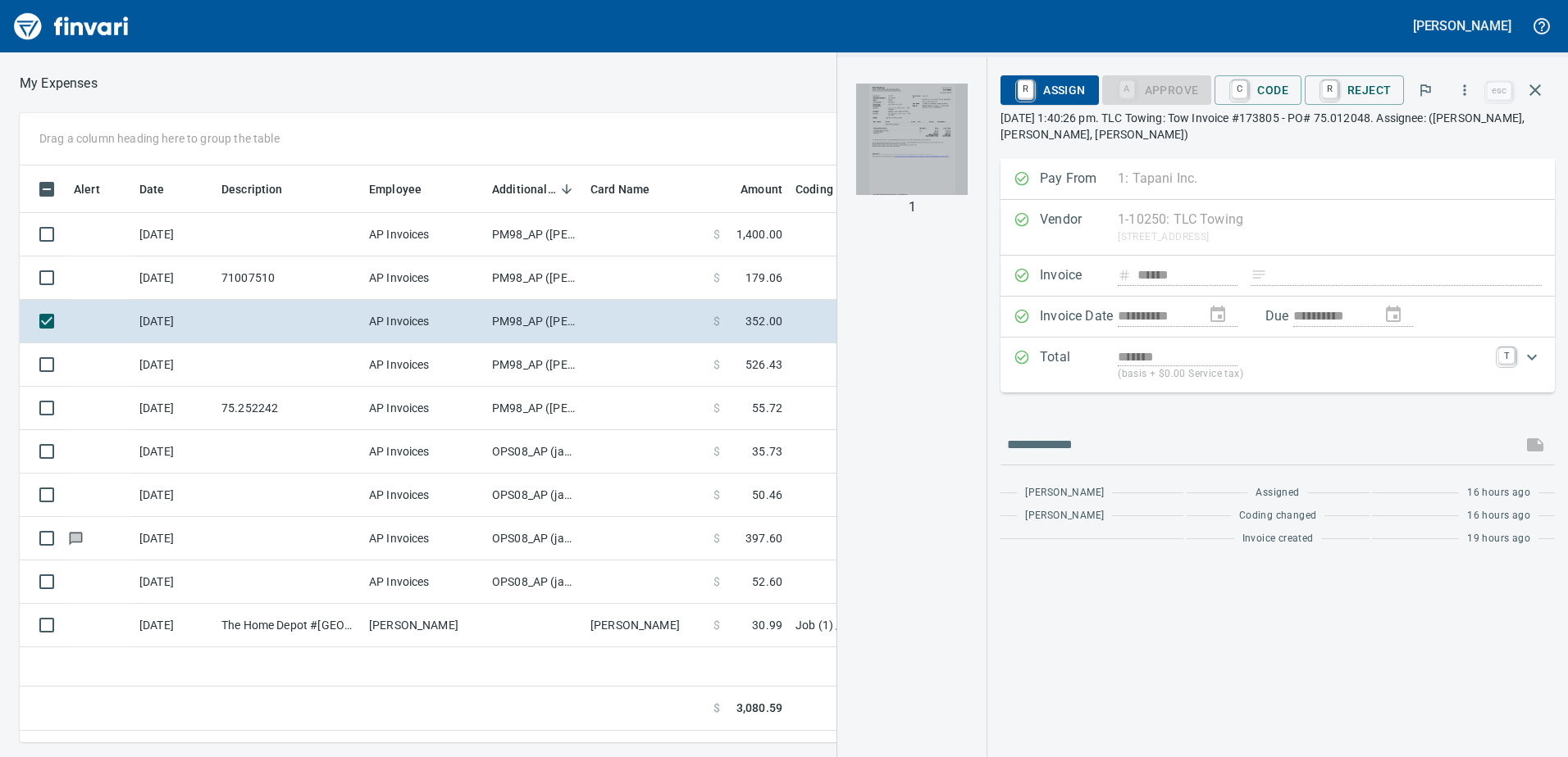
click at [928, 123] on img "button" at bounding box center [912, 140] width 112 height 112
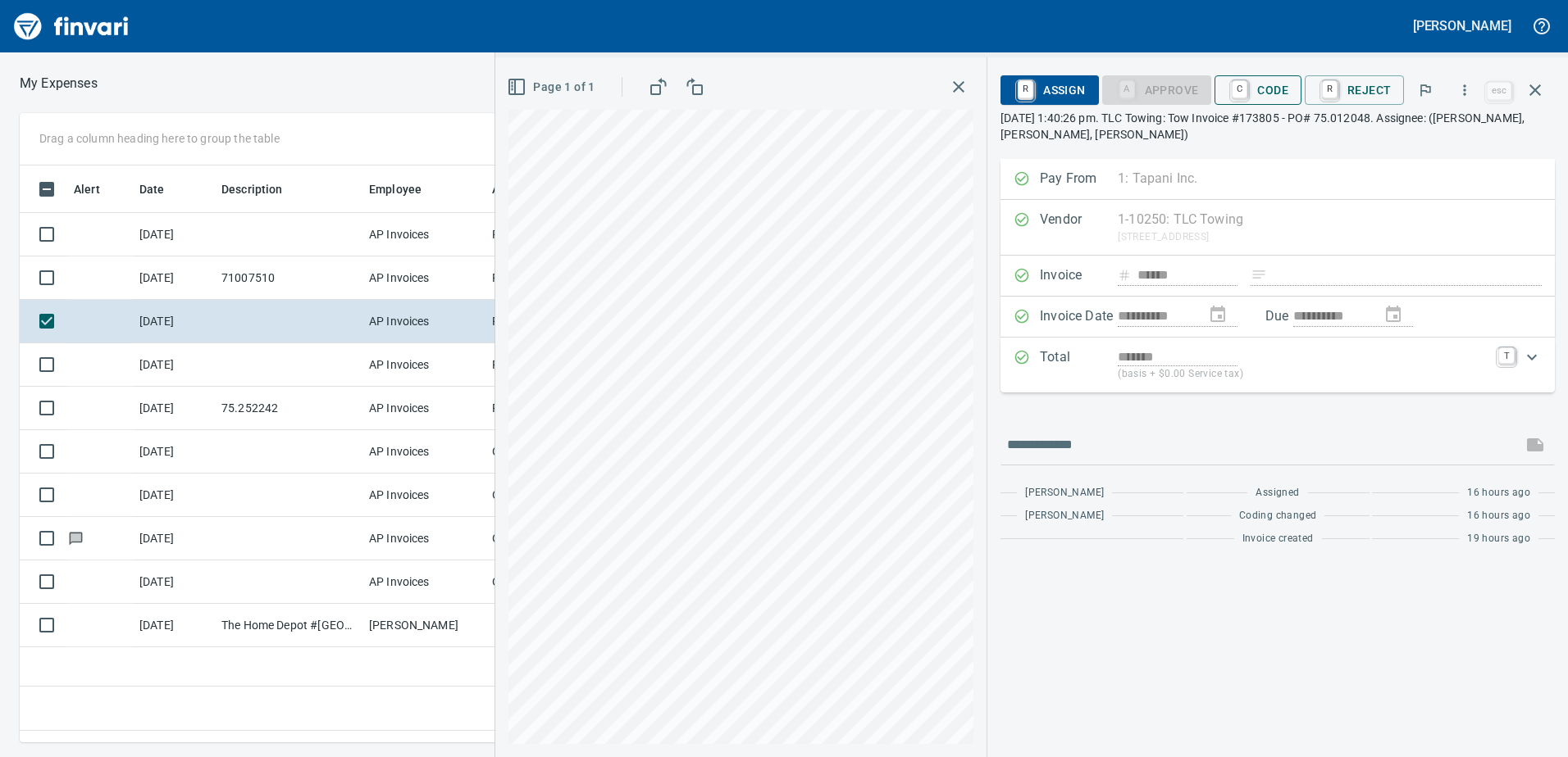
click at [1278, 91] on span "C Code" at bounding box center [1258, 90] width 61 height 28
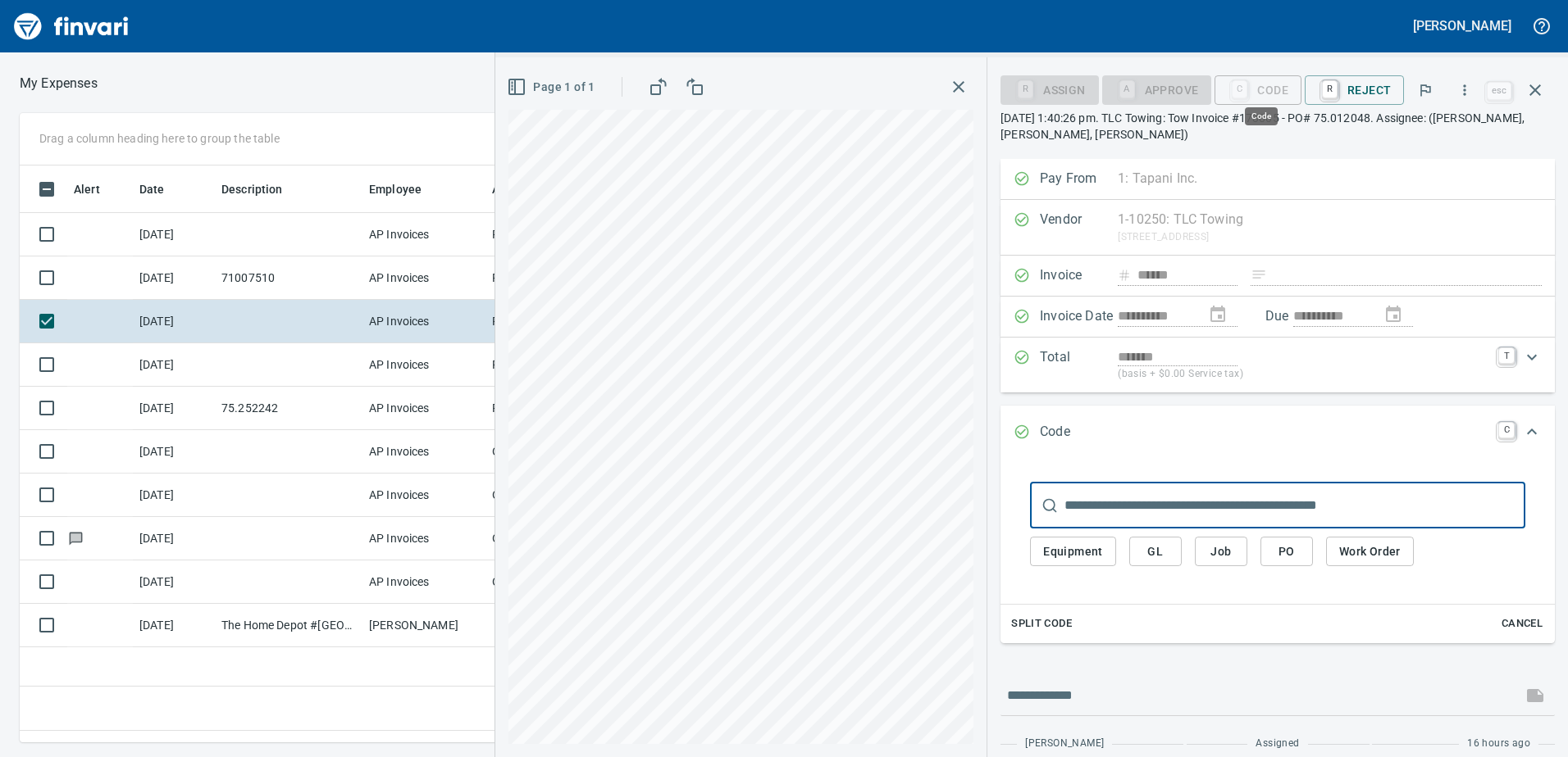
scroll to position [552, 1106]
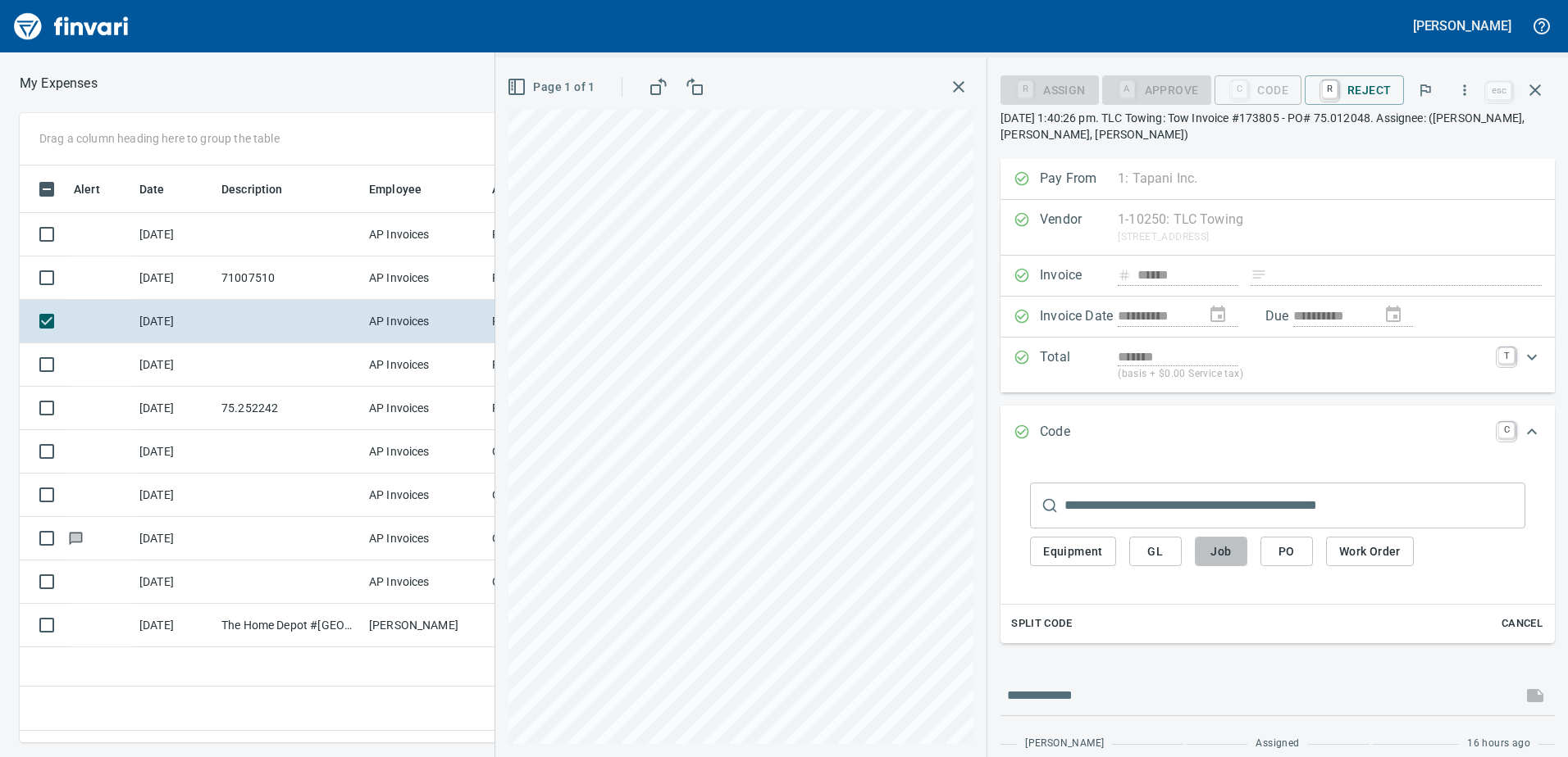
click at [1226, 555] on span "Job" at bounding box center [1220, 552] width 26 height 20
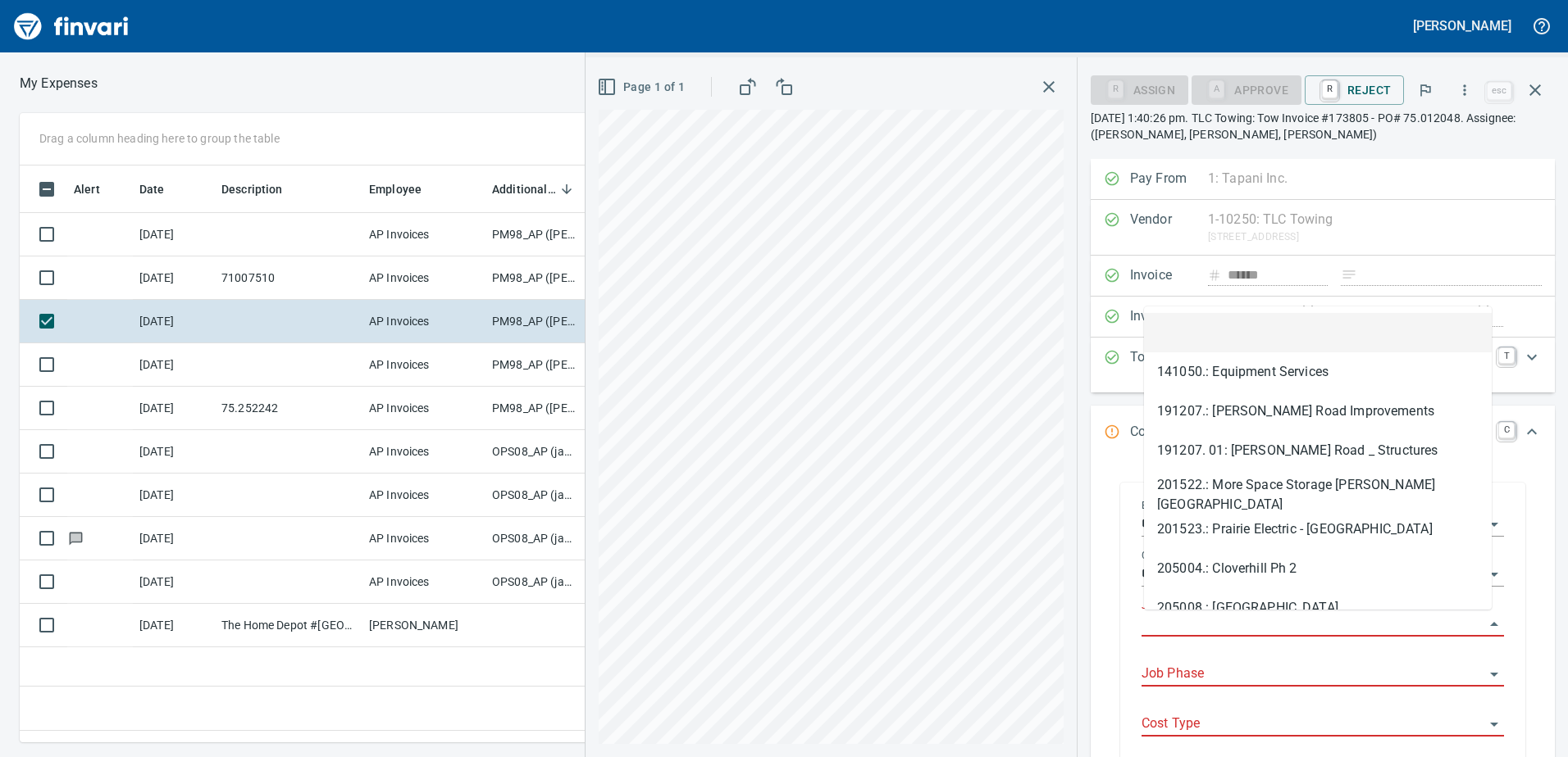
click at [1186, 614] on input "Job" at bounding box center [1312, 624] width 343 height 23
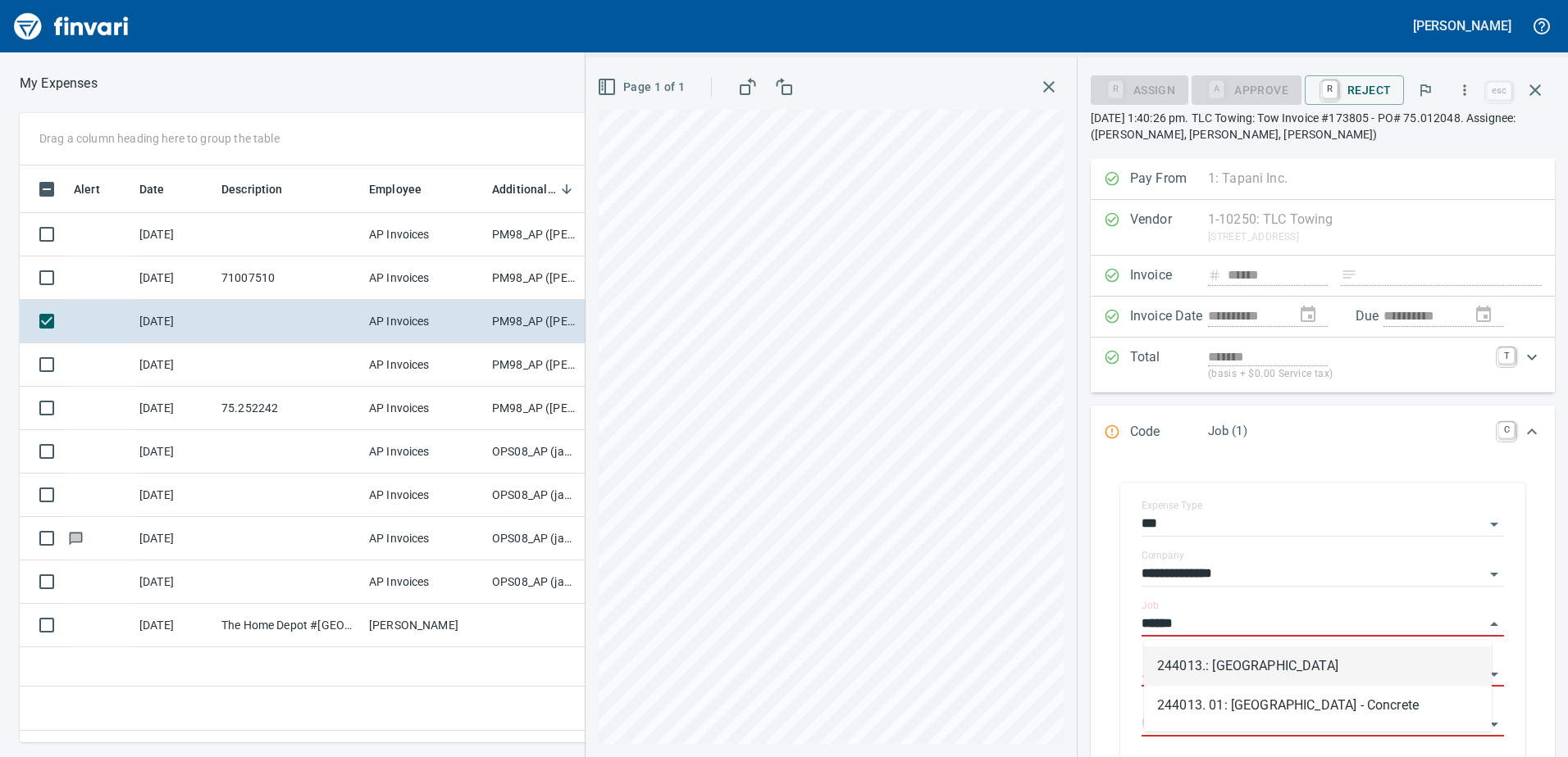
click at [1249, 661] on li "244013.: [GEOGRAPHIC_DATA]" at bounding box center [1318, 666] width 348 height 40
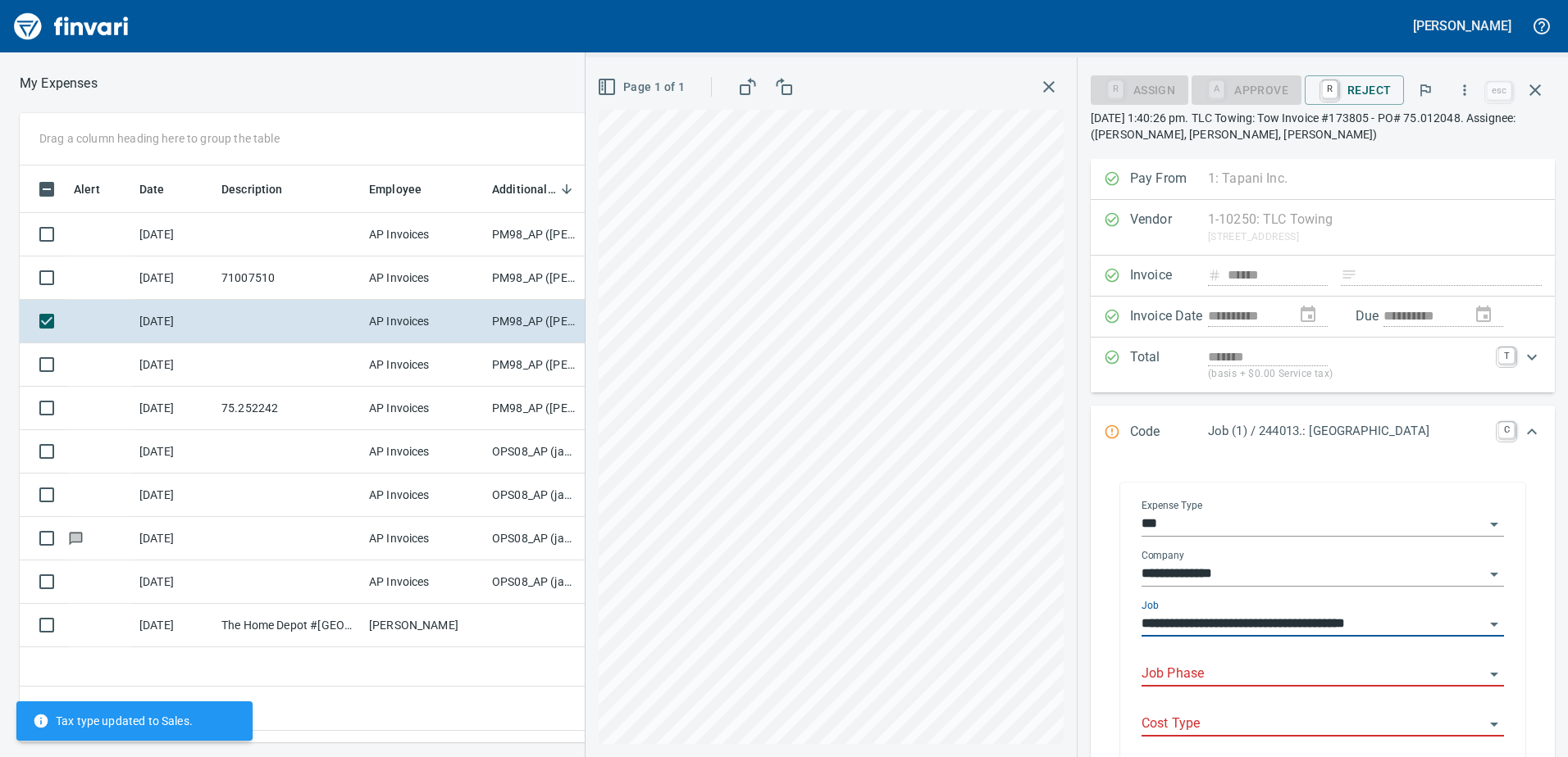
type input "**********"
click at [1164, 673] on input "Job Phase" at bounding box center [1312, 674] width 343 height 23
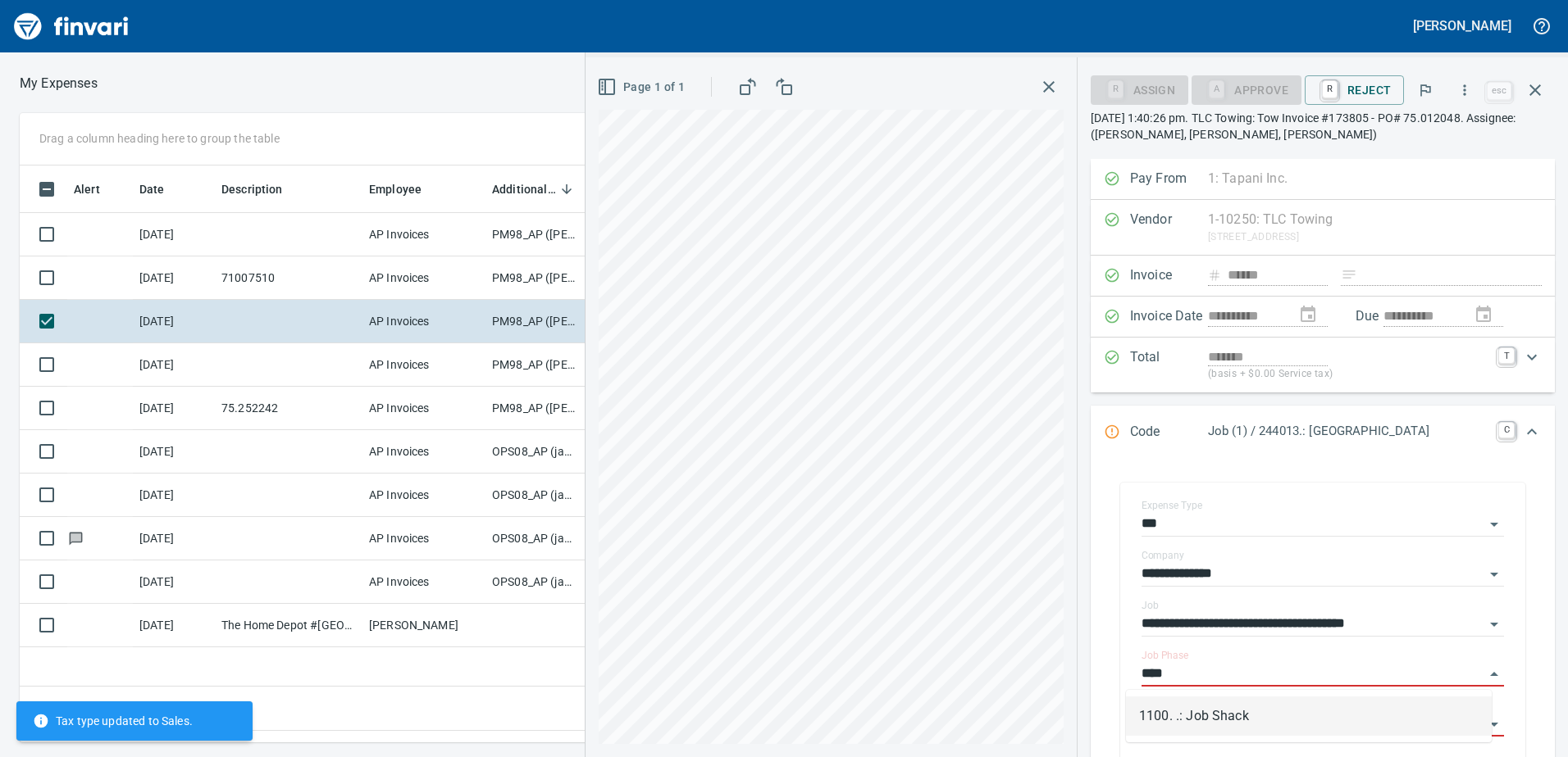
click at [1197, 723] on li "1100. .: Job Shack" at bounding box center [1309, 716] width 366 height 40
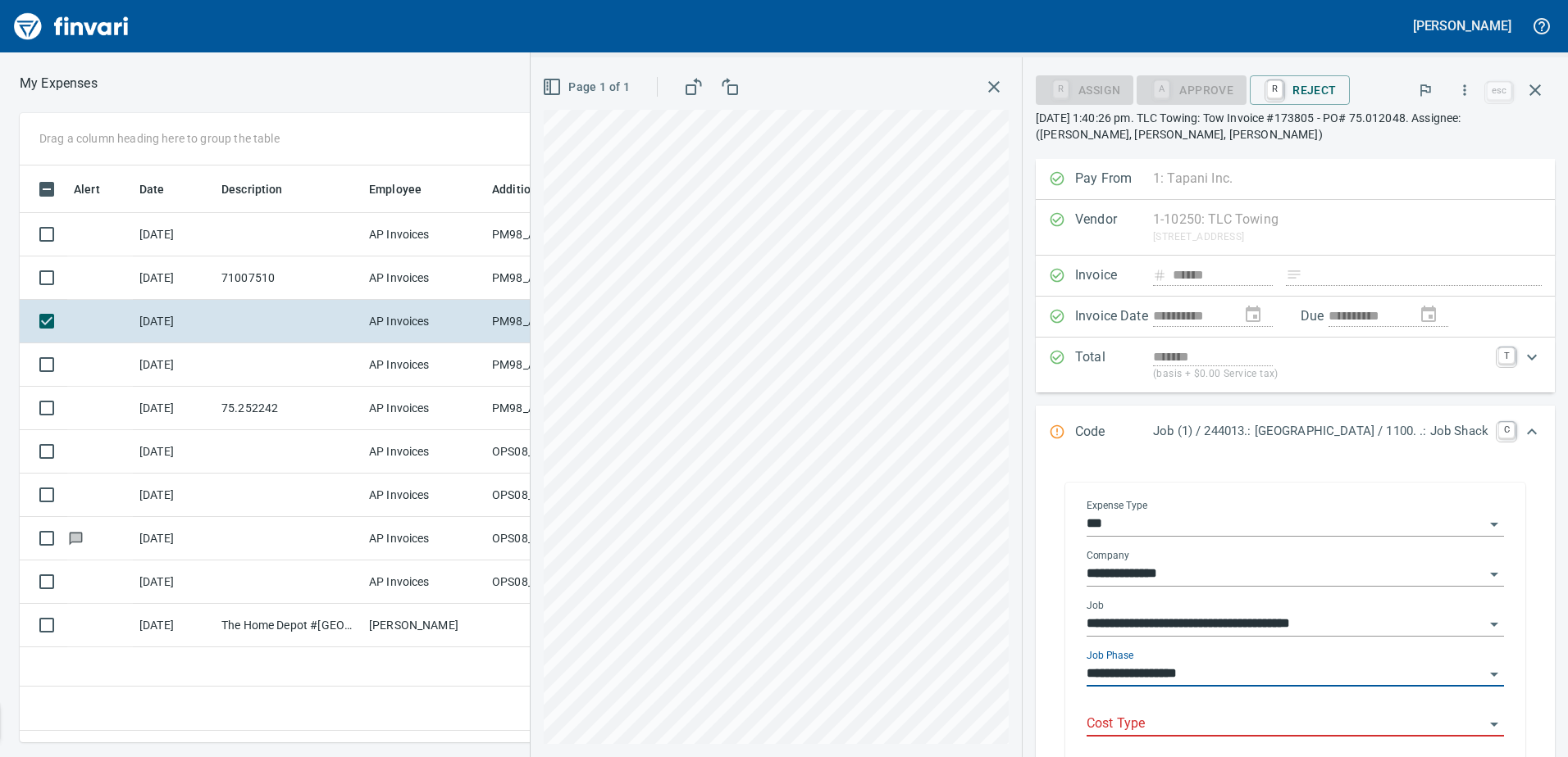
type input "**********"
click at [1087, 726] on input "Cost Type" at bounding box center [1285, 724] width 398 height 23
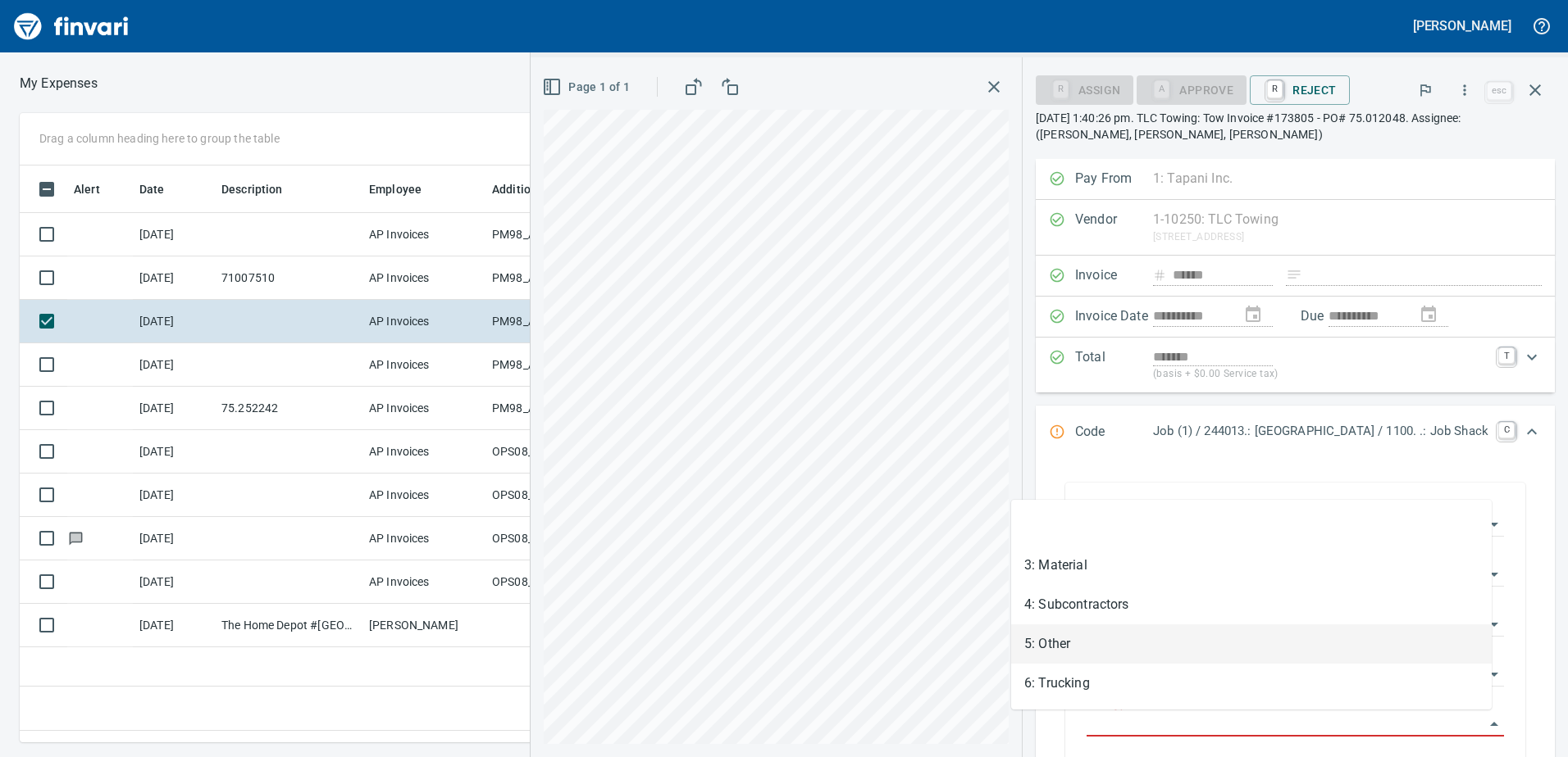
click at [1061, 645] on li "5: Other" at bounding box center [1252, 644] width 481 height 40
type input "********"
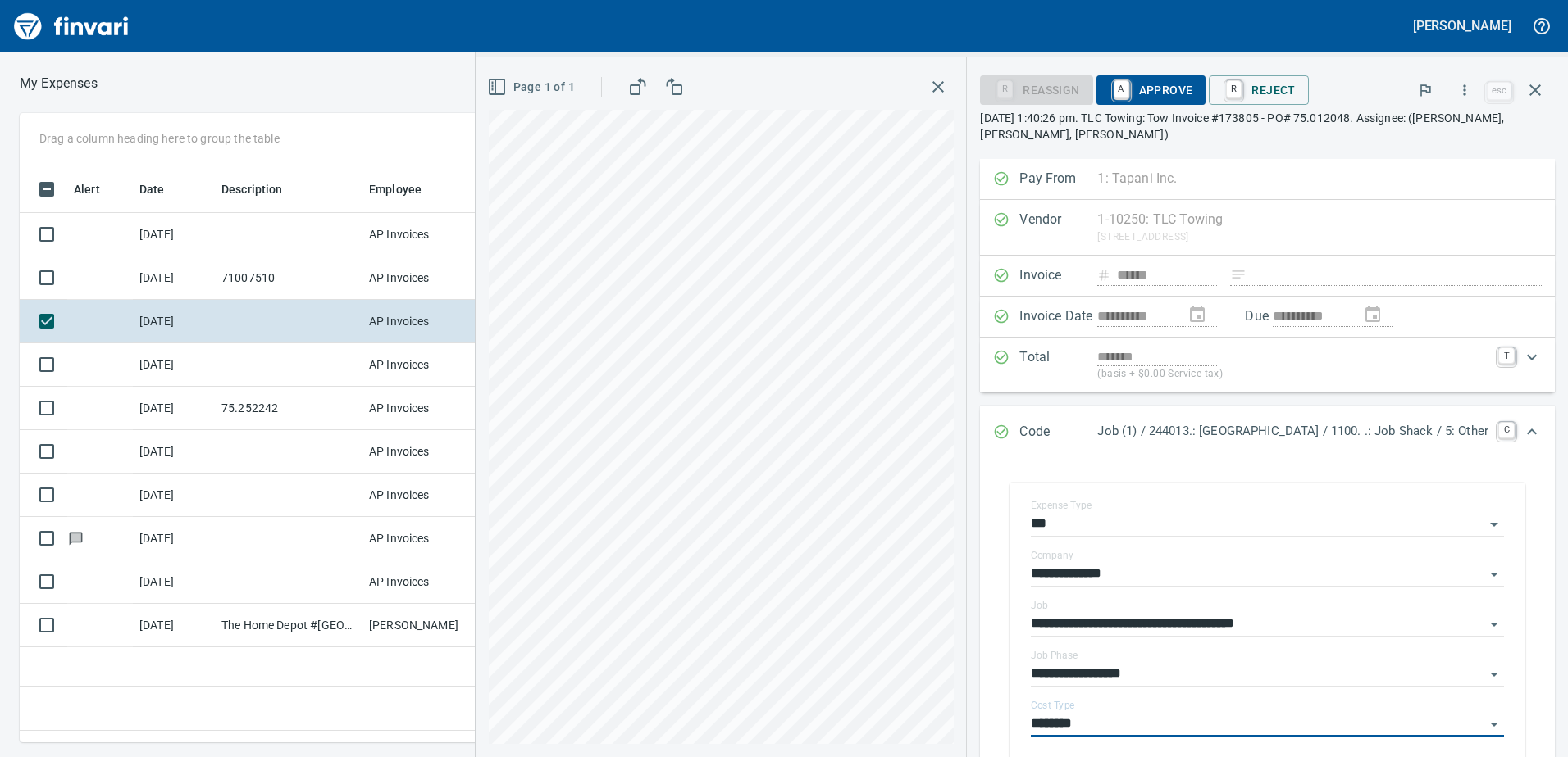
click at [1109, 85] on span "A Approve" at bounding box center [1151, 90] width 84 height 28
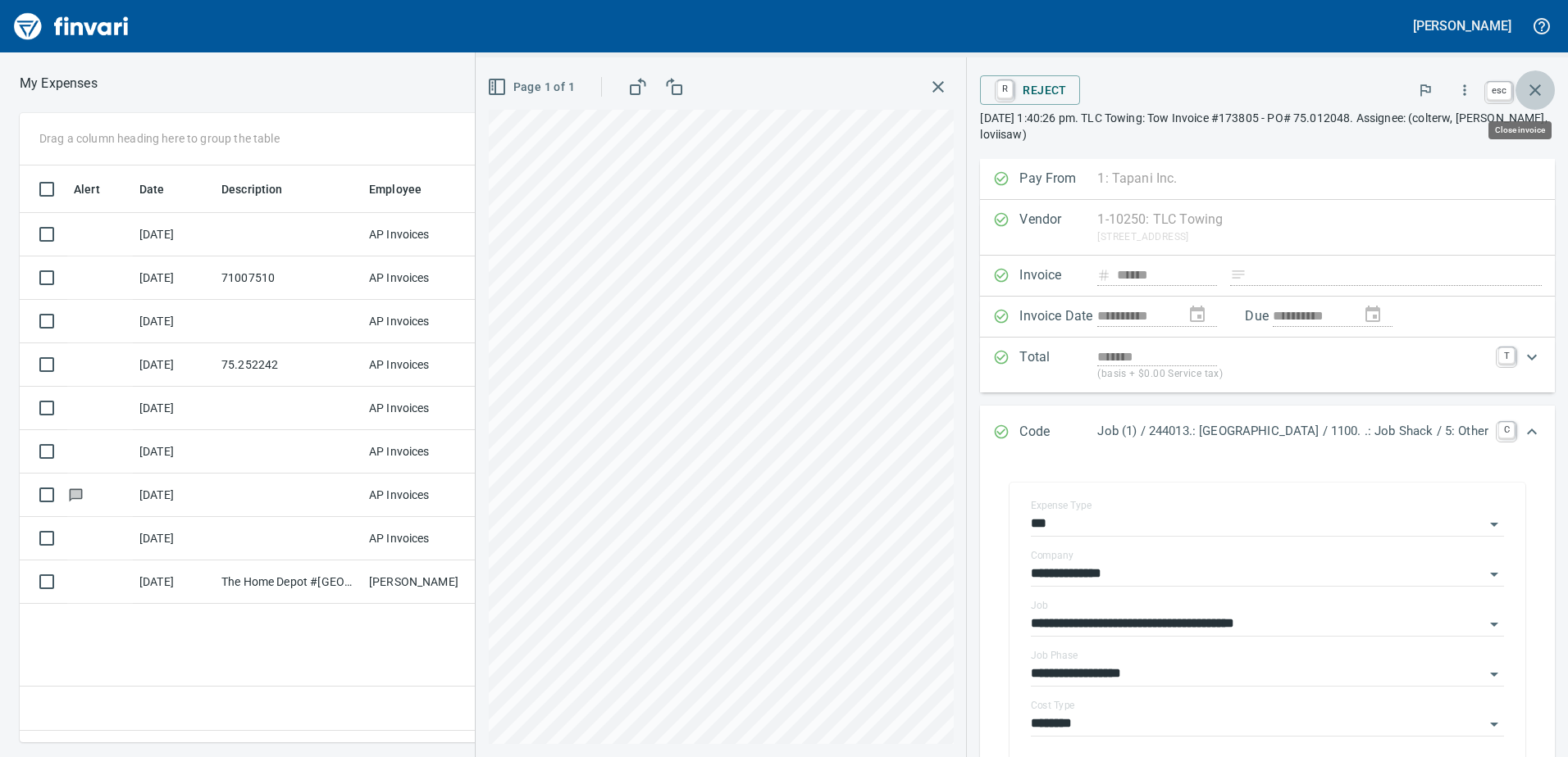
click at [1539, 86] on icon "button" at bounding box center [1535, 91] width 12 height 12
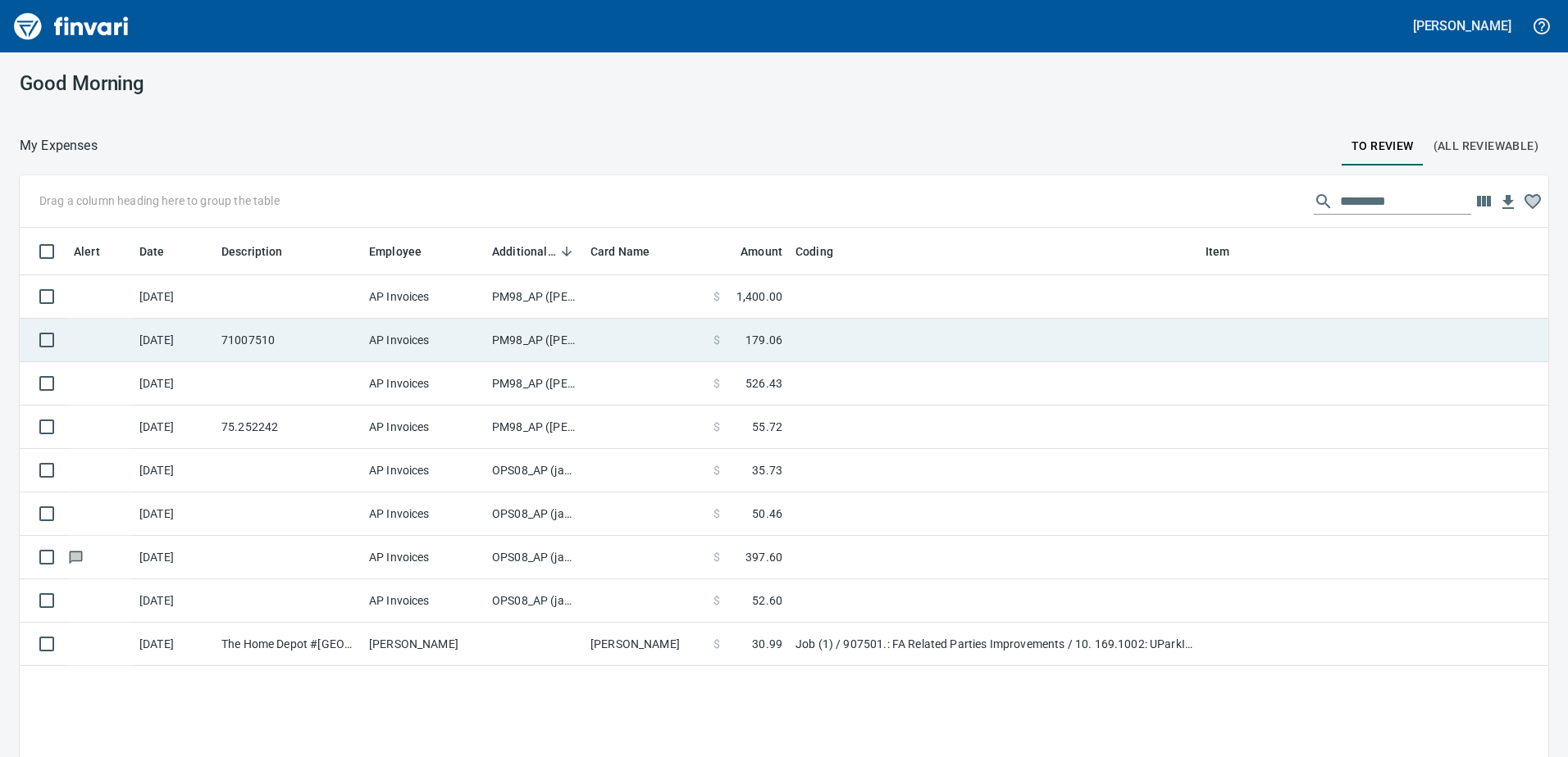
scroll to position [565, 1504]
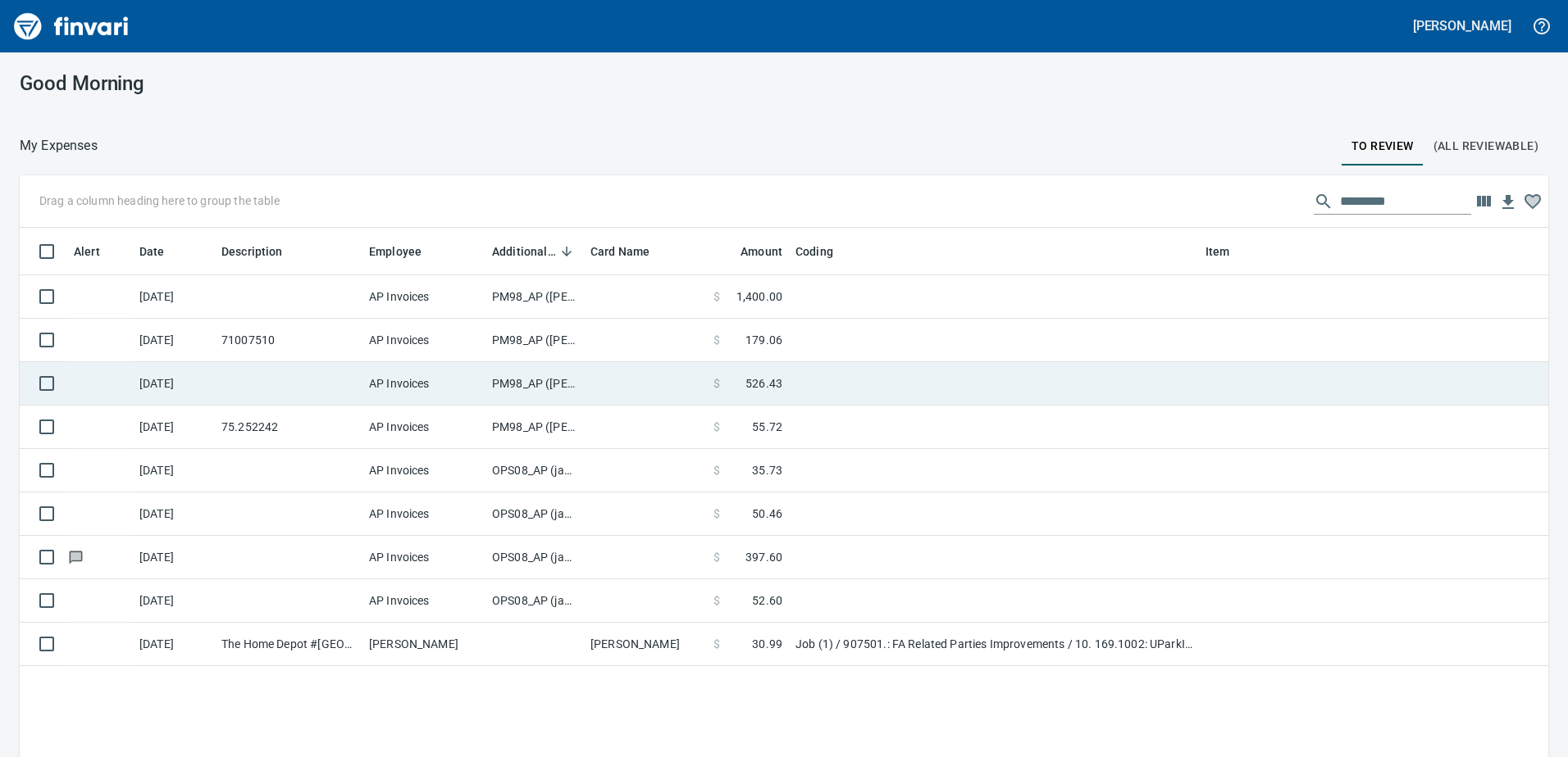
click at [517, 386] on td "PM98_AP ([PERSON_NAME], [PERSON_NAME])" at bounding box center [535, 383] width 98 height 43
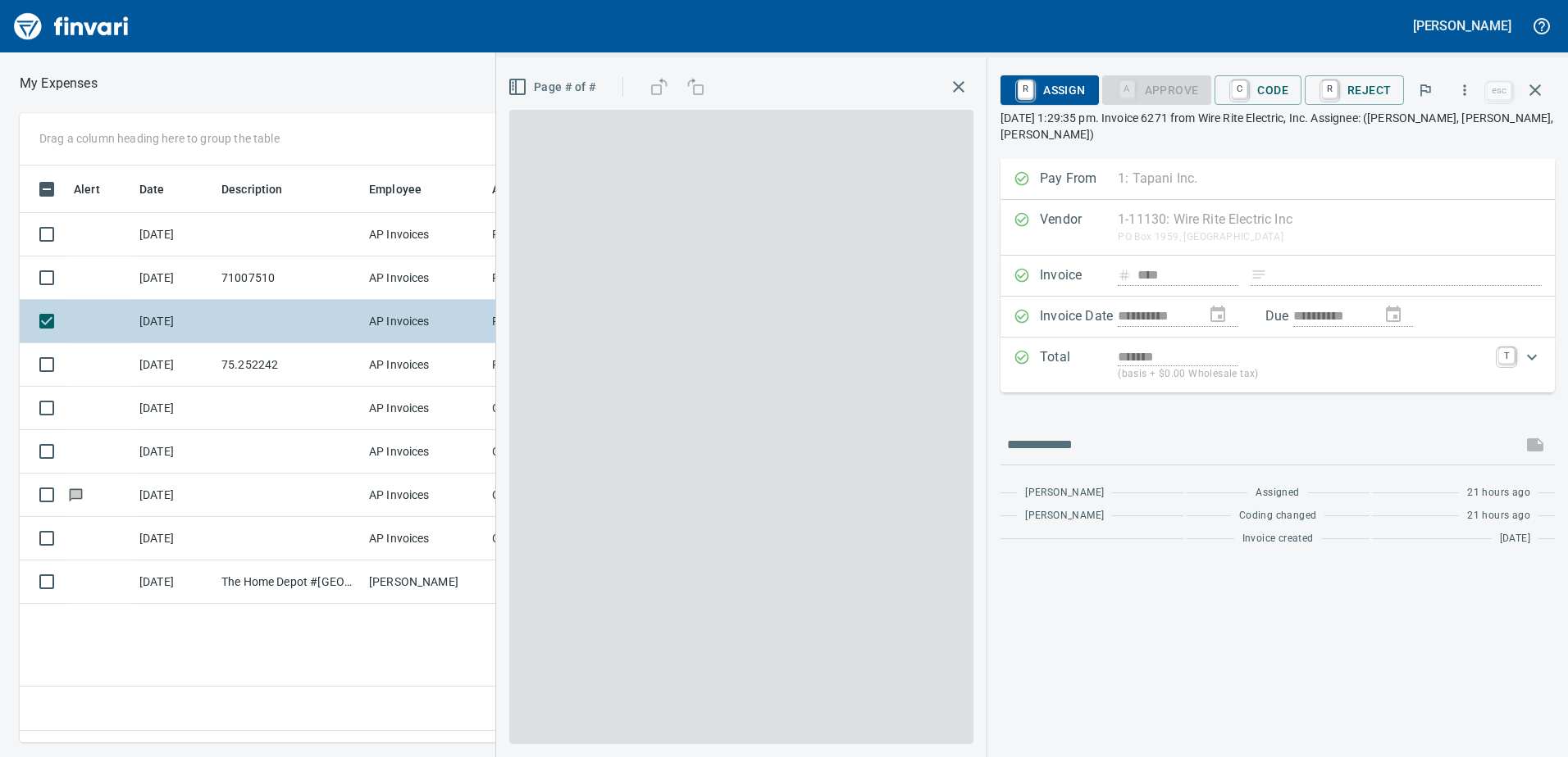
scroll to position [552, 1106]
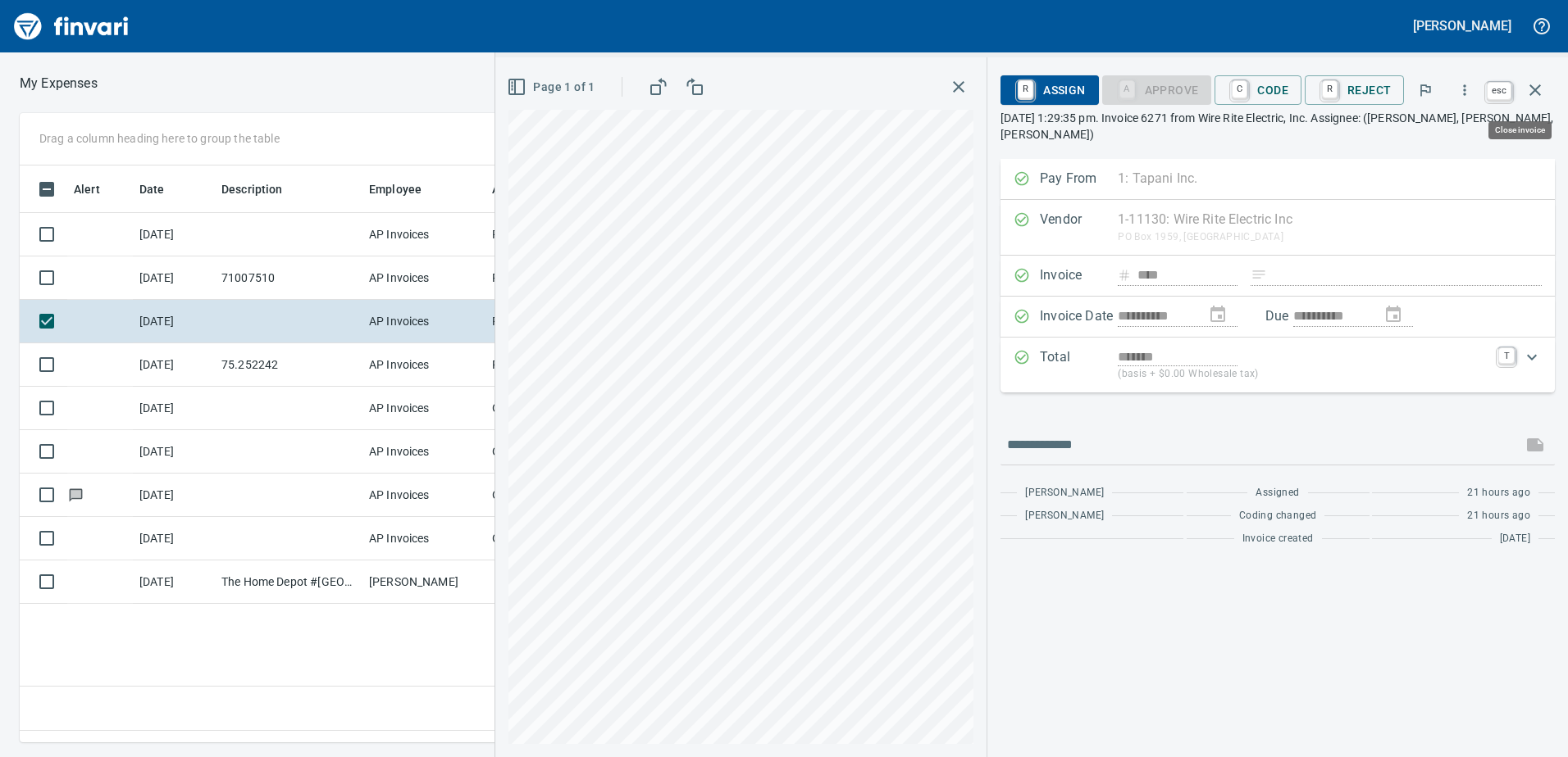
click at [1538, 90] on icon "button" at bounding box center [1534, 90] width 19 height 19
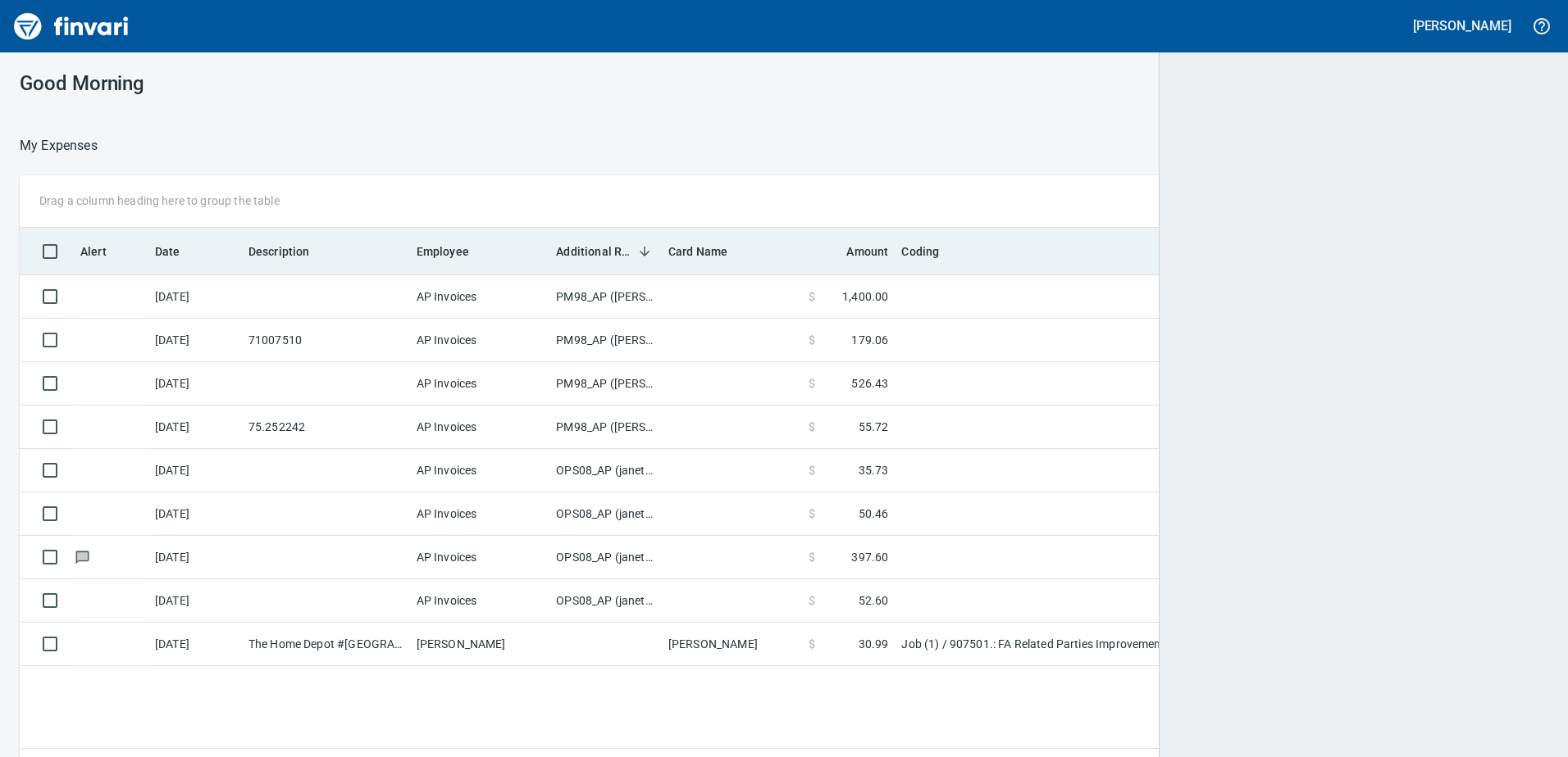
scroll to position [565, 1500]
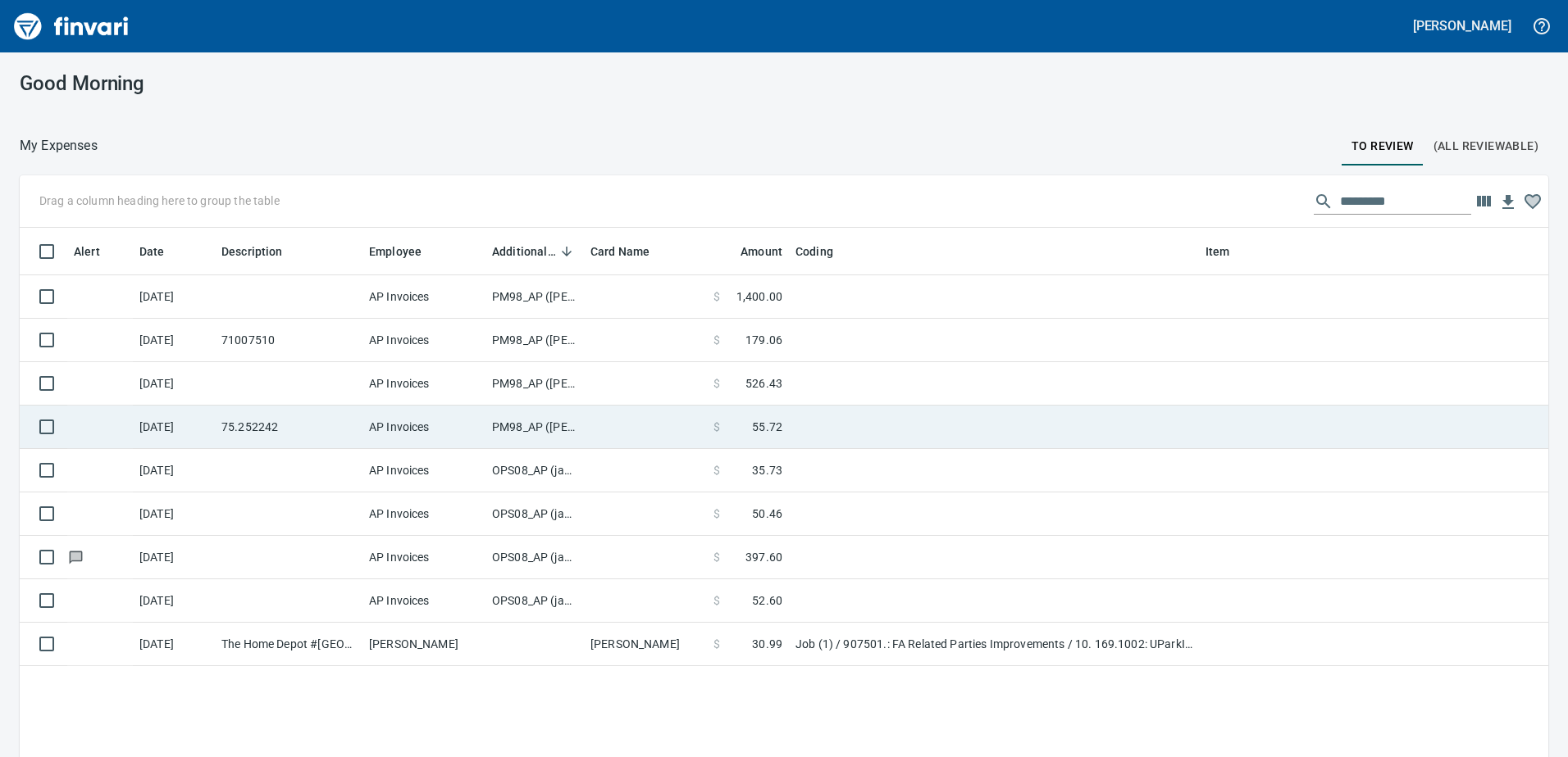
click at [536, 424] on td "PM98_AP ([PERSON_NAME], [PERSON_NAME])" at bounding box center [535, 427] width 98 height 43
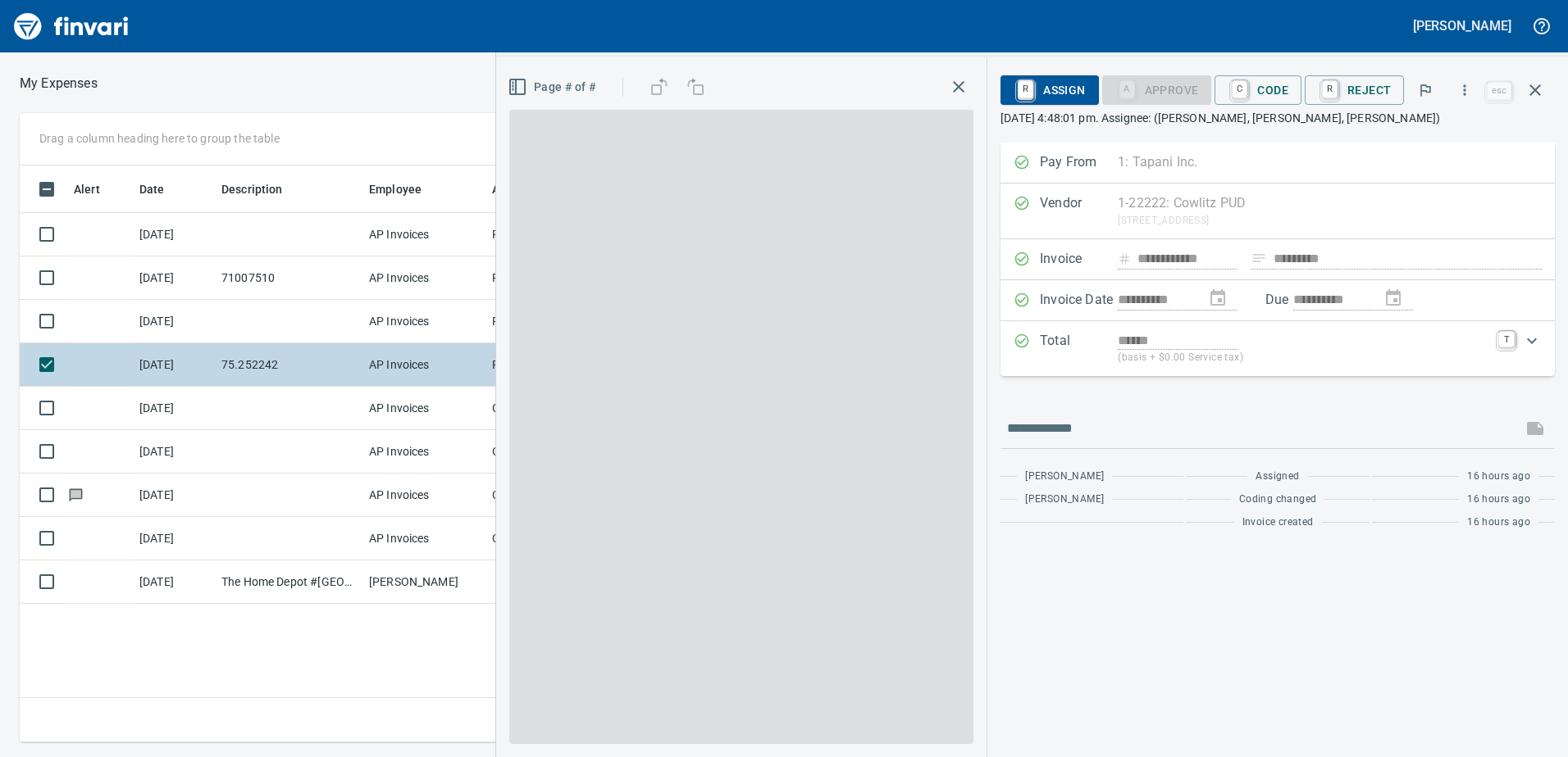
scroll to position [552, 1106]
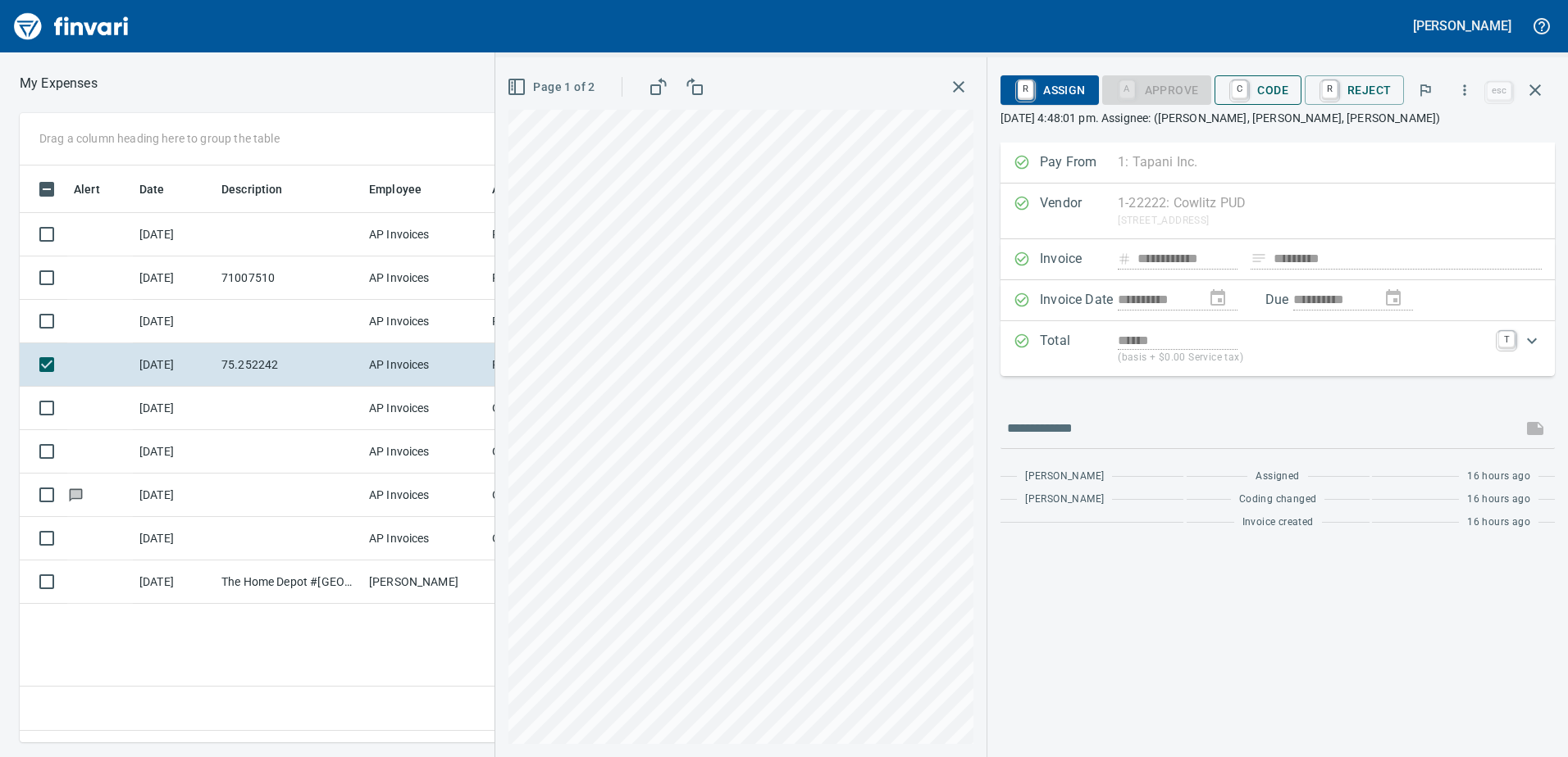
click at [1277, 88] on span "C Code" at bounding box center [1258, 90] width 61 height 28
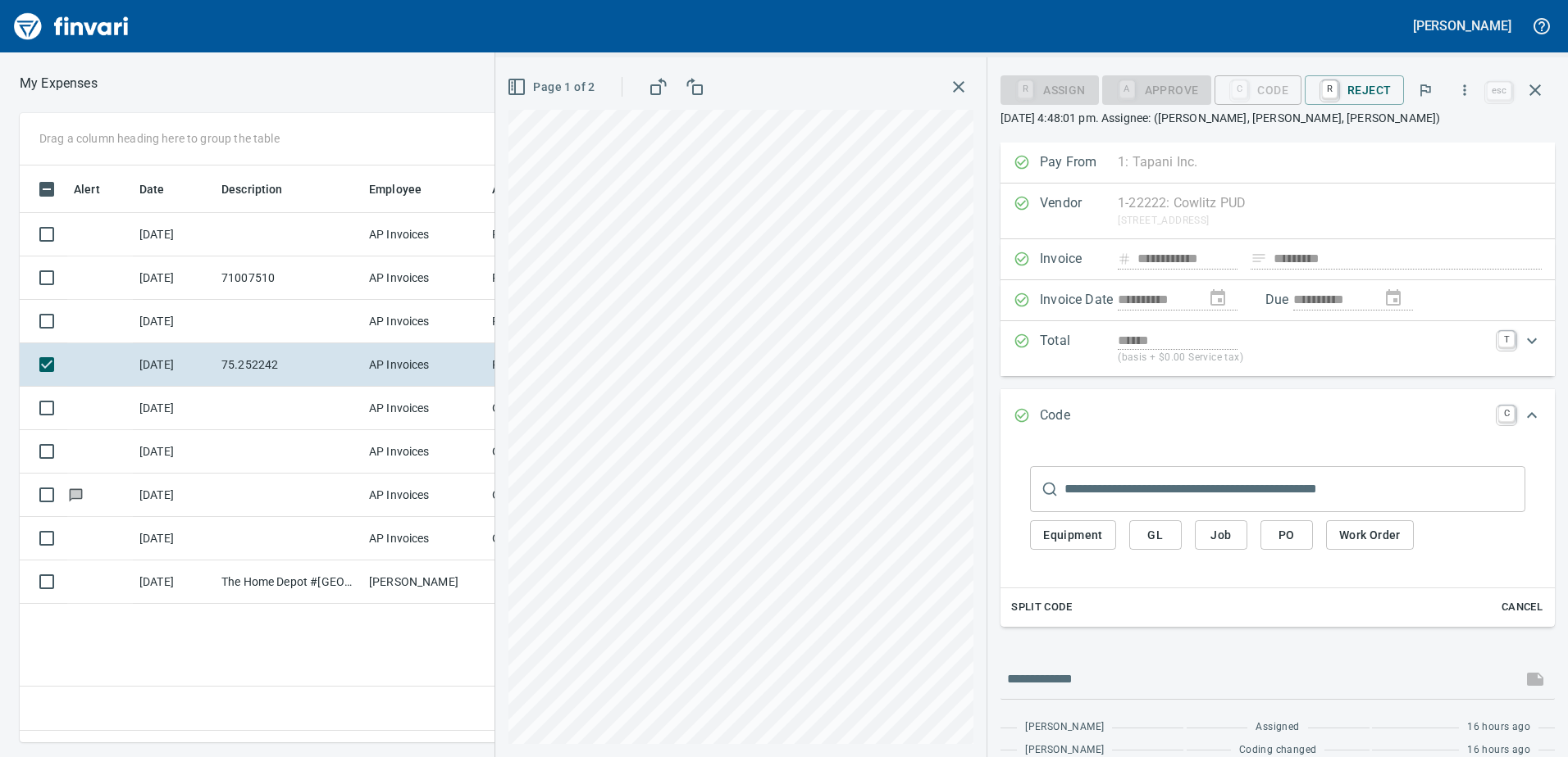
click at [1092, 535] on span "Equipment" at bounding box center [1073, 535] width 60 height 20
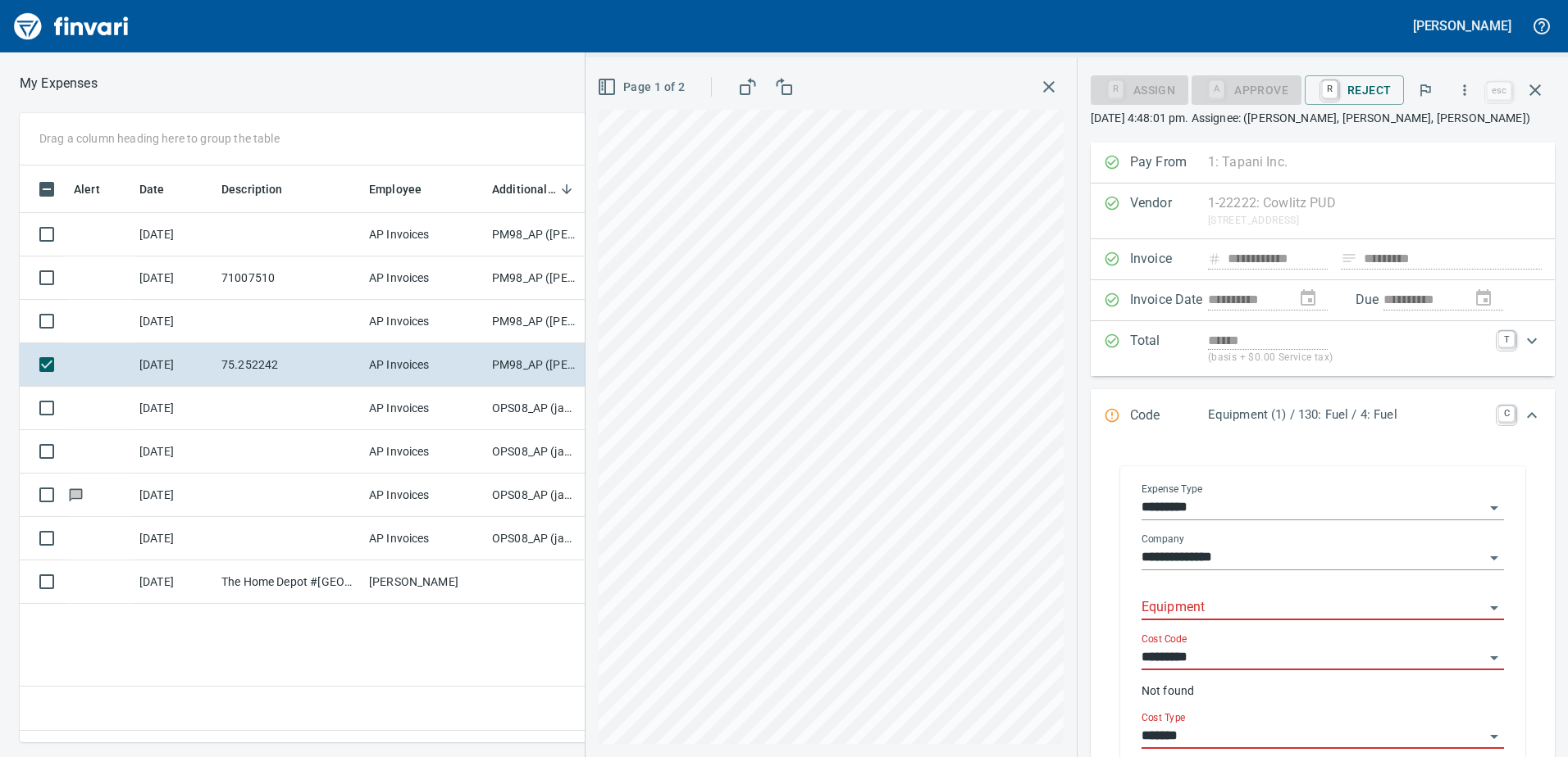
click at [1183, 598] on input "Equipment" at bounding box center [1312, 607] width 343 height 23
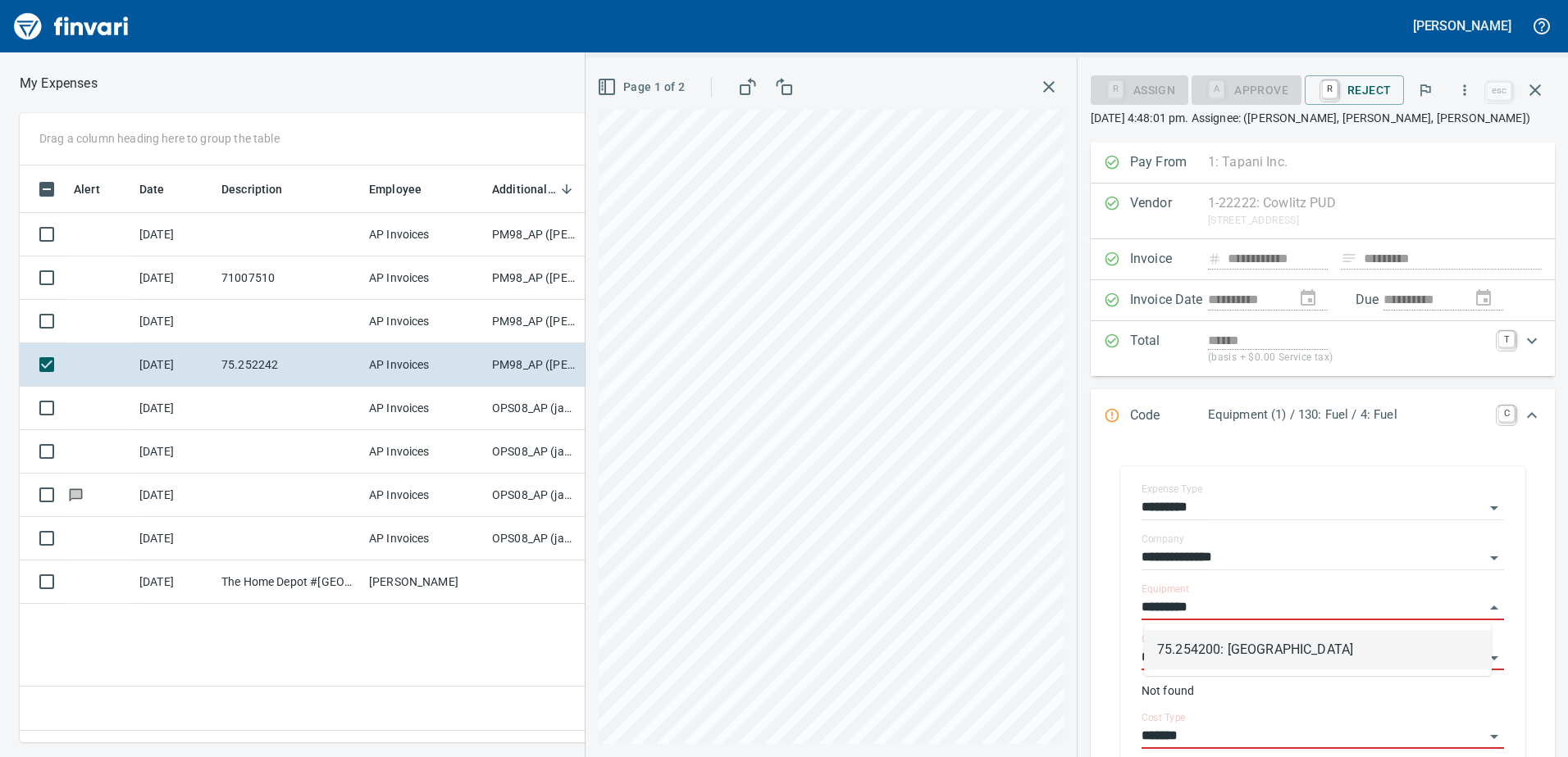
click at [1212, 651] on li "75.254200: [GEOGRAPHIC_DATA]" at bounding box center [1318, 650] width 348 height 40
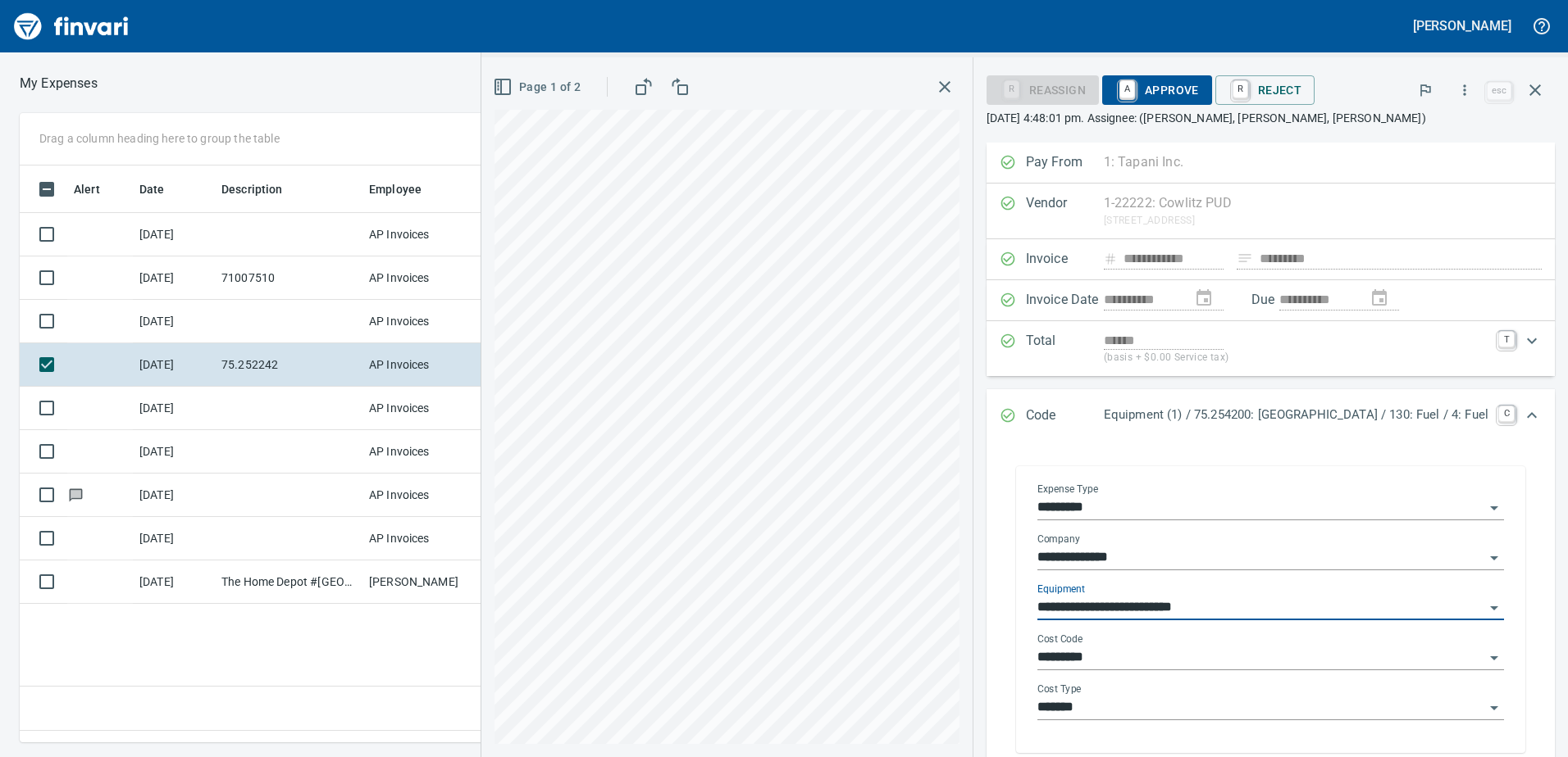
type input "**********"
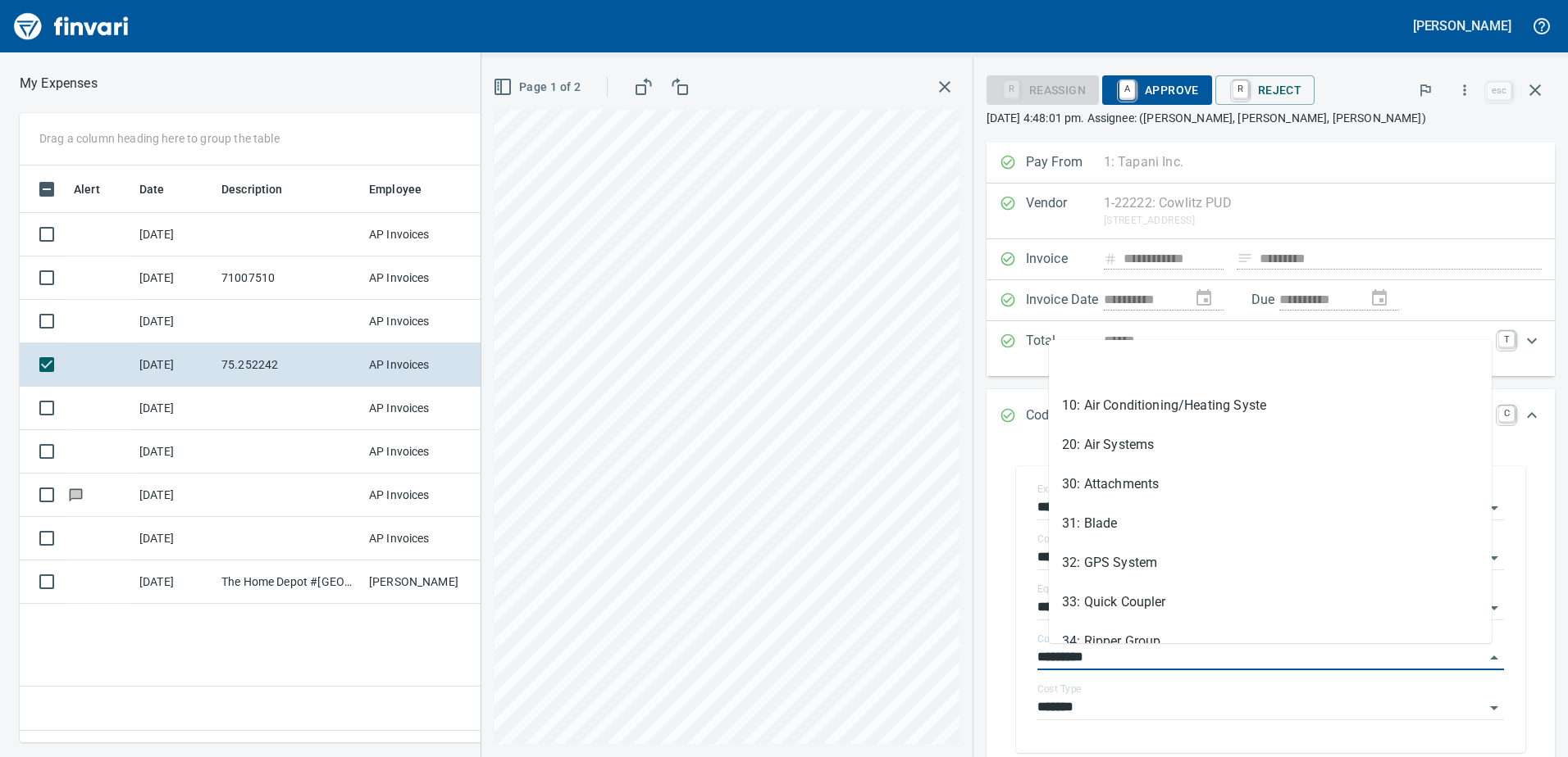
drag, startPoint x: 1070, startPoint y: 656, endPoint x: 995, endPoint y: 651, distance: 75.2
click at [995, 651] on div "**********" at bounding box center [1270, 569] width 595 height 853
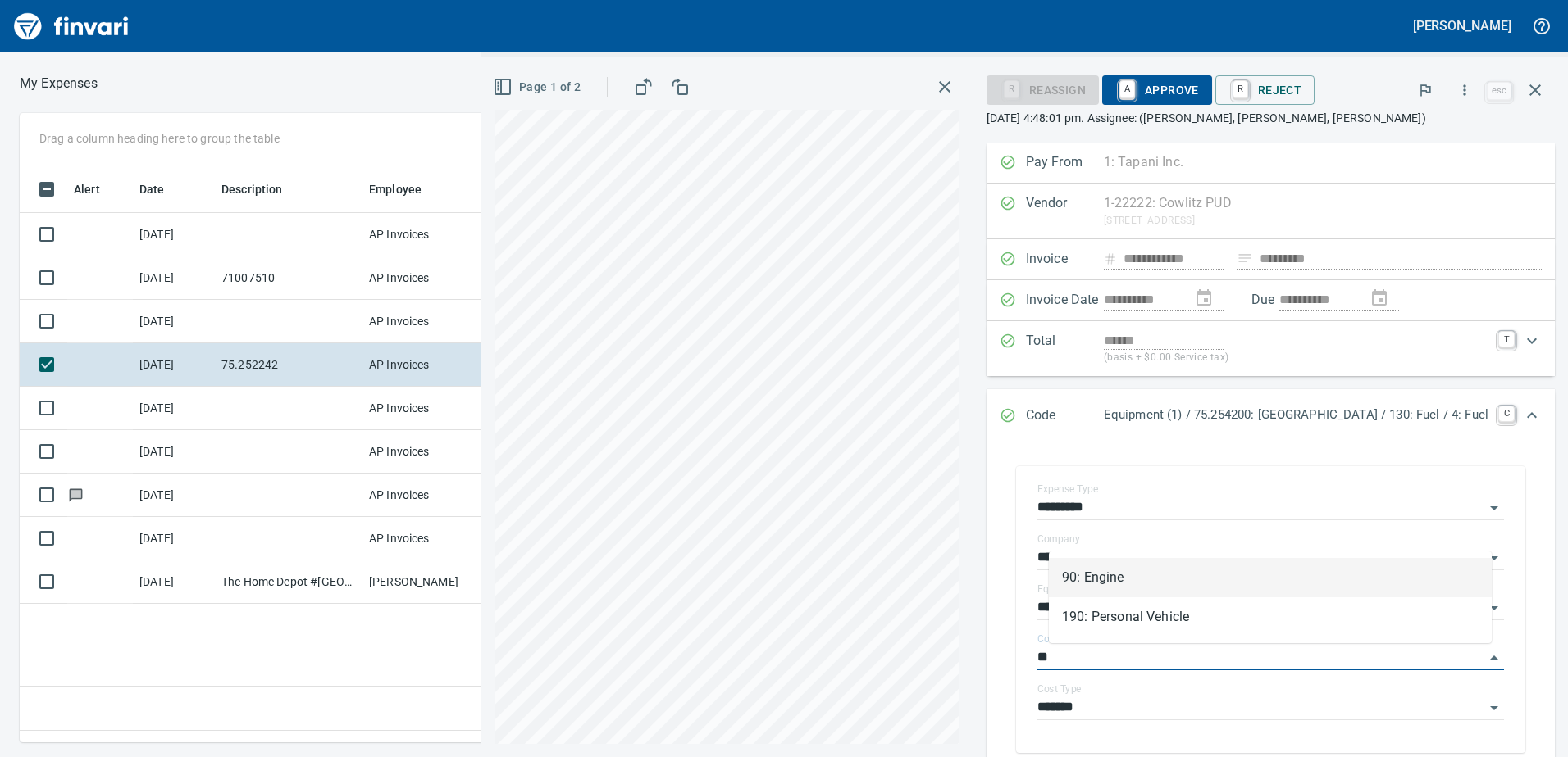
click at [1087, 574] on li "90: Engine" at bounding box center [1269, 578] width 443 height 40
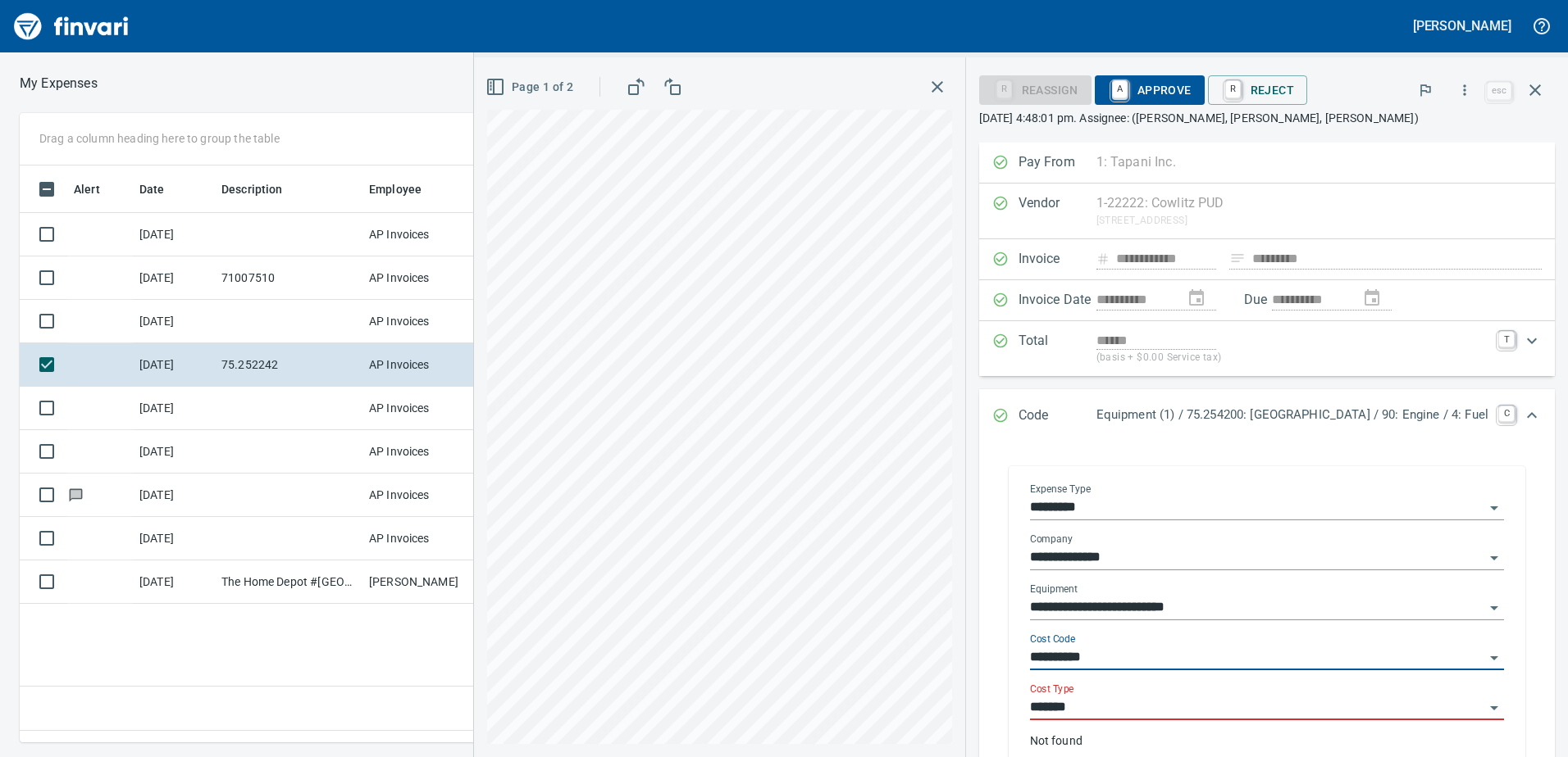
type input "**********"
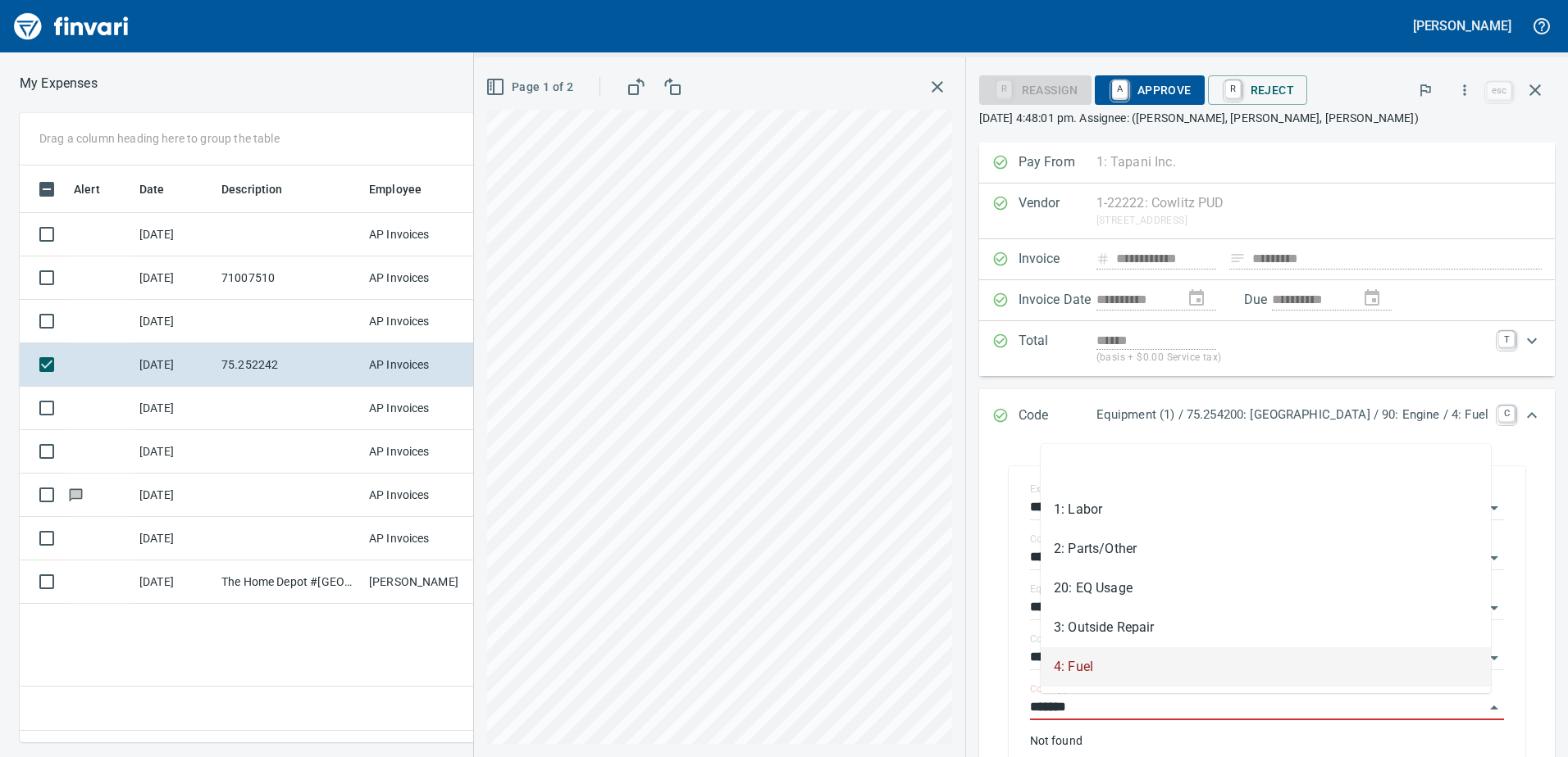
drag, startPoint x: 1097, startPoint y: 702, endPoint x: 979, endPoint y: 693, distance: 118.3
click at [981, 694] on div "**********" at bounding box center [1267, 584] width 602 height 882
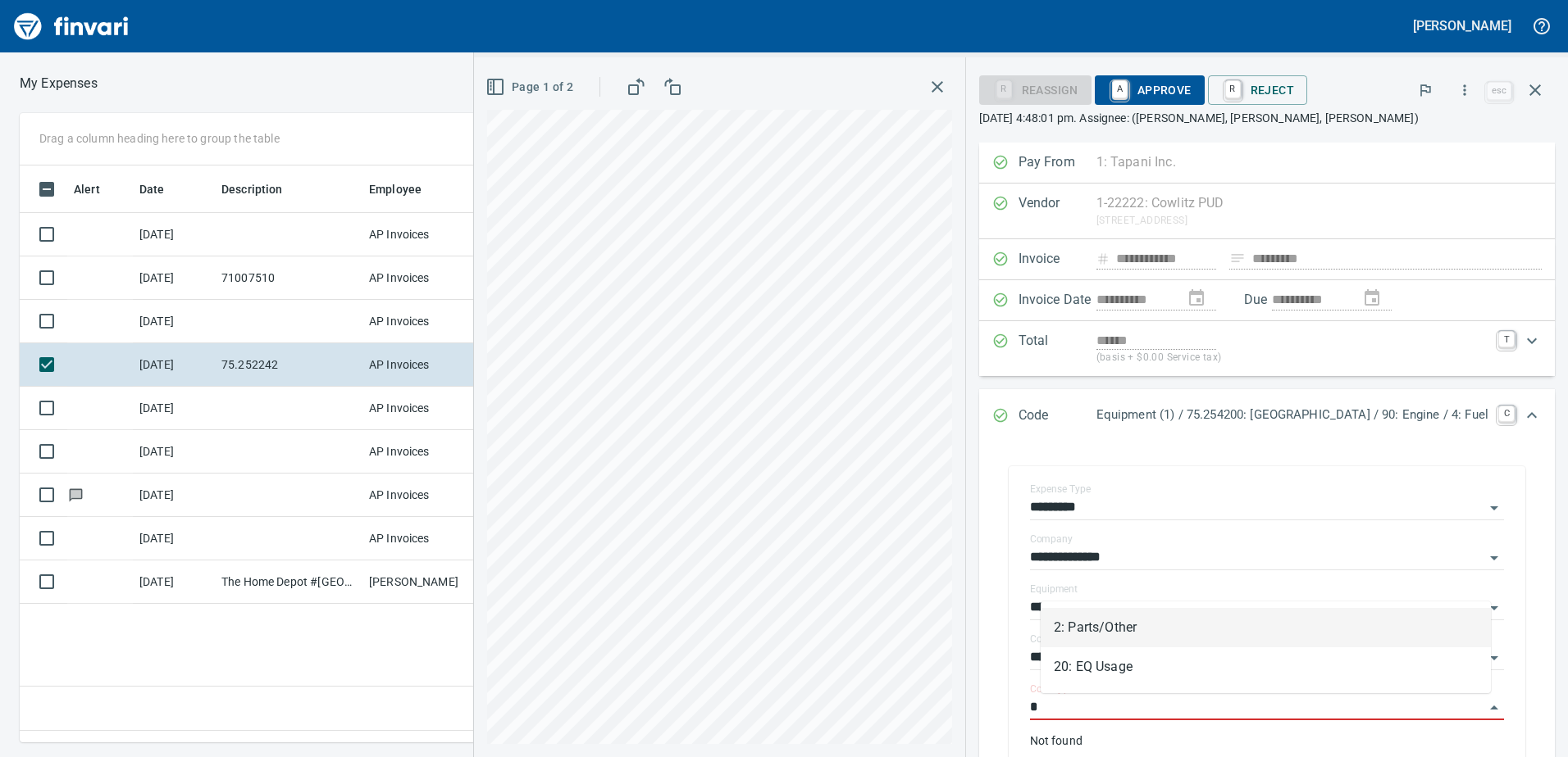
click at [1105, 627] on li "2: Parts/Other" at bounding box center [1266, 628] width 450 height 40
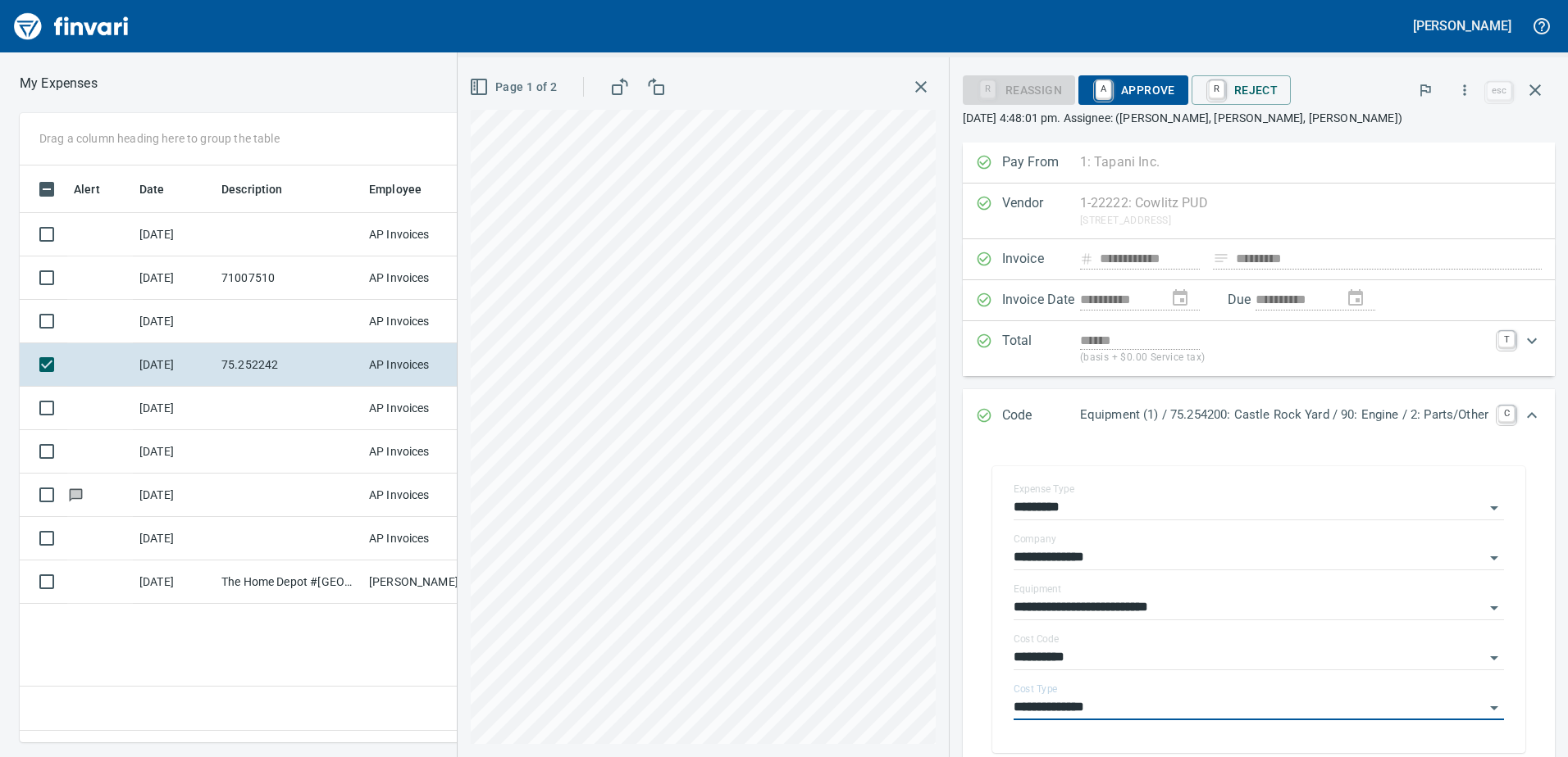
type input "**********"
click at [1130, 87] on span "A Approve" at bounding box center [1133, 90] width 84 height 28
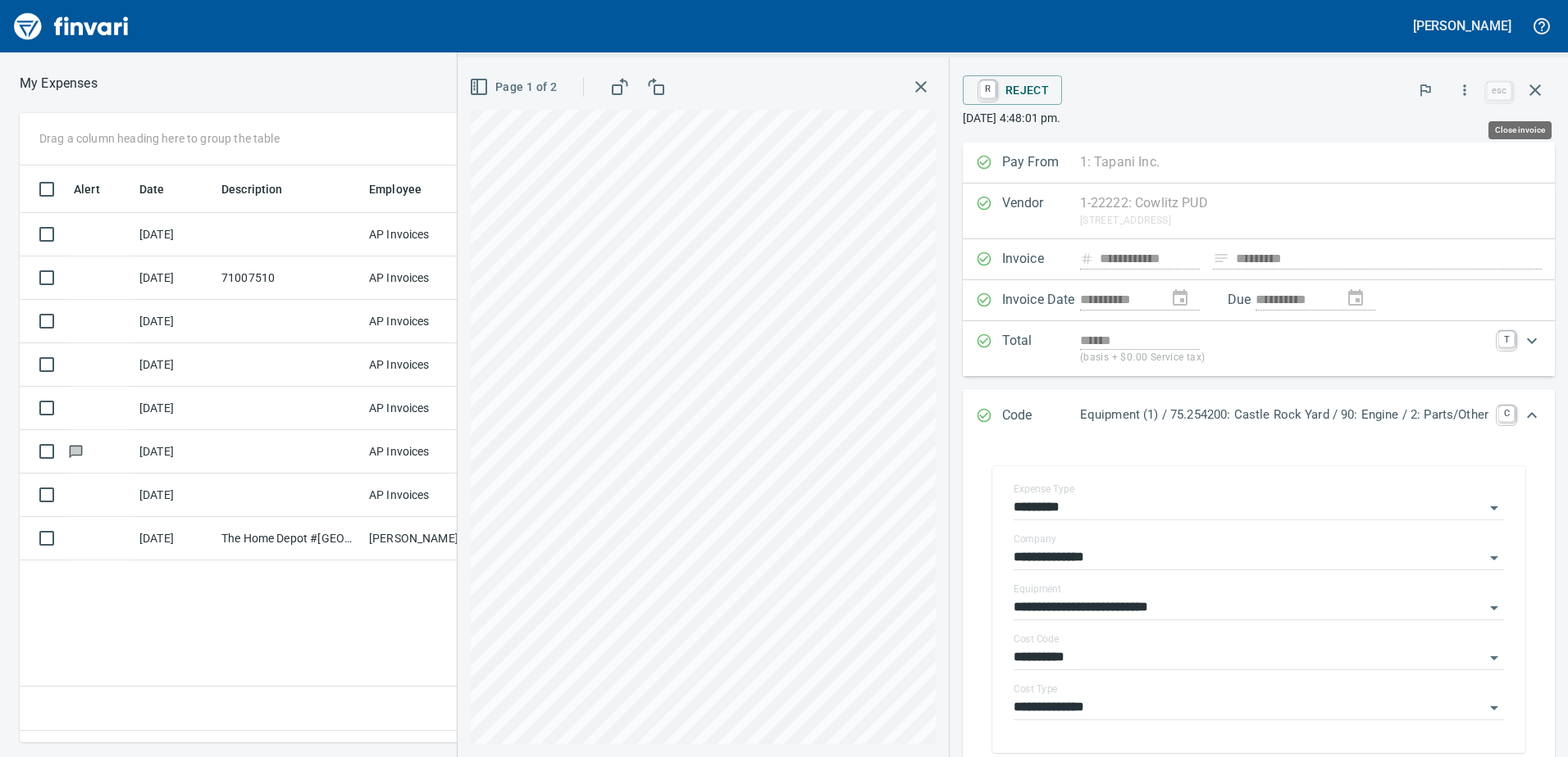
click at [1538, 91] on icon "button" at bounding box center [1534, 90] width 19 height 19
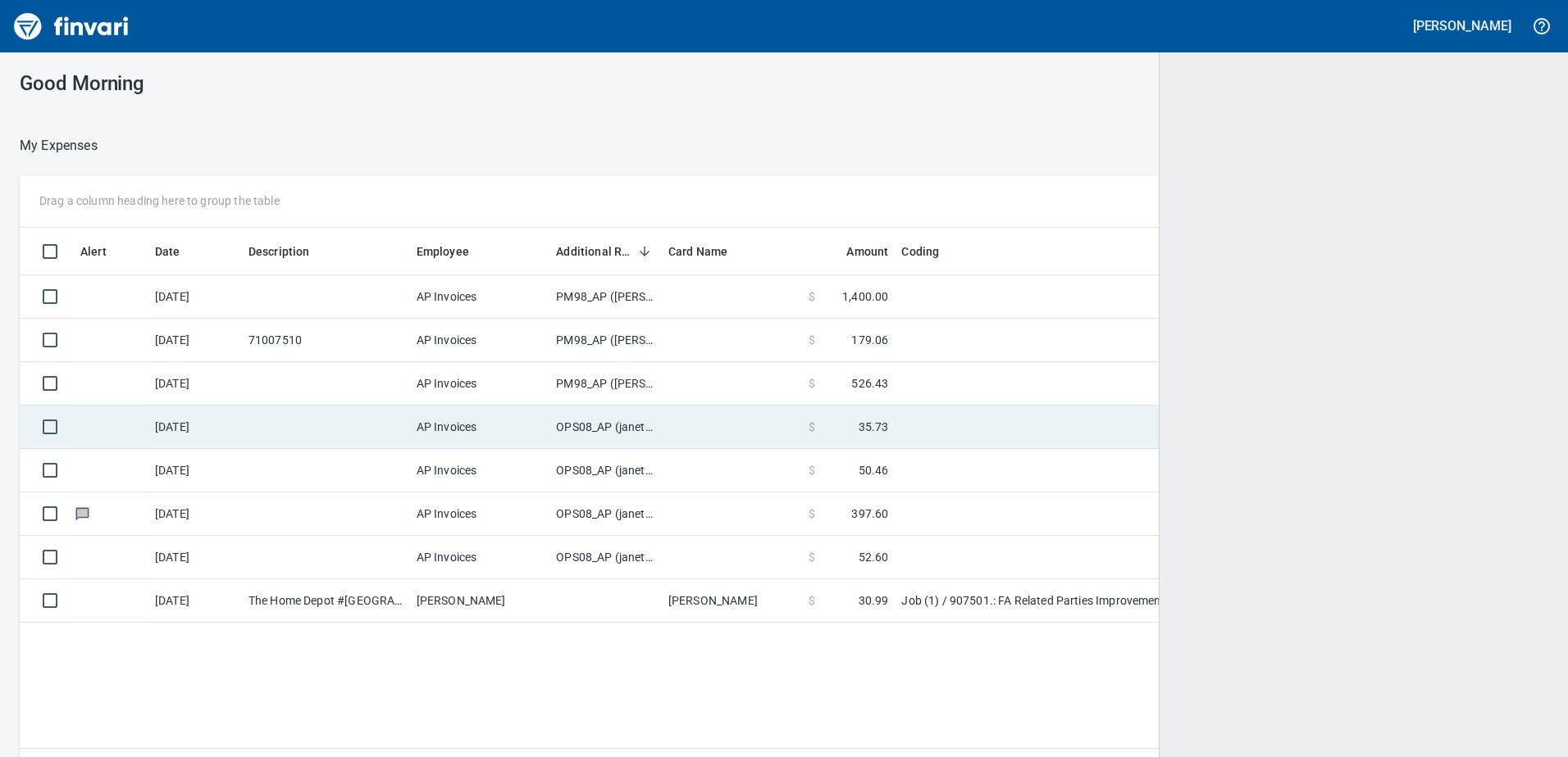
scroll to position [565, 1500]
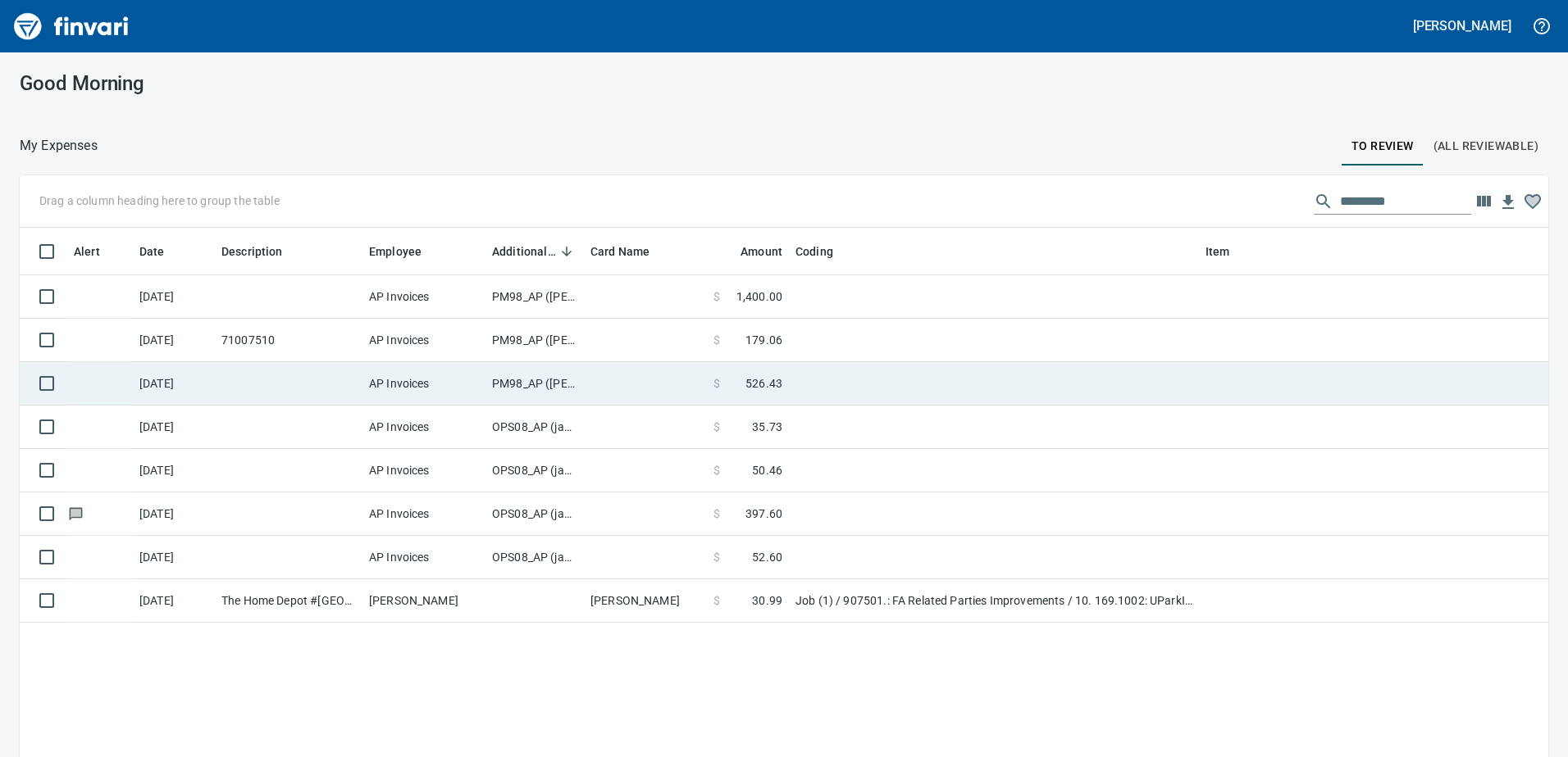
click at [542, 381] on td "PM98_AP ([PERSON_NAME], [PERSON_NAME])" at bounding box center [535, 383] width 98 height 43
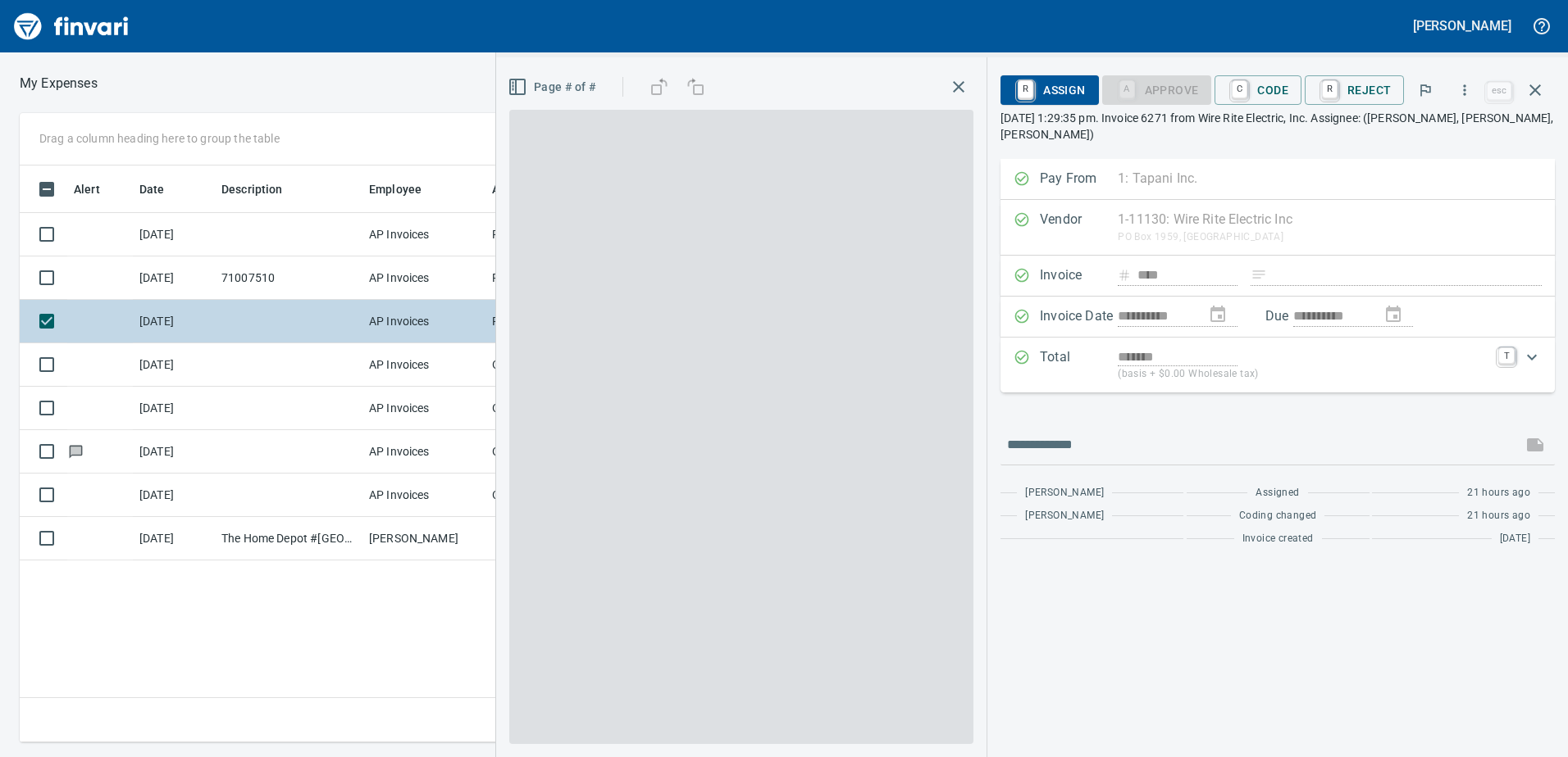
scroll to position [552, 1106]
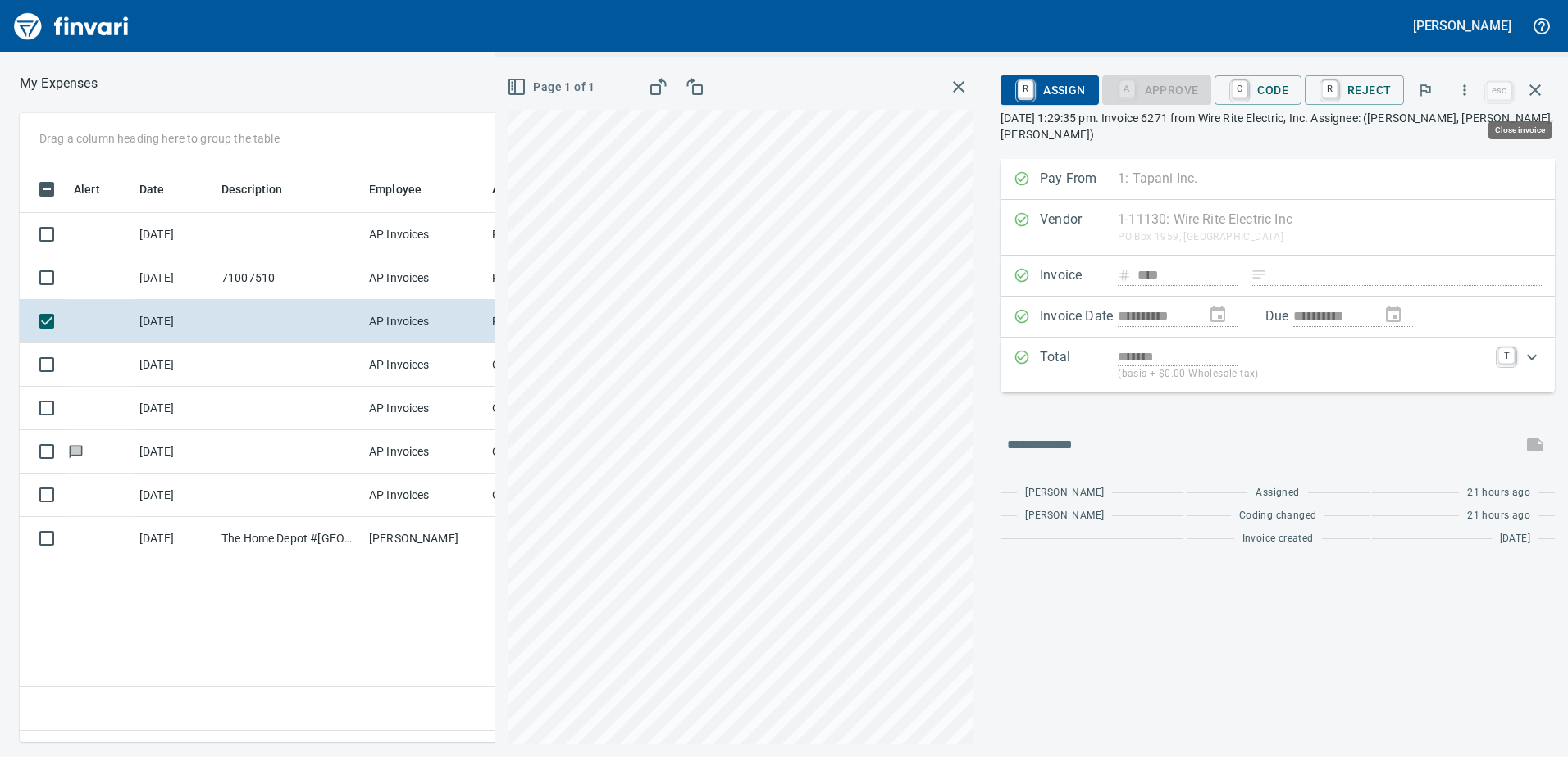
click at [1537, 83] on icon "button" at bounding box center [1534, 90] width 19 height 19
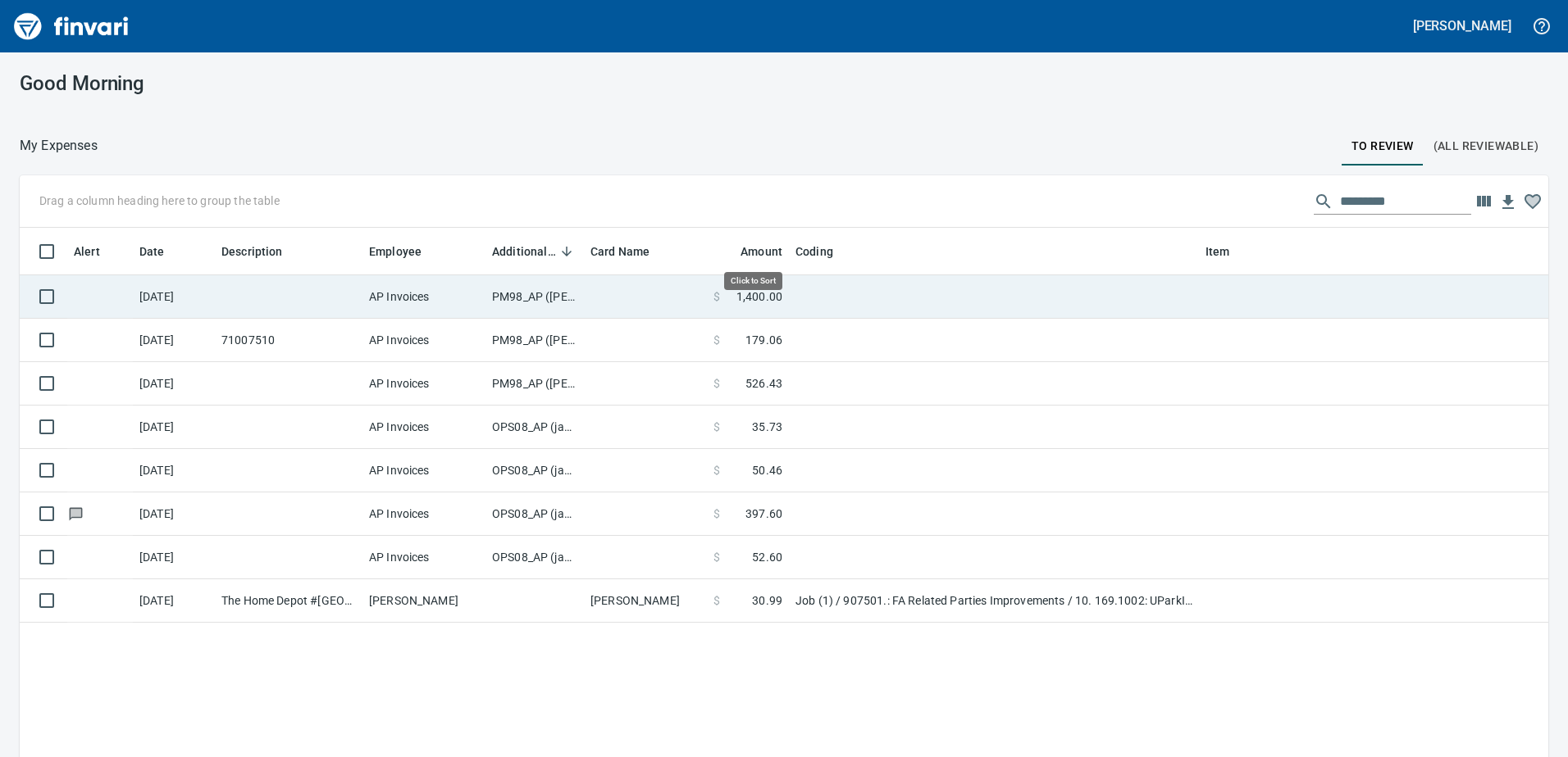
scroll to position [565, 1504]
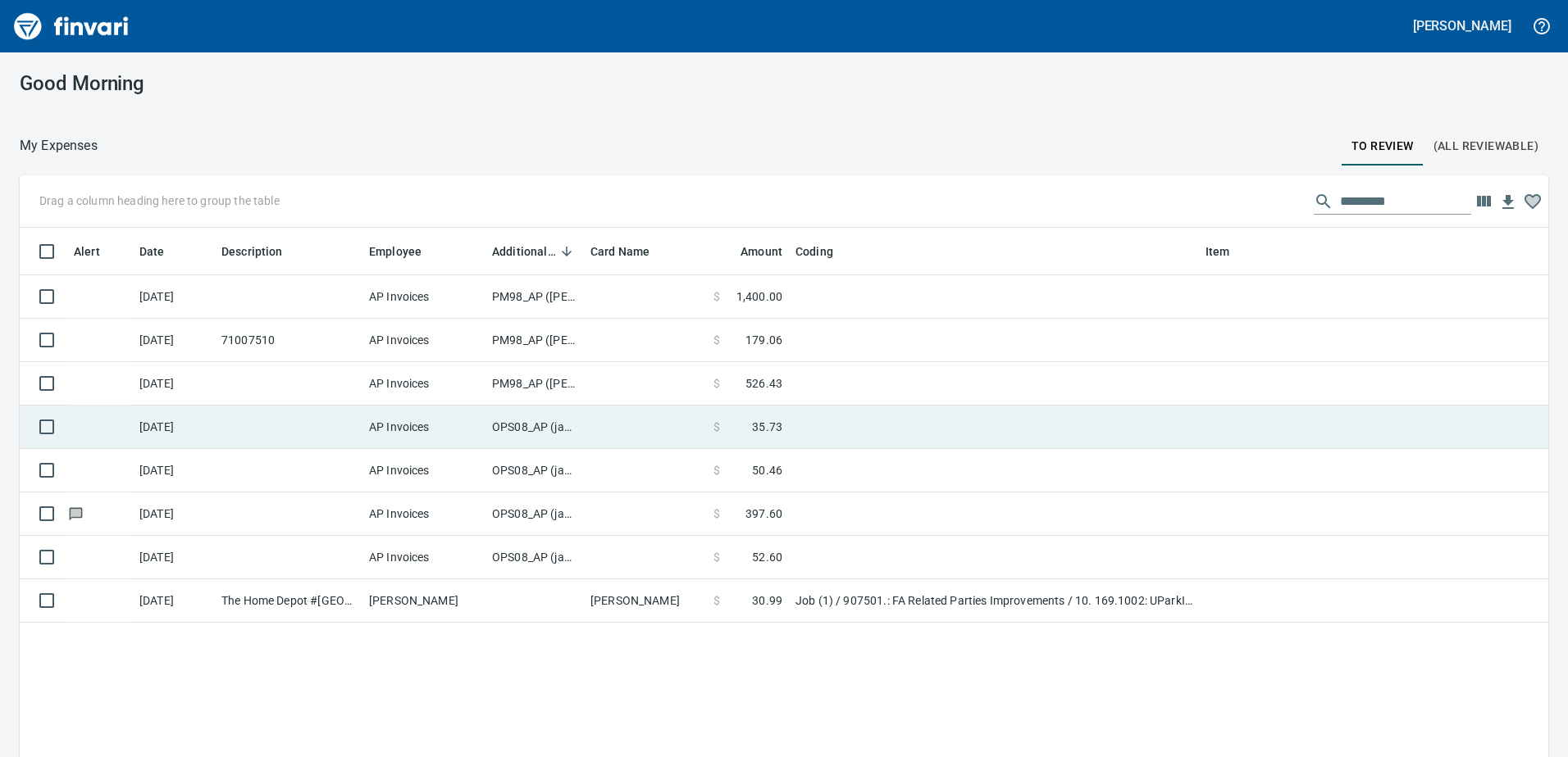
click at [527, 420] on td "OPS08_AP (janettep, samr)" at bounding box center [535, 427] width 98 height 43
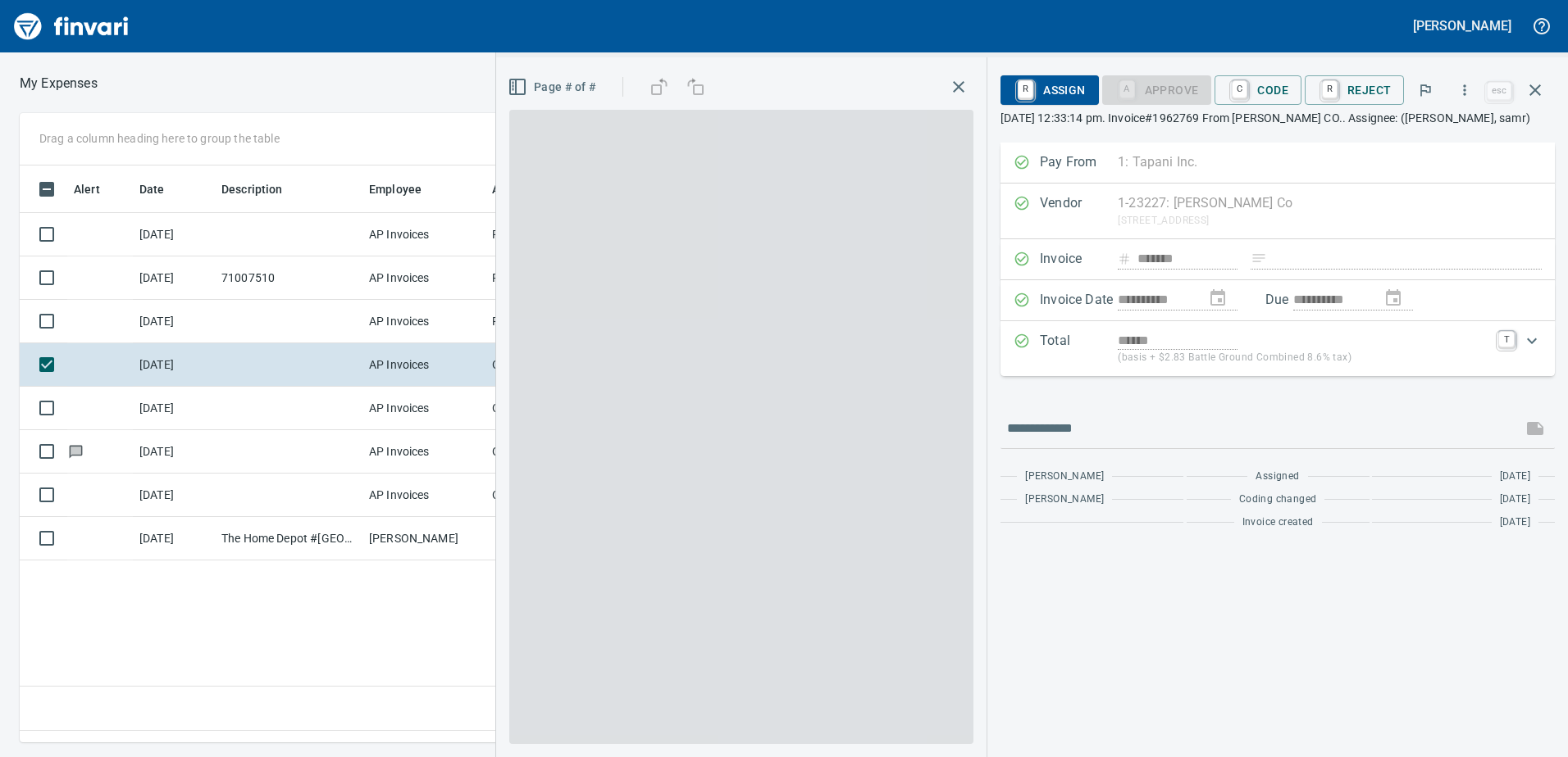
scroll to position [552, 1106]
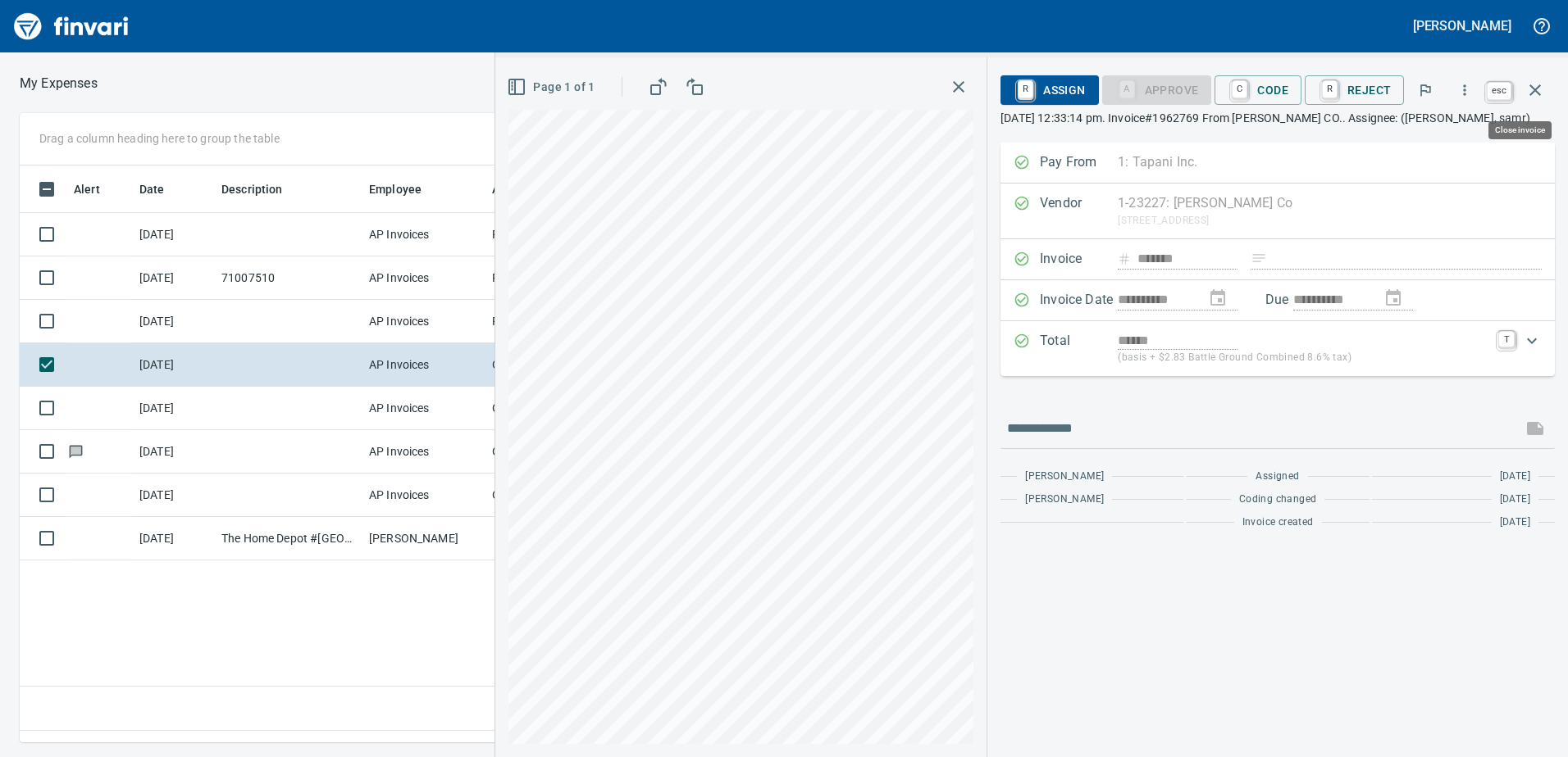
click at [1525, 91] on icon "button" at bounding box center [1534, 90] width 19 height 19
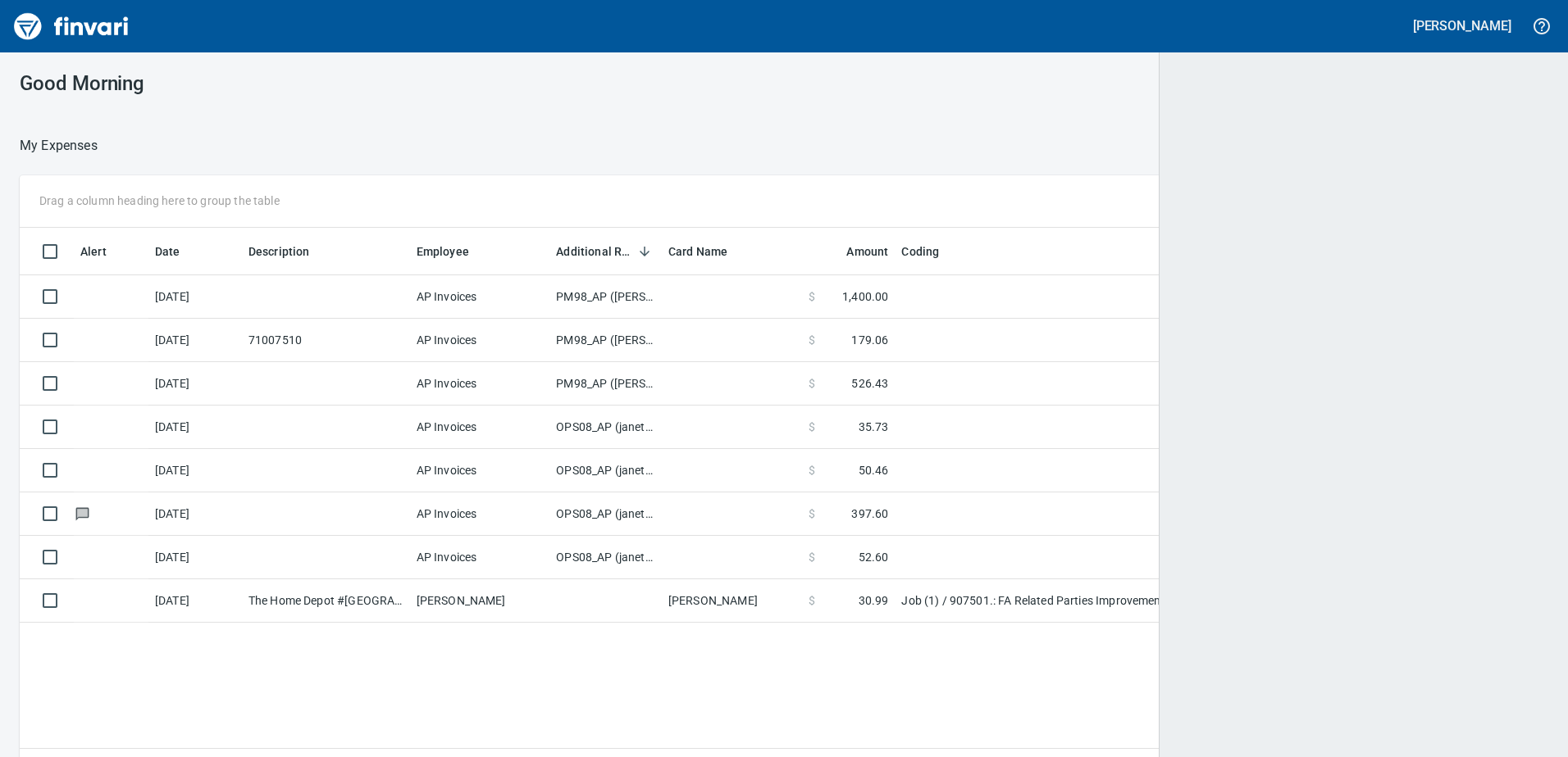
scroll to position [2, 2]
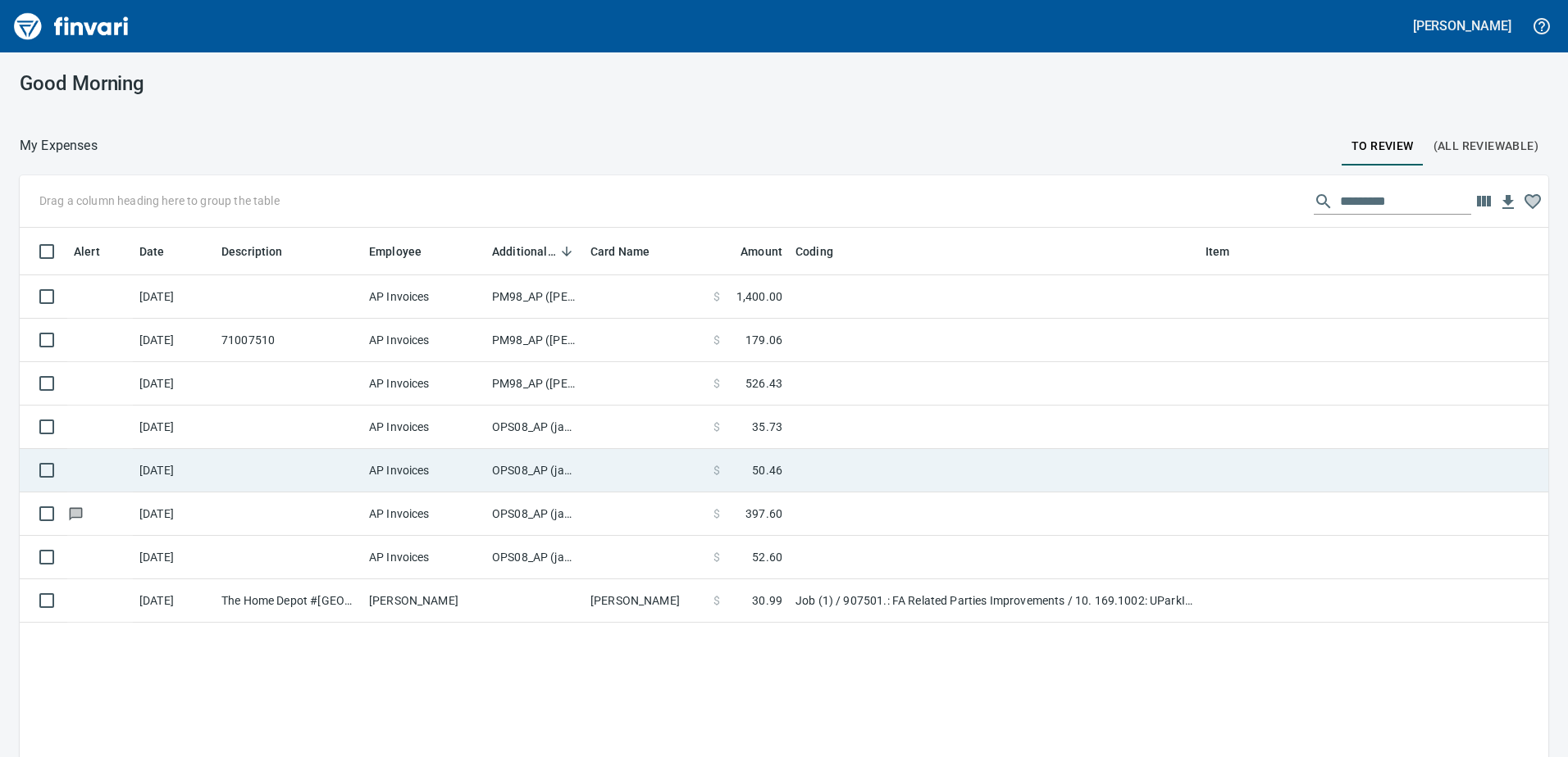
click at [536, 469] on td "OPS08_AP (janettep, samr)" at bounding box center [535, 470] width 98 height 43
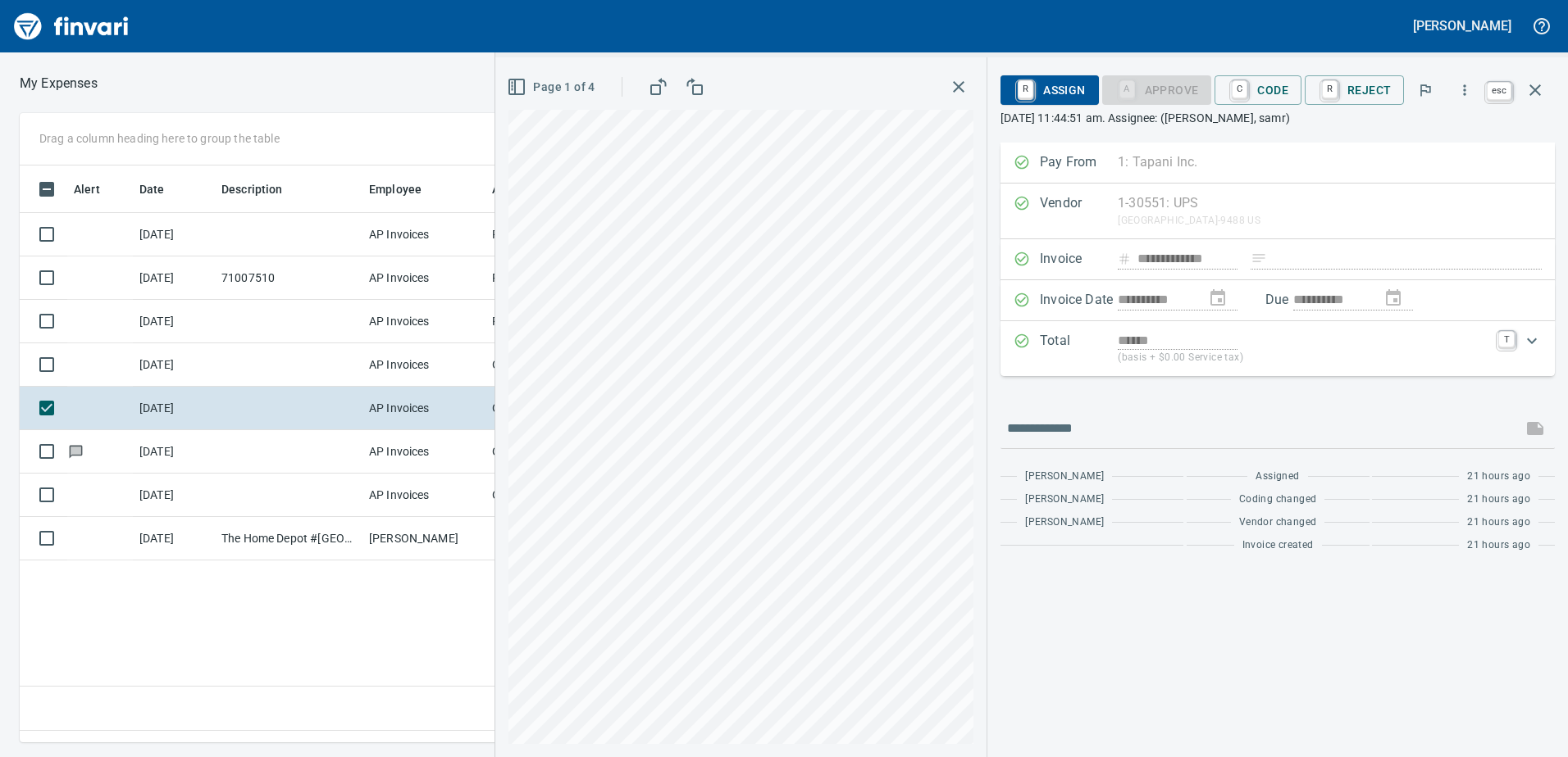
scroll to position [552, 1106]
click at [1535, 80] on button "button" at bounding box center [1535, 90] width 40 height 40
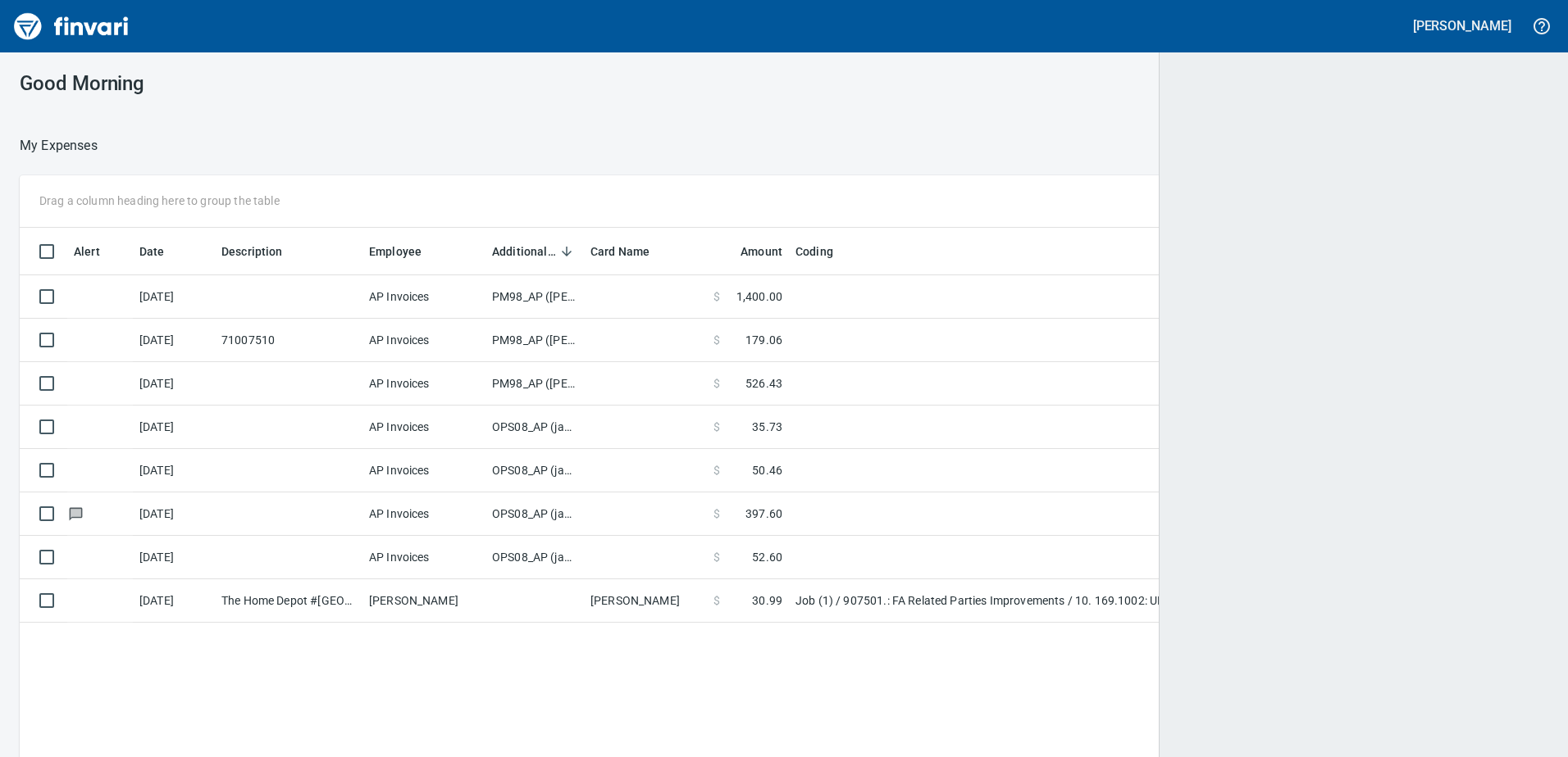
scroll to position [2, 2]
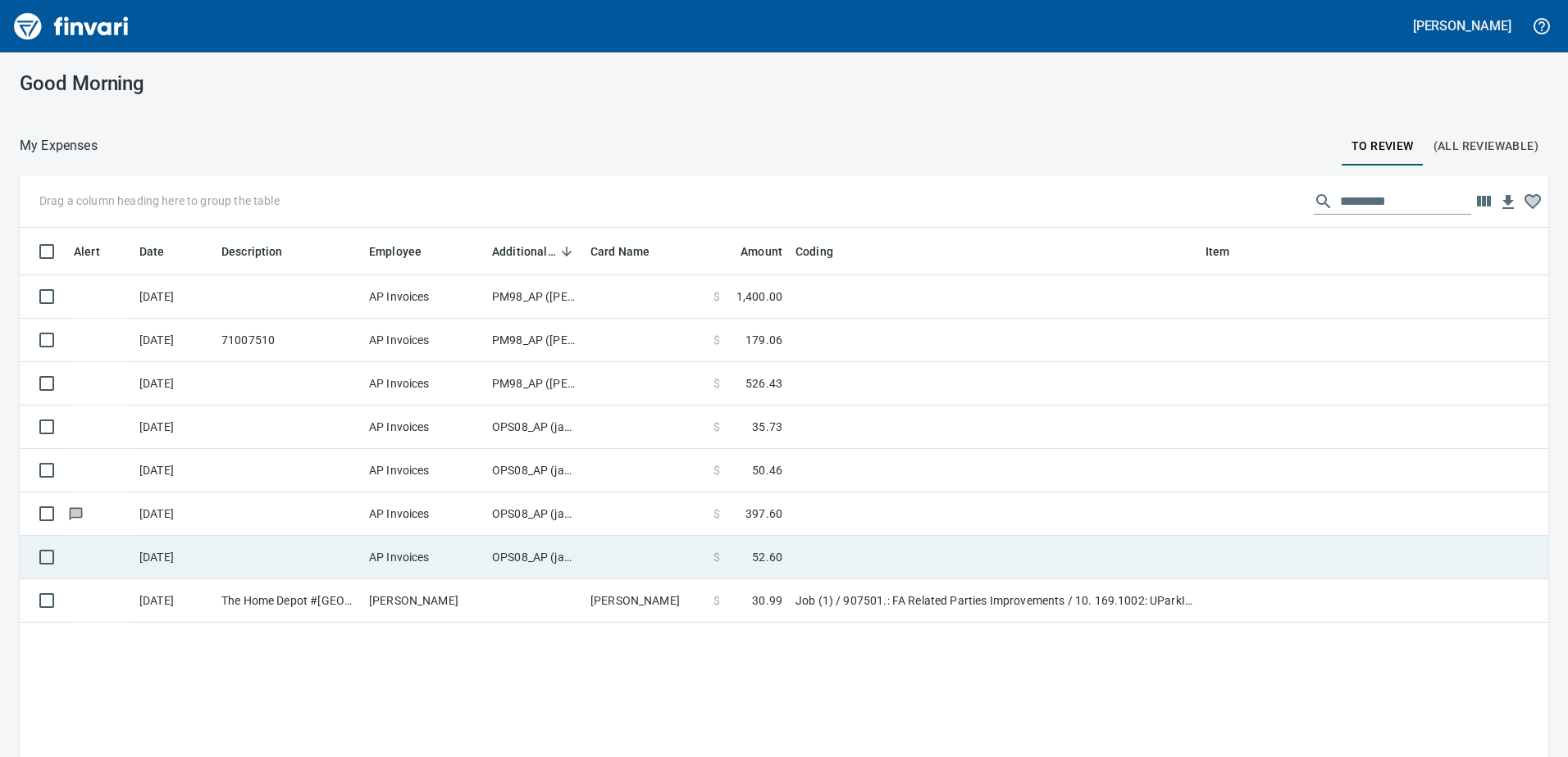
click at [520, 547] on td "OPS08_AP (janettep, samr)" at bounding box center [535, 557] width 98 height 43
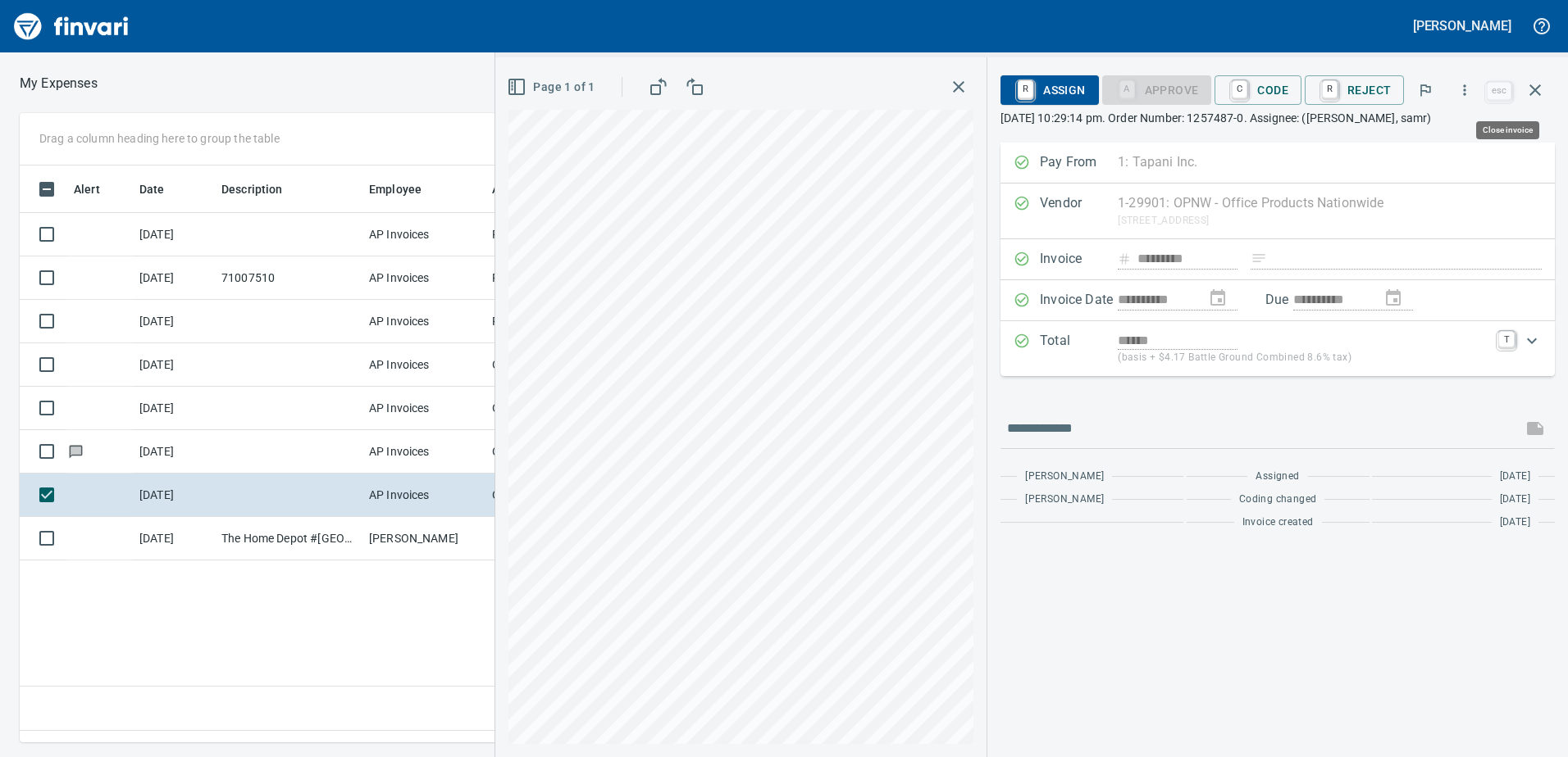
click at [1539, 91] on icon "button" at bounding box center [1534, 90] width 19 height 19
